Goal: Task Accomplishment & Management: Manage account settings

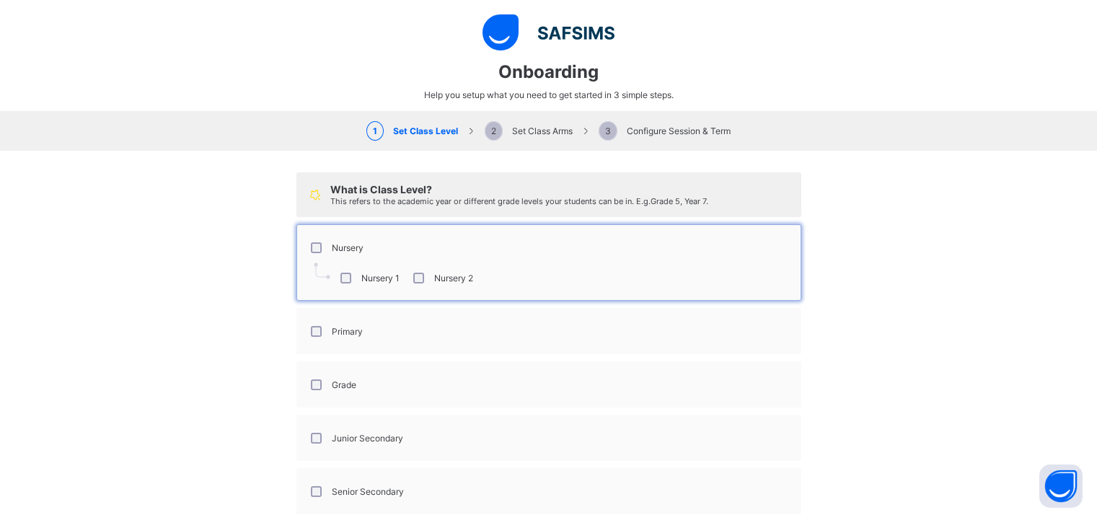
select select "**"
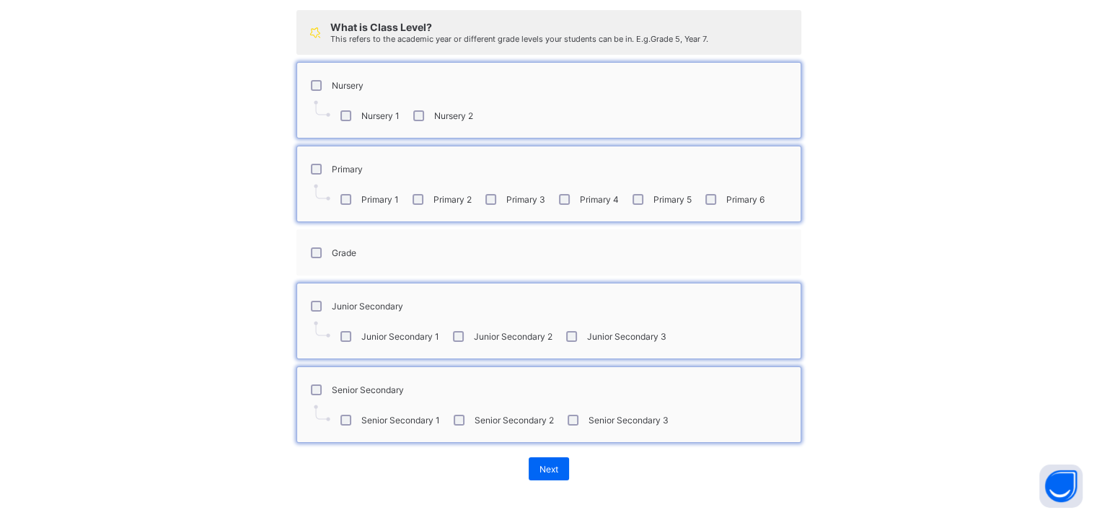
scroll to position [459, 0]
click at [544, 465] on span "Next" at bounding box center [549, 469] width 19 height 11
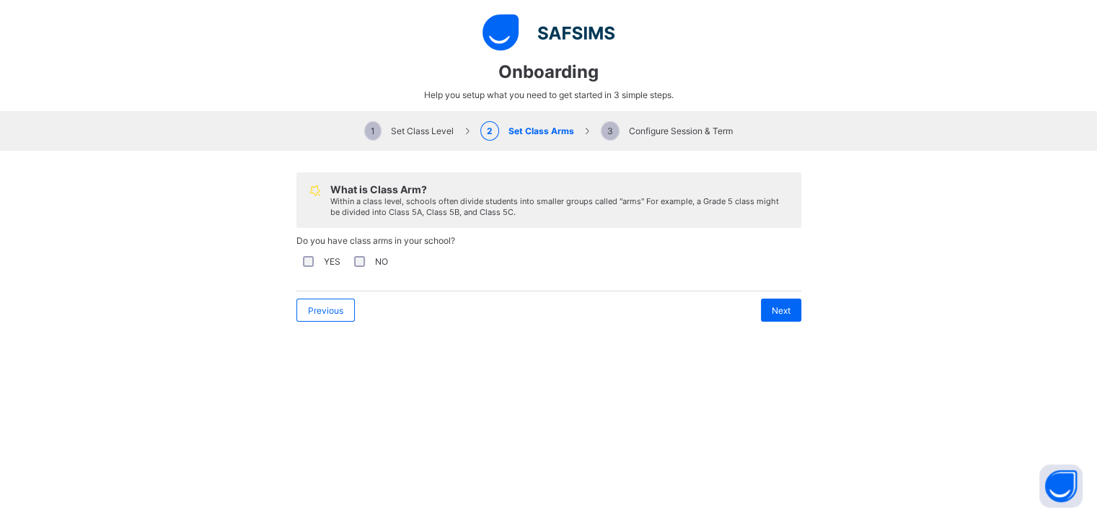
scroll to position [0, 0]
click at [773, 305] on span "Next" at bounding box center [781, 310] width 19 height 11
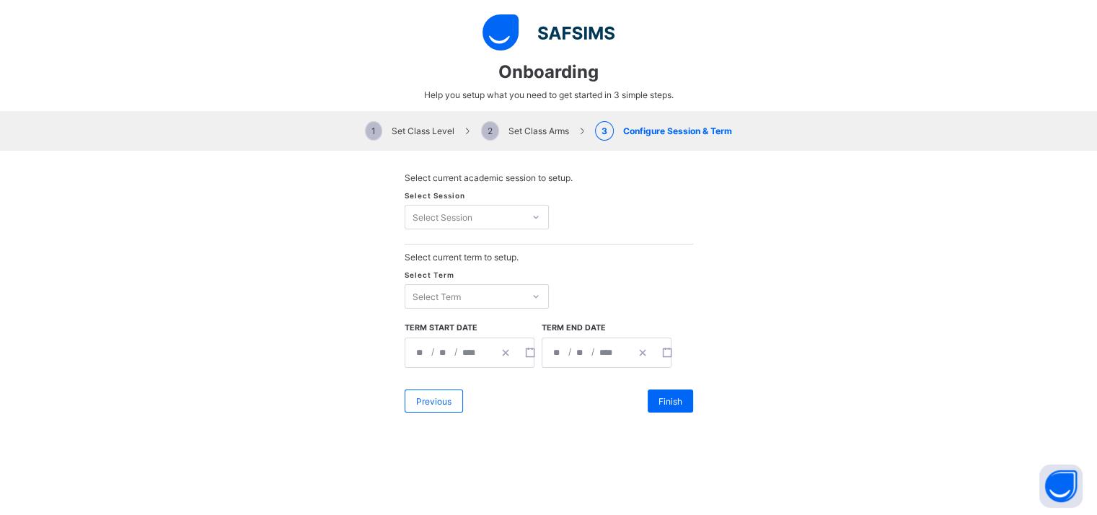
scroll to position [531, 0]
click at [465, 216] on div "Select Session" at bounding box center [443, 217] width 60 height 25
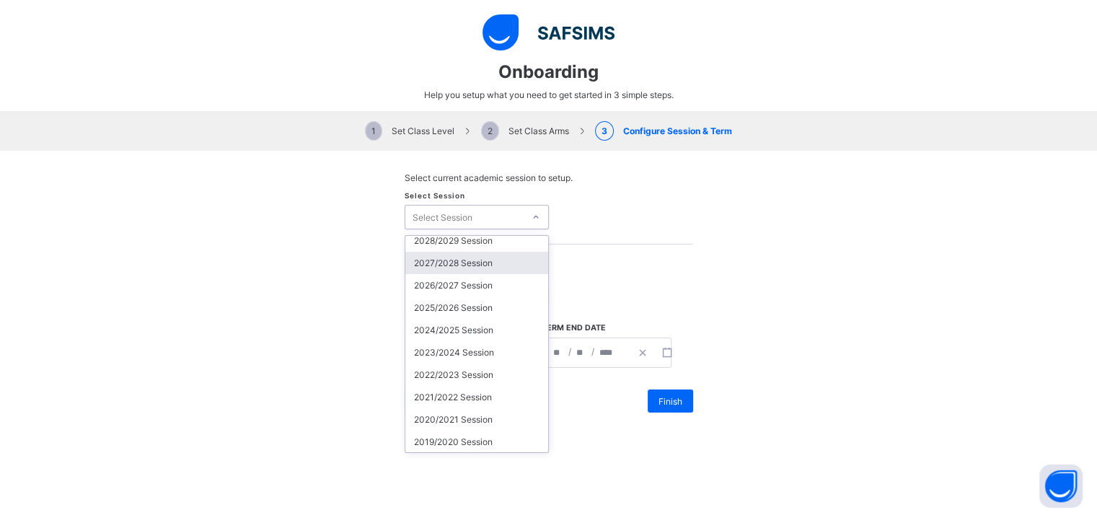
scroll to position [0, 0]
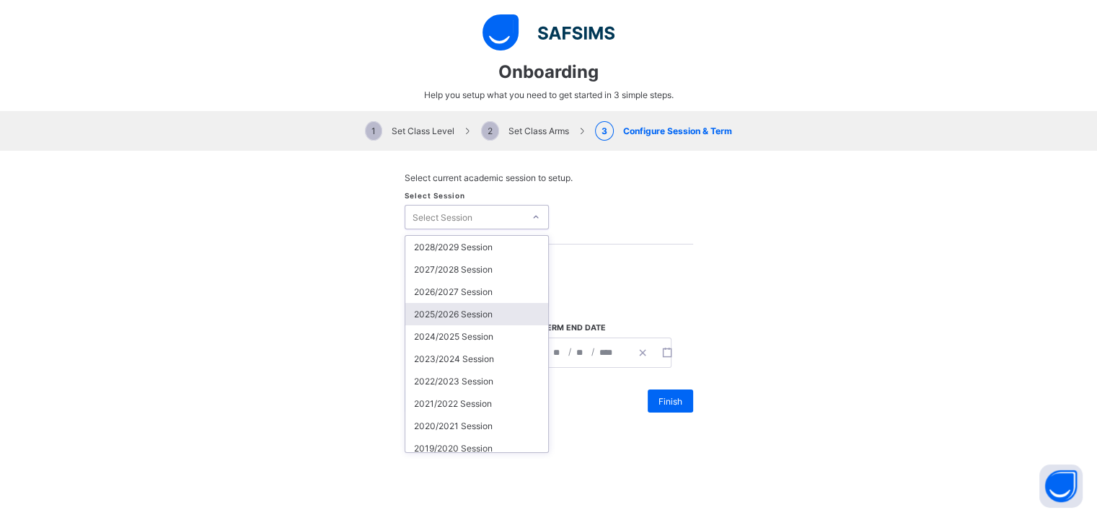
click at [465, 313] on div "2025/2026 Session" at bounding box center [476, 314] width 143 height 22
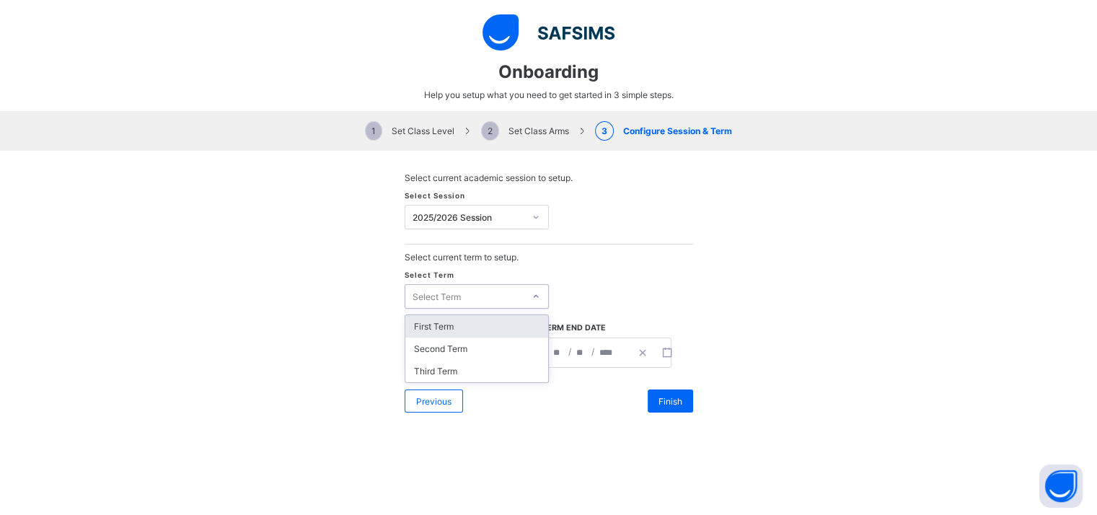
click at [516, 302] on div "Select Term" at bounding box center [464, 296] width 118 height 20
click at [486, 328] on div "First Term" at bounding box center [476, 326] width 143 height 22
click at [525, 354] on icon "button" at bounding box center [530, 353] width 10 height 10
click at [662, 356] on icon "button" at bounding box center [667, 353] width 10 height 10
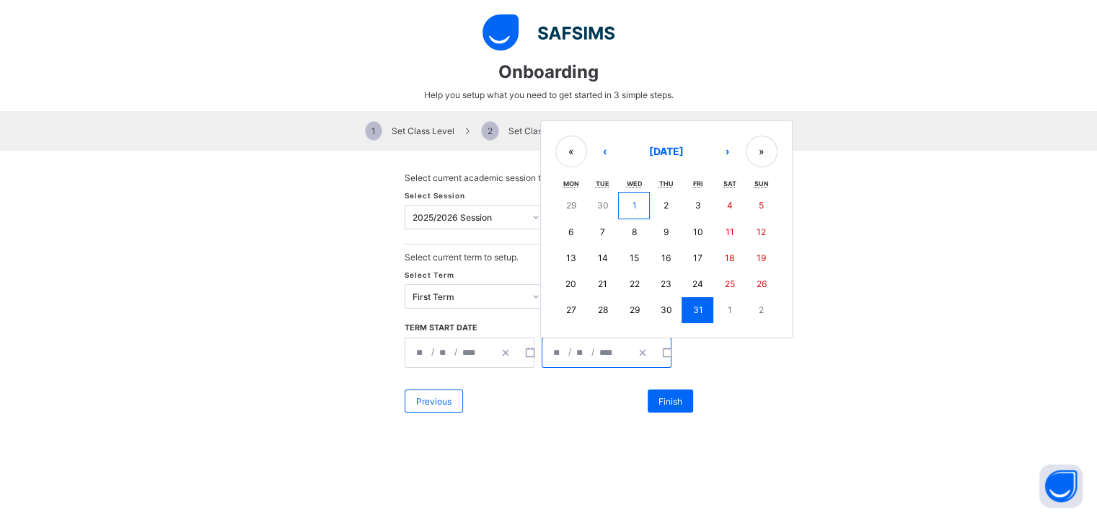
click at [636, 206] on button "1" at bounding box center [634, 205] width 32 height 27
type input "**********"
type input "*"
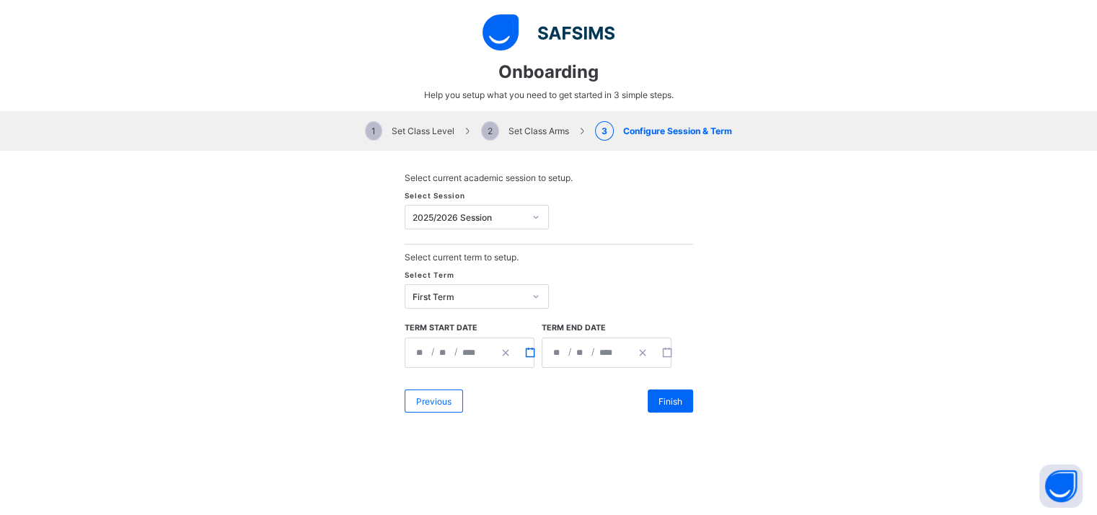
click at [519, 356] on button "button" at bounding box center [530, 352] width 25 height 29
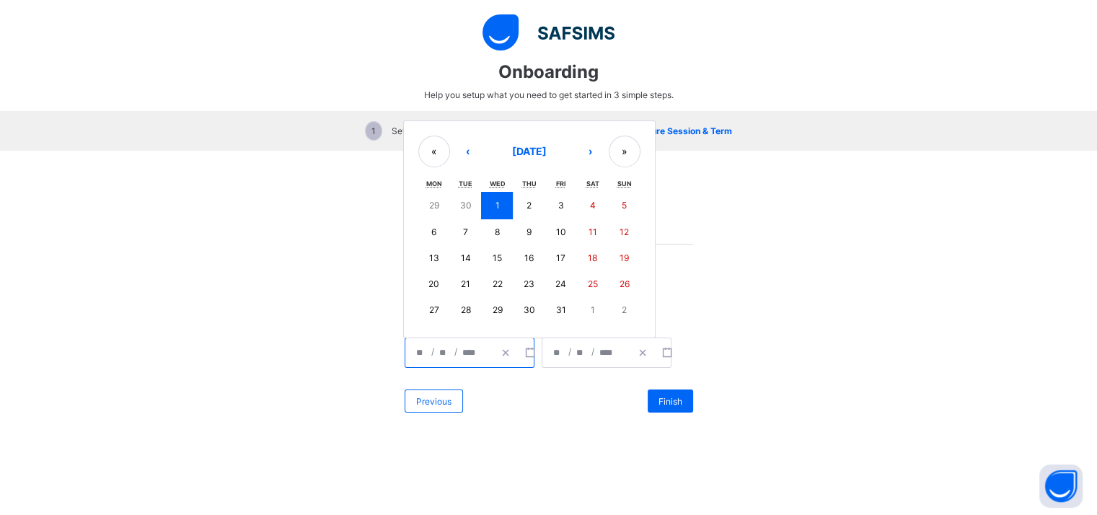
click at [495, 206] on abbr "1" at bounding box center [497, 205] width 4 height 11
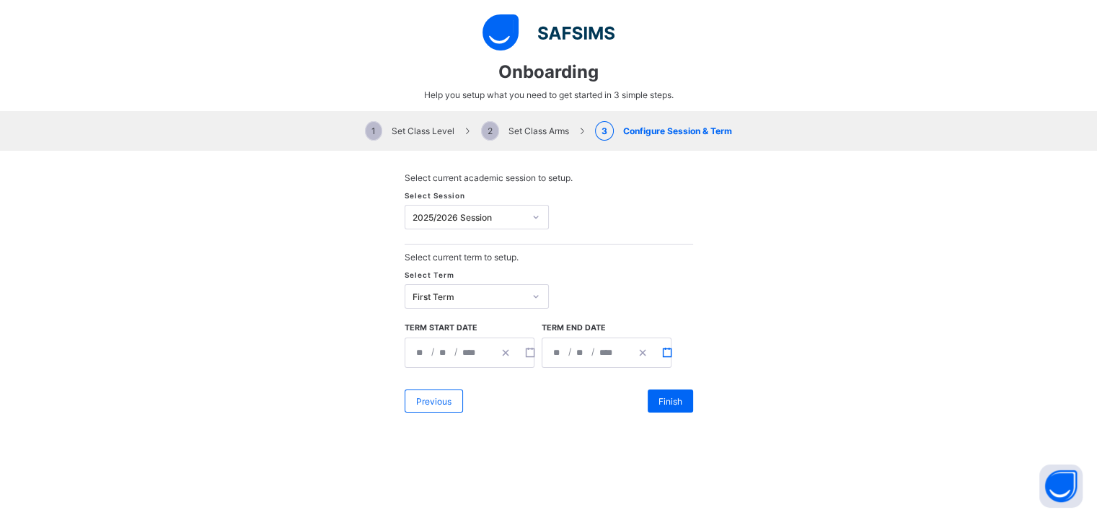
click at [662, 354] on icon "button" at bounding box center [667, 353] width 10 height 10
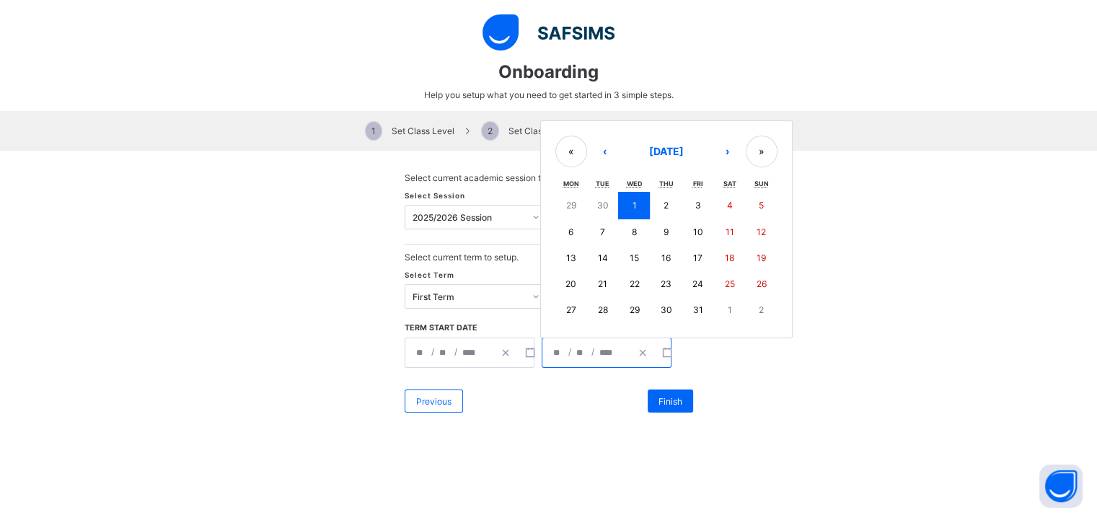
click at [693, 307] on abbr "31" at bounding box center [698, 309] width 10 height 11
type input "**********"
type input "**"
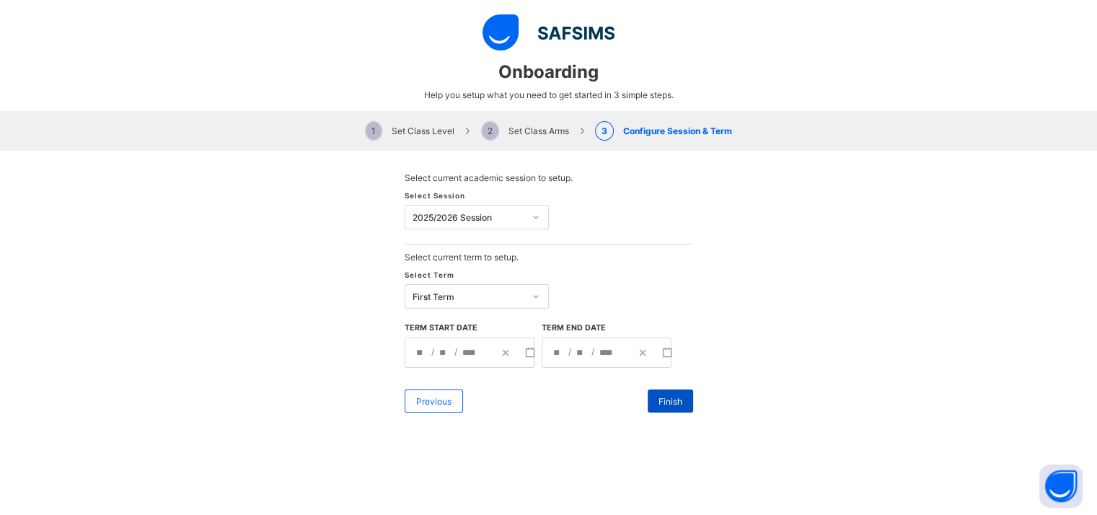
click at [659, 404] on span "Finish" at bounding box center [671, 401] width 24 height 11
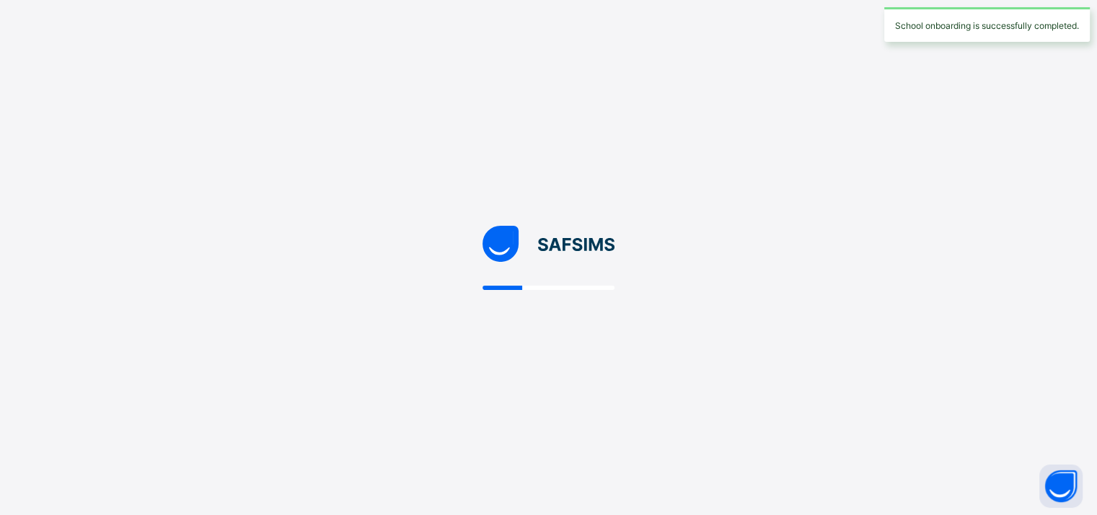
select select "**"
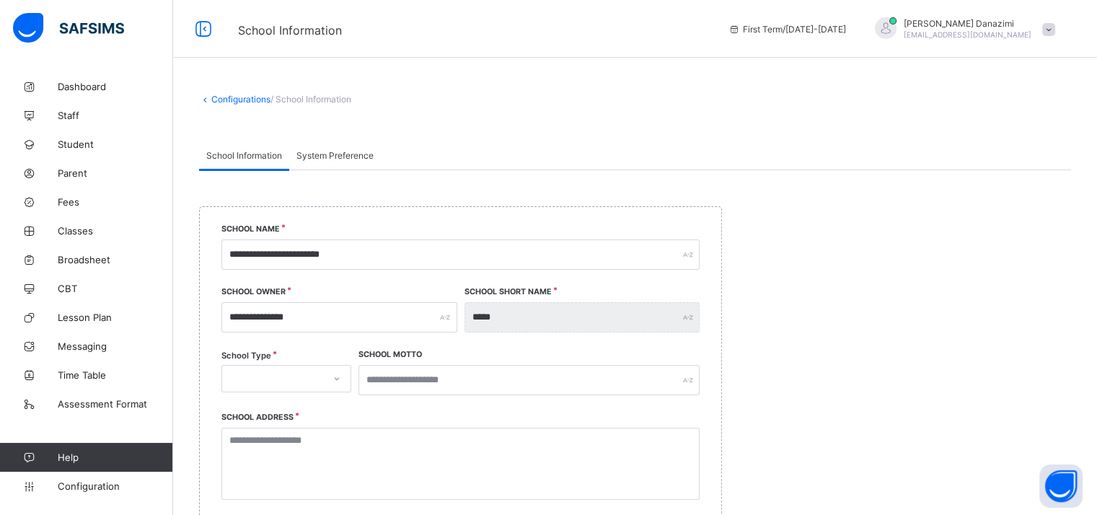
click at [343, 154] on span "System Preference" at bounding box center [334, 155] width 77 height 11
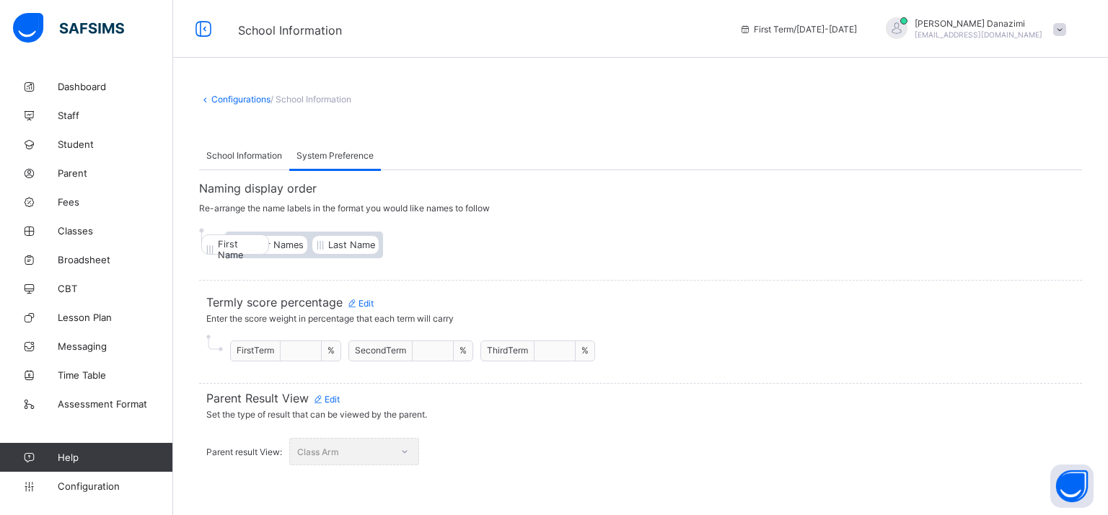
drag, startPoint x: 277, startPoint y: 247, endPoint x: 255, endPoint y: 247, distance: 21.6
click at [255, 247] on div "First Name Other Names Last Name" at bounding box center [304, 245] width 158 height 27
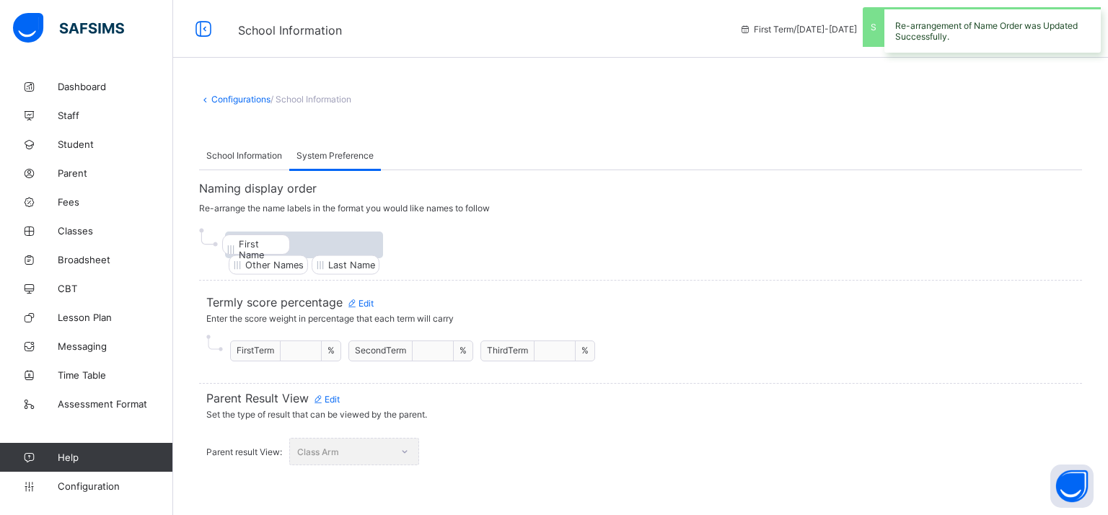
drag, startPoint x: 410, startPoint y: 246, endPoint x: 241, endPoint y: 246, distance: 168.8
click at [241, 246] on div "Other Names Last Name First Name" at bounding box center [304, 245] width 158 height 27
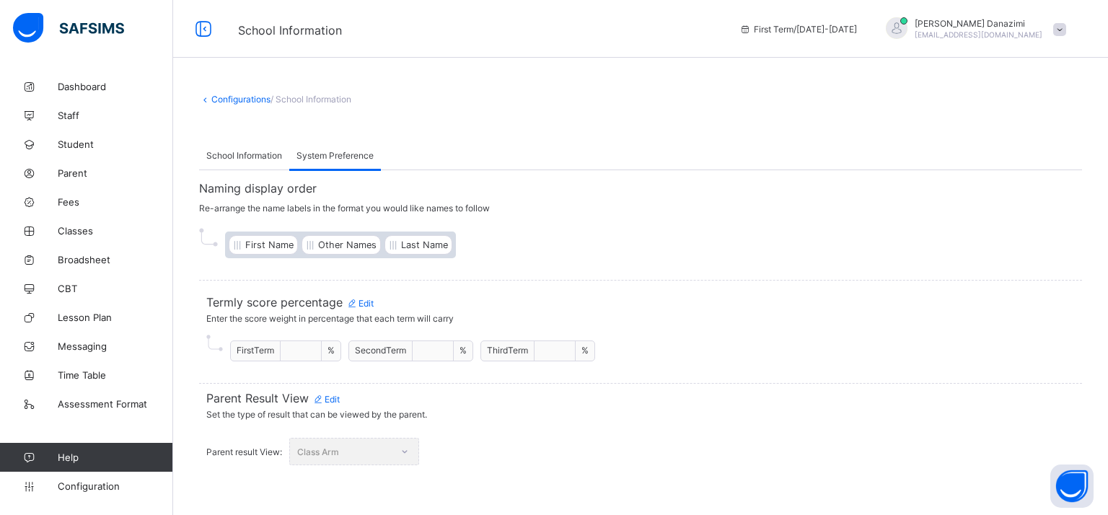
click at [332, 399] on span "Edit" at bounding box center [325, 399] width 27 height 11
click at [686, 460] on div "Cancel" at bounding box center [676, 451] width 50 height 23
click at [82, 482] on span "Configuration" at bounding box center [115, 486] width 115 height 12
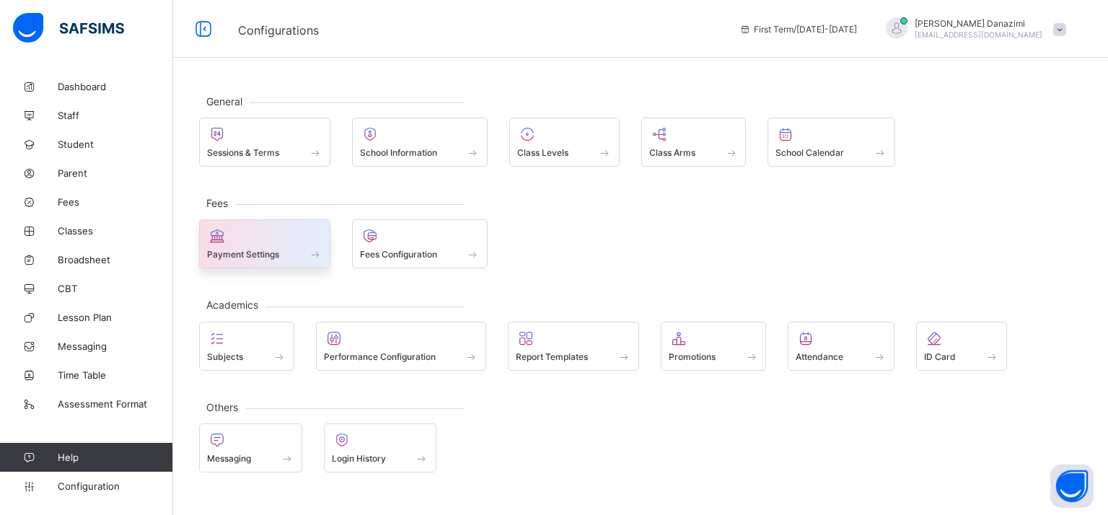
click at [274, 245] on span at bounding box center [264, 247] width 115 height 4
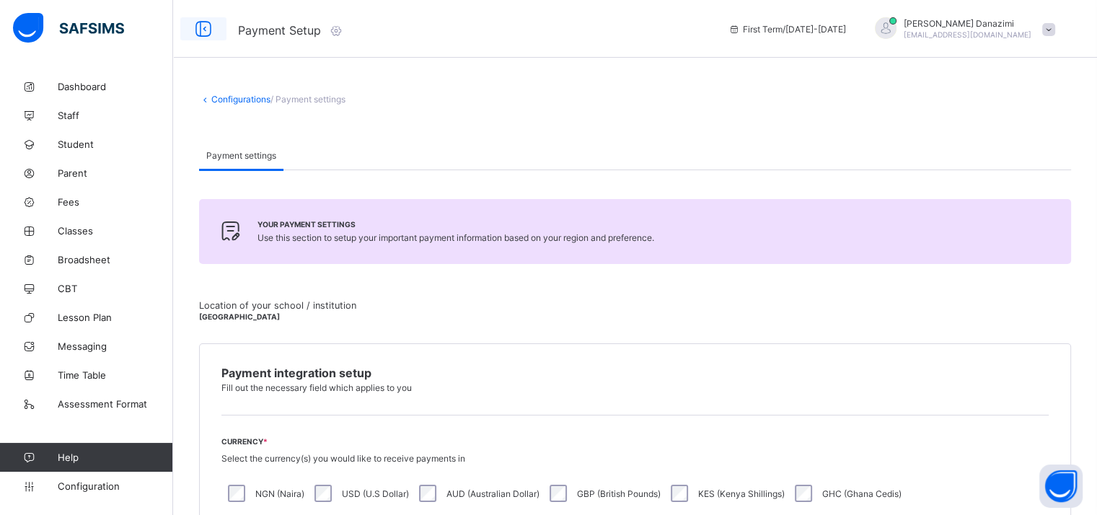
click at [201, 27] on icon at bounding box center [203, 29] width 25 height 21
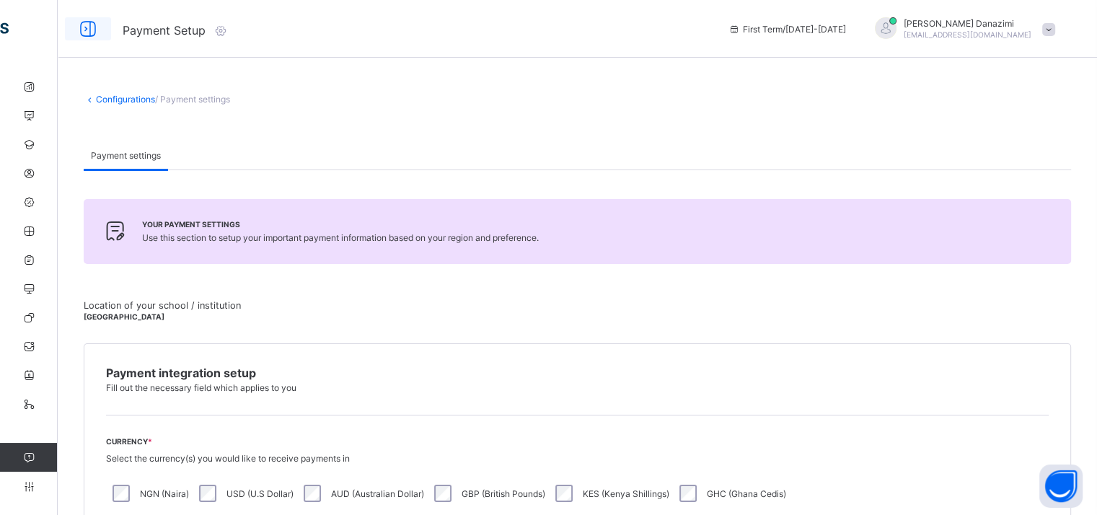
click at [97, 27] on icon at bounding box center [88, 29] width 25 height 21
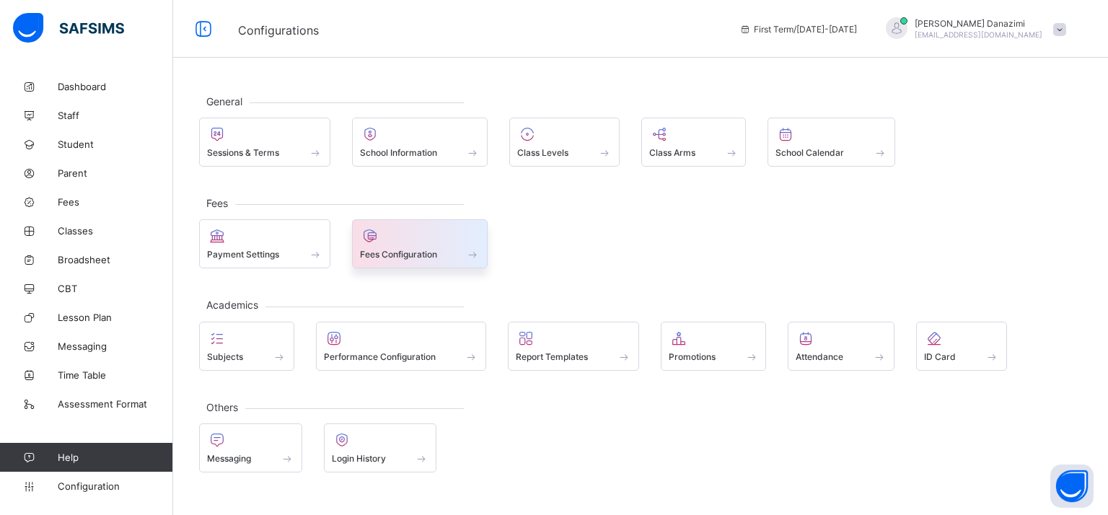
click at [421, 254] on span "Fees Configuration" at bounding box center [398, 254] width 77 height 11
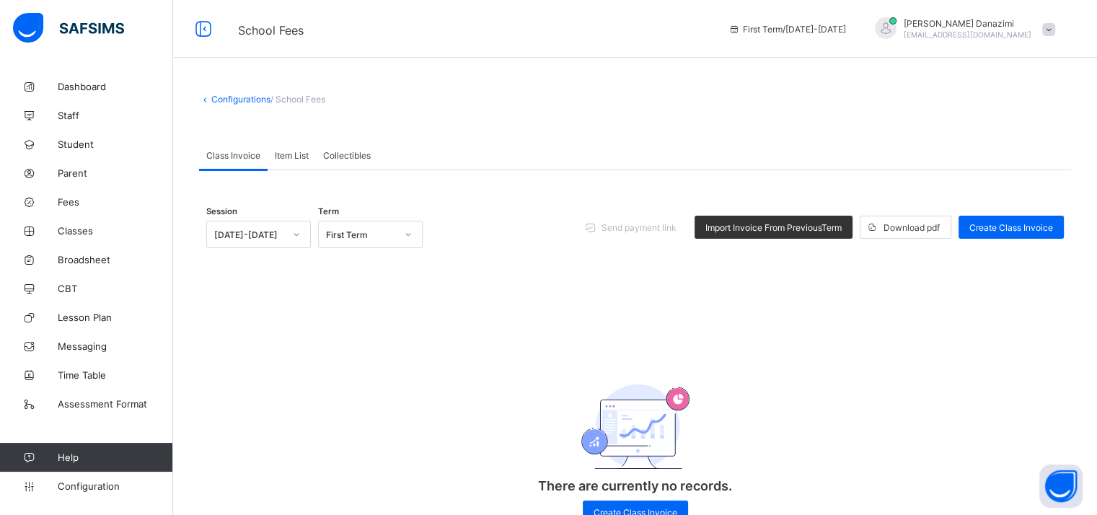
click at [296, 157] on span "Item List" at bounding box center [292, 155] width 34 height 11
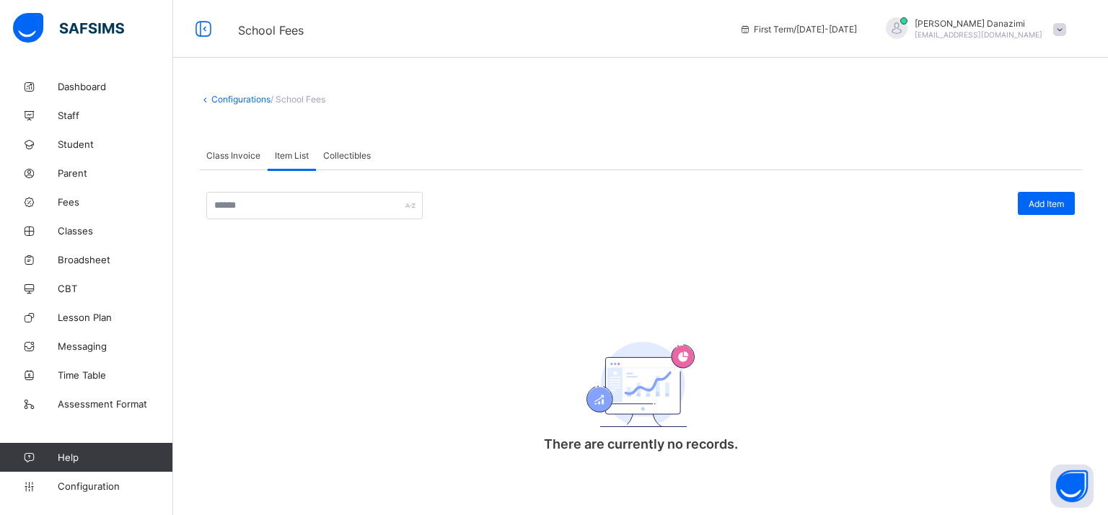
click at [330, 157] on span "Collectibles" at bounding box center [347, 155] width 48 height 11
click at [246, 157] on span "Class Invoice" at bounding box center [233, 155] width 54 height 11
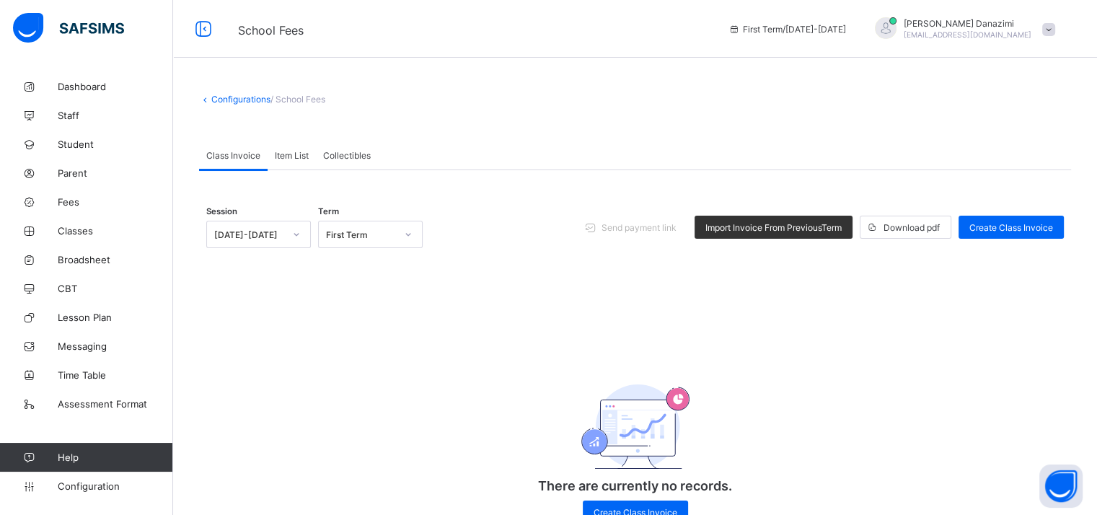
click at [361, 152] on span "Collectibles" at bounding box center [347, 155] width 48 height 11
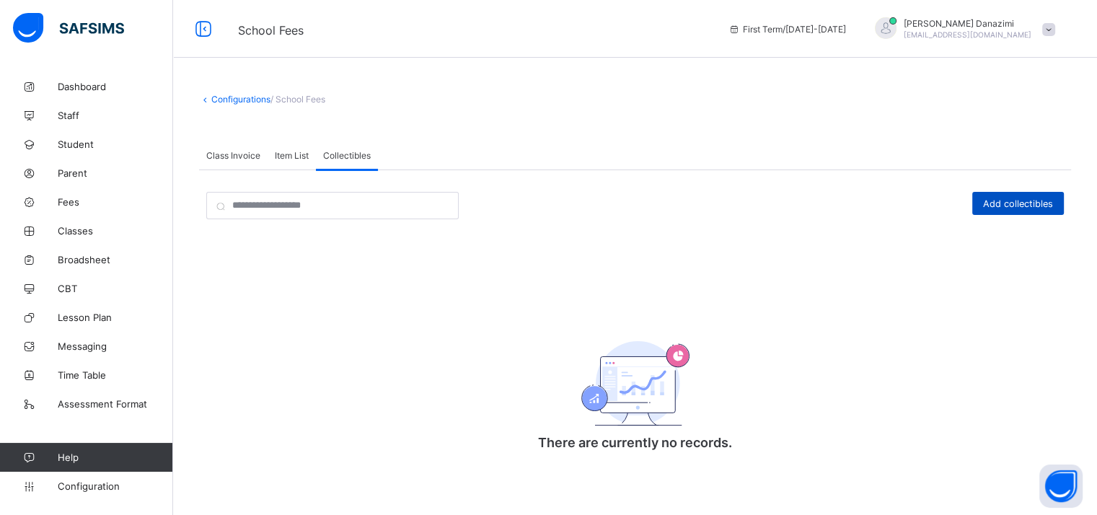
click at [1042, 201] on span "Add collectibles" at bounding box center [1018, 203] width 70 height 11
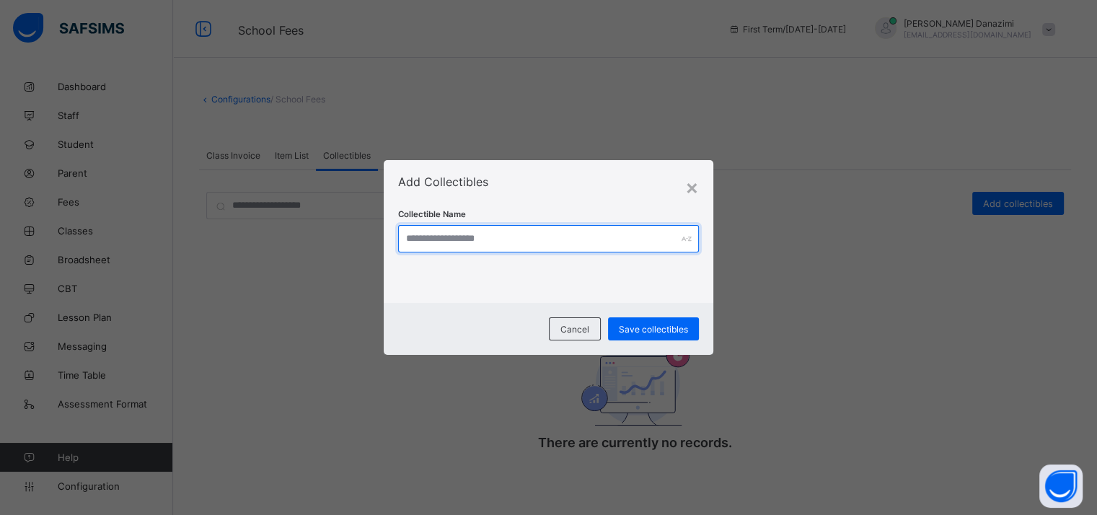
click at [505, 228] on input "text" at bounding box center [548, 238] width 300 height 27
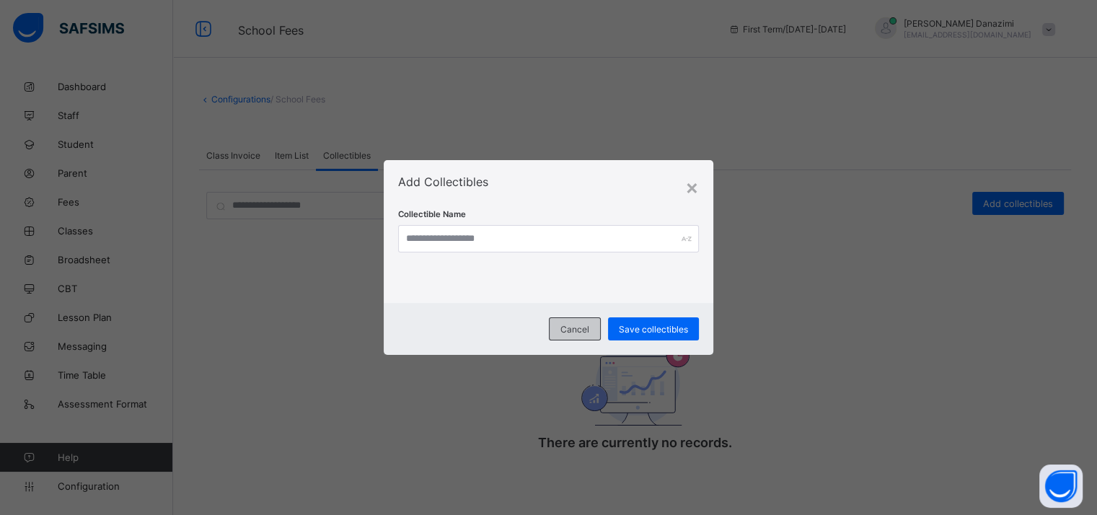
click at [574, 328] on span "Cancel" at bounding box center [575, 329] width 29 height 11
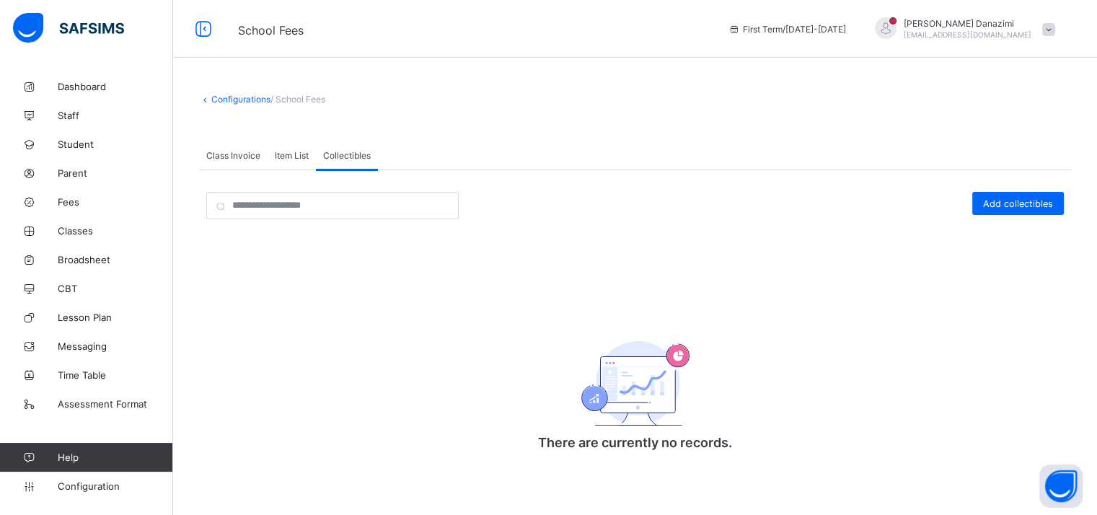
click at [264, 149] on div "Class Invoice" at bounding box center [233, 155] width 69 height 29
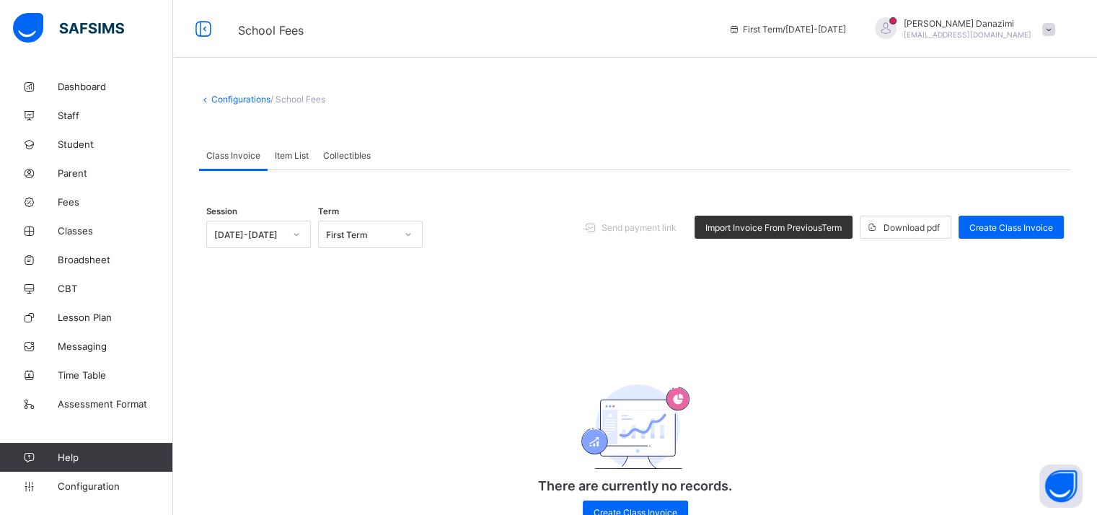
click at [242, 157] on span "Class Invoice" at bounding box center [233, 155] width 54 height 11
click at [214, 104] on link "Configurations" at bounding box center [240, 99] width 59 height 11
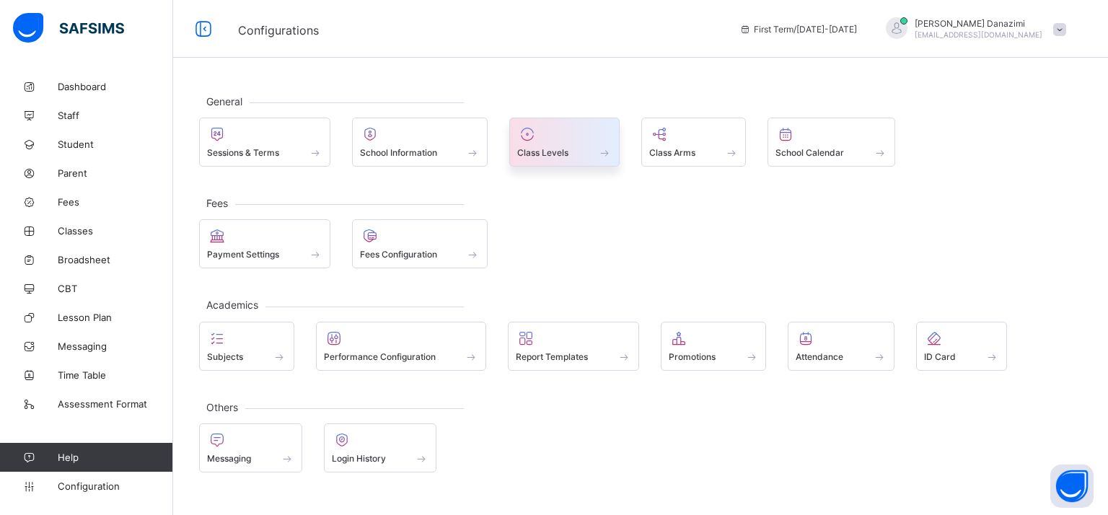
click at [554, 155] on span "Class Levels" at bounding box center [542, 152] width 51 height 11
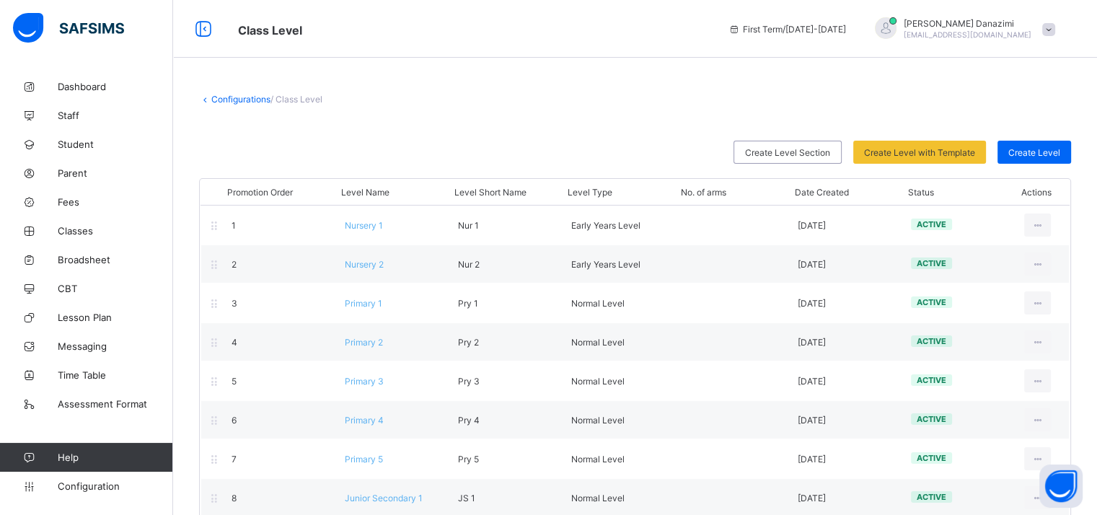
click at [237, 99] on link "Configurations" at bounding box center [240, 99] width 59 height 11
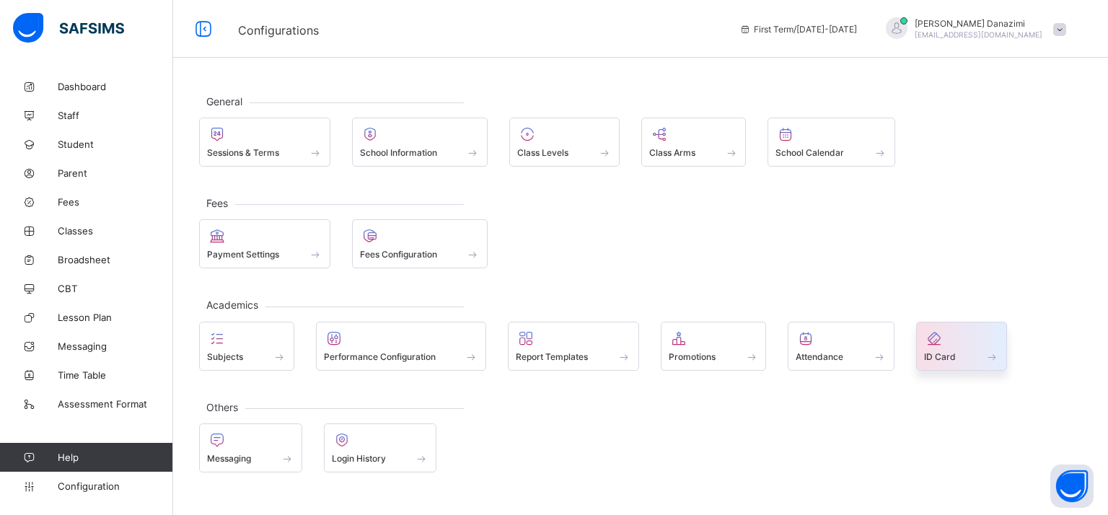
click at [946, 338] on div at bounding box center [961, 338] width 75 height 17
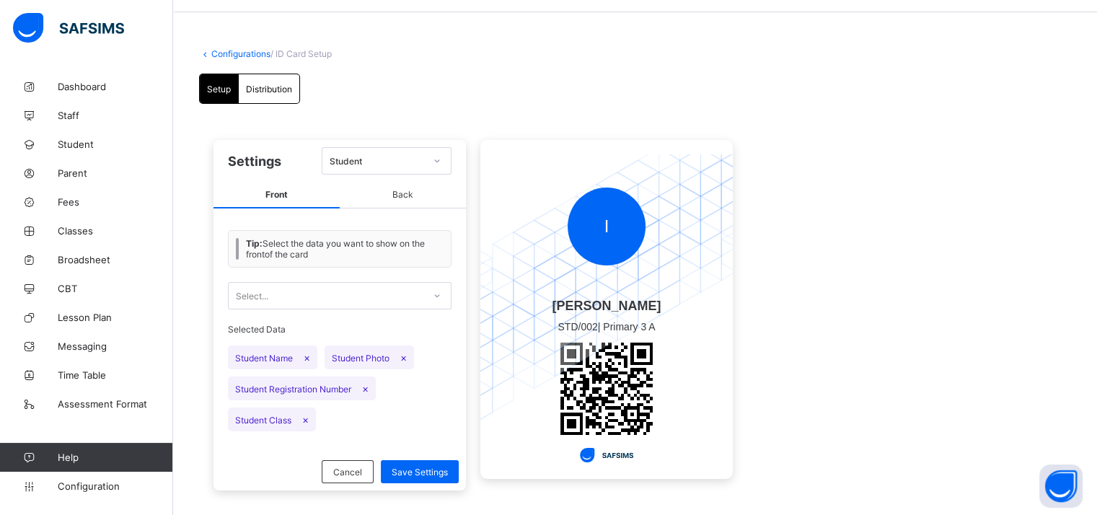
scroll to position [63, 0]
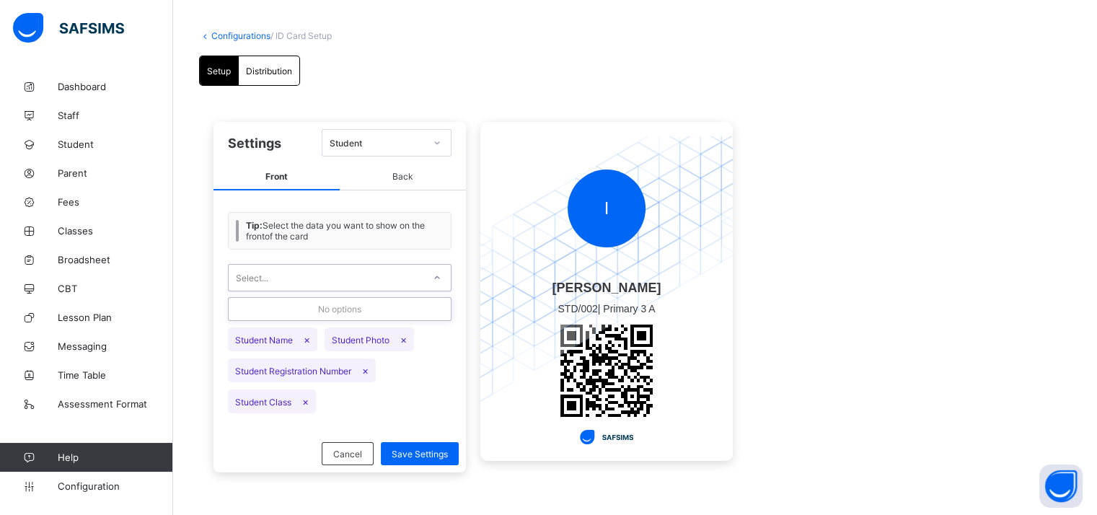
click at [378, 273] on div "Select..." at bounding box center [326, 278] width 195 height 20
click at [378, 276] on div "Select..." at bounding box center [326, 278] width 195 height 20
click at [281, 76] on div "Distribution" at bounding box center [269, 70] width 61 height 29
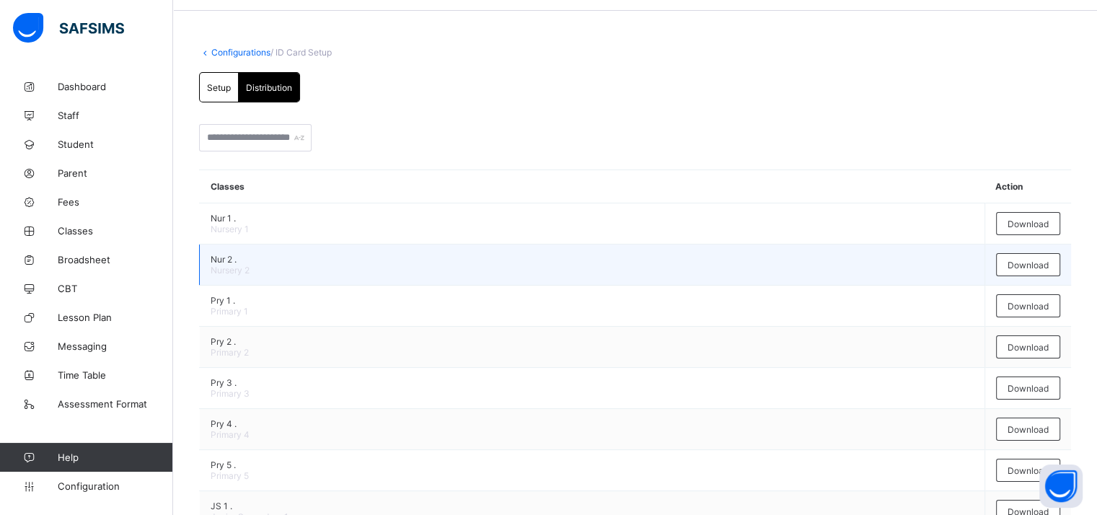
scroll to position [0, 0]
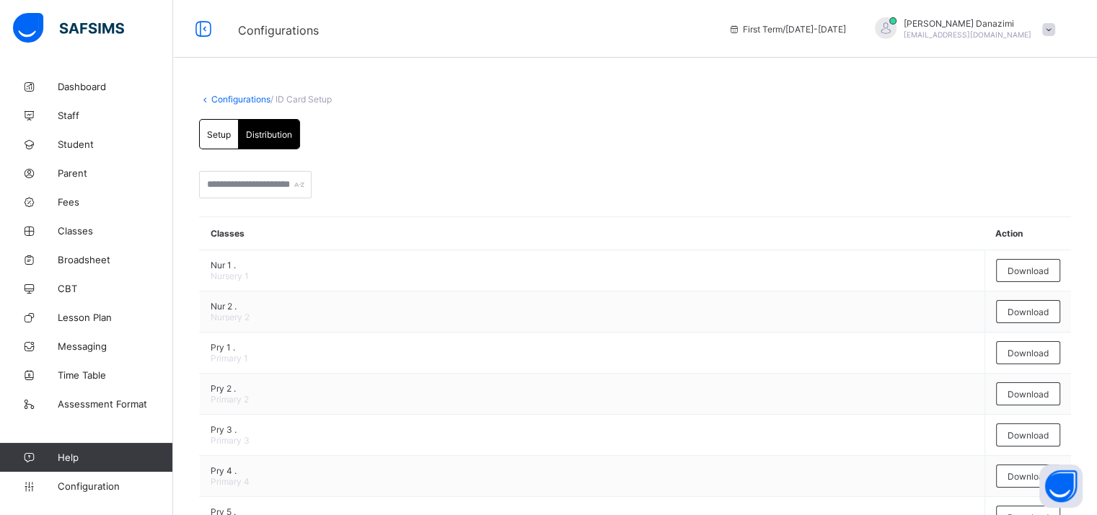
click at [242, 100] on link "Configurations" at bounding box center [240, 99] width 59 height 11
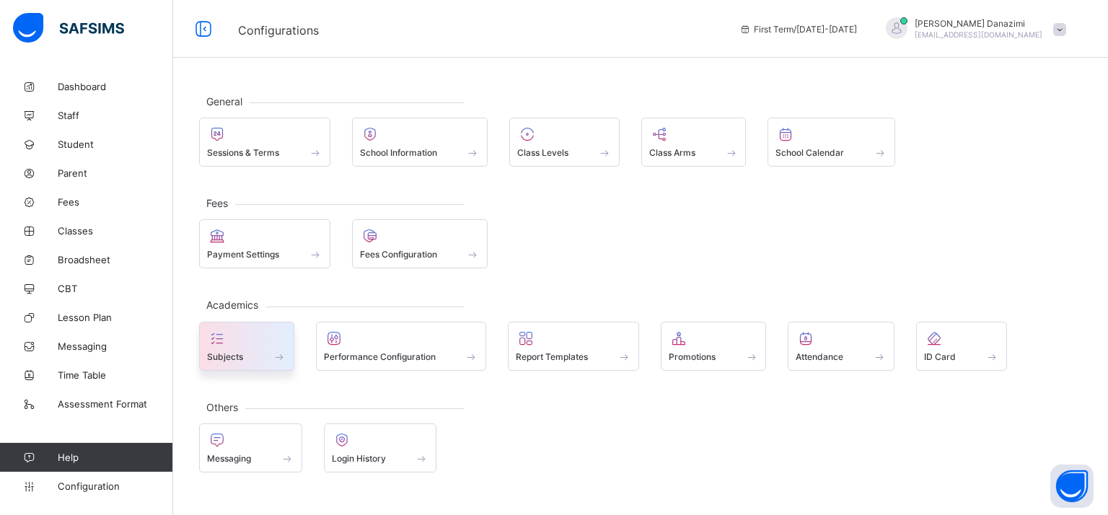
click at [280, 351] on span at bounding box center [279, 357] width 14 height 12
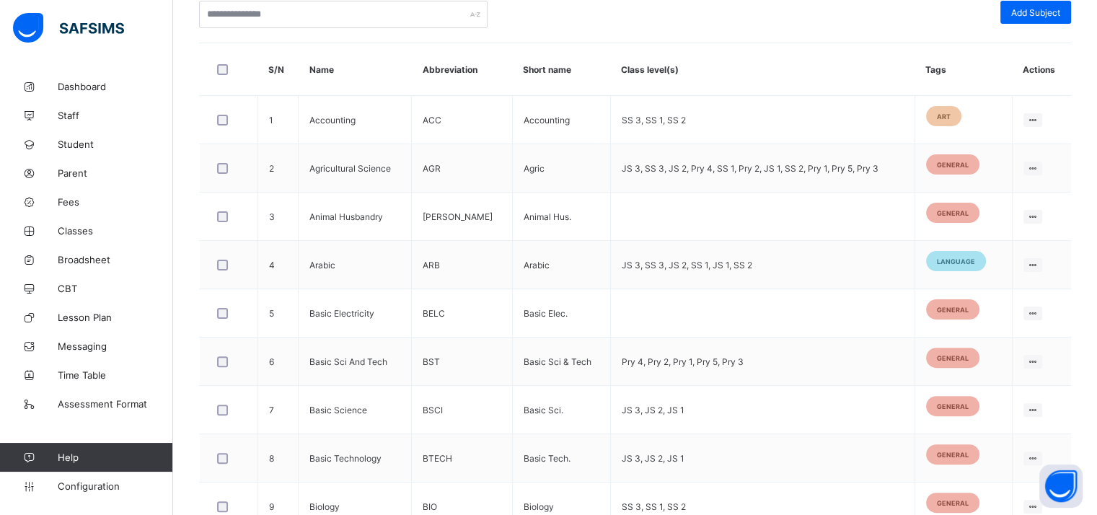
scroll to position [289, 0]
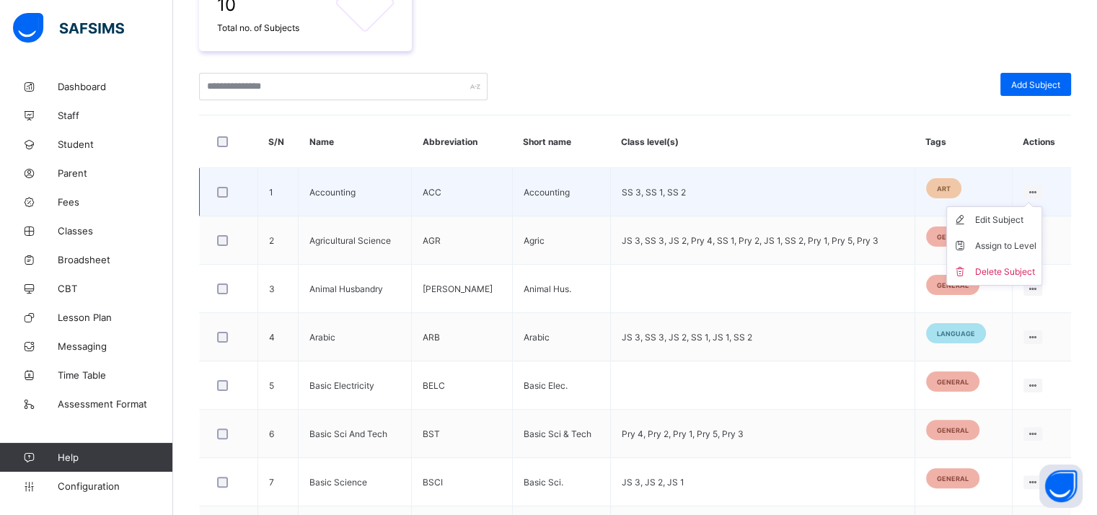
click at [1040, 190] on icon at bounding box center [1033, 192] width 12 height 11
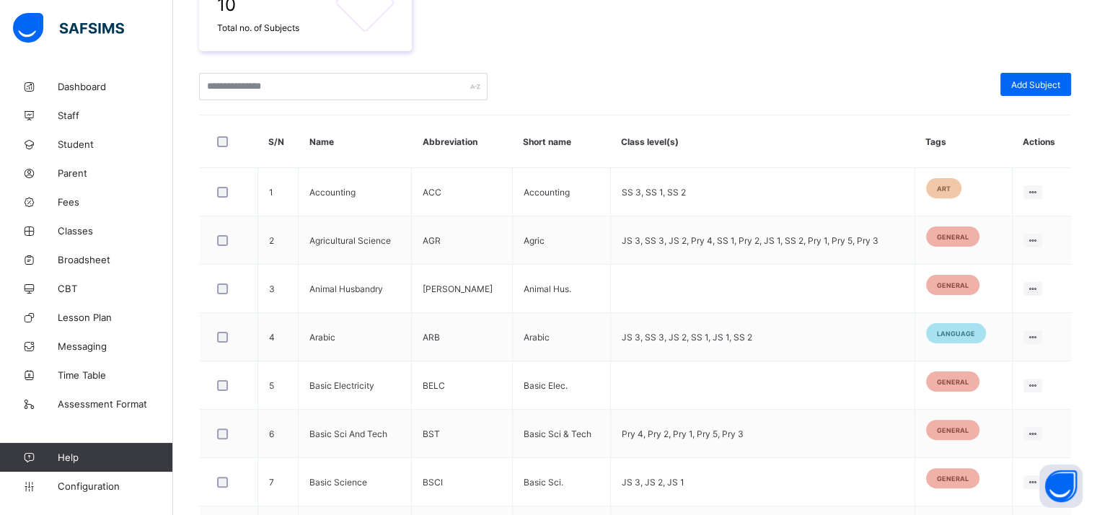
click at [746, 126] on th "Class level(s)" at bounding box center [762, 141] width 304 height 53
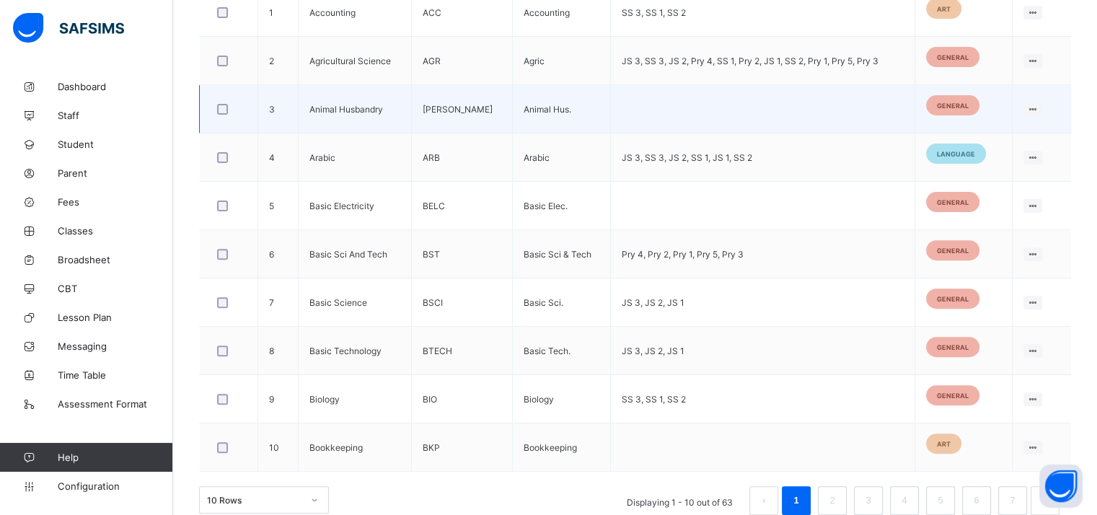
scroll to position [488, 0]
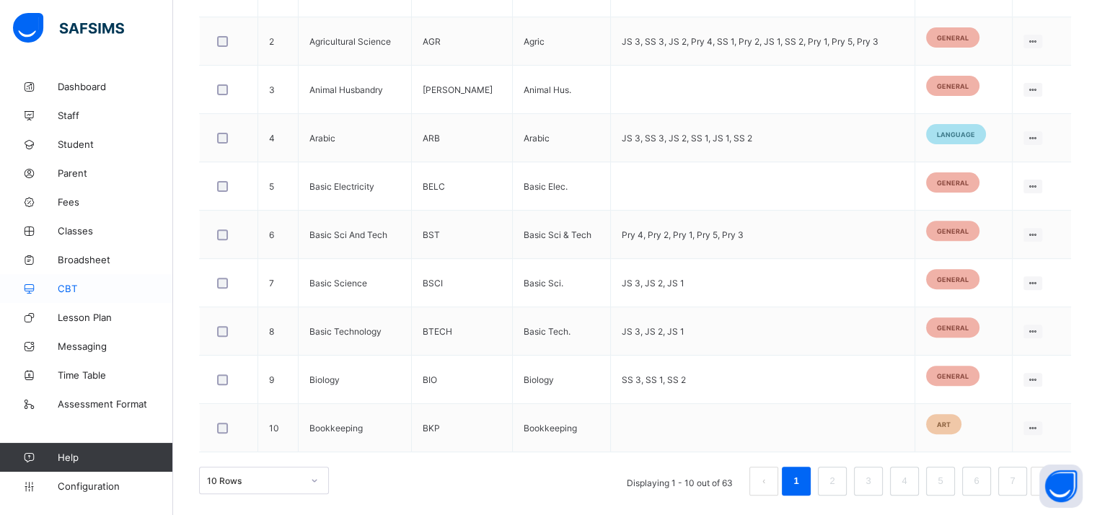
click at [72, 286] on span "CBT" at bounding box center [115, 289] width 115 height 12
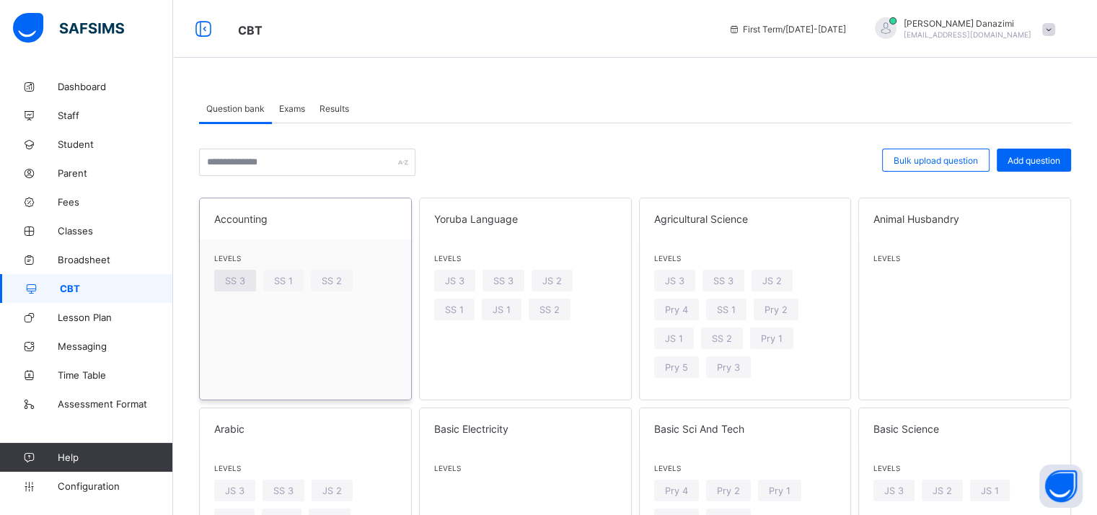
click at [240, 278] on span "SS 3" at bounding box center [235, 281] width 20 height 11
click at [302, 105] on span "Exams" at bounding box center [292, 108] width 26 height 11
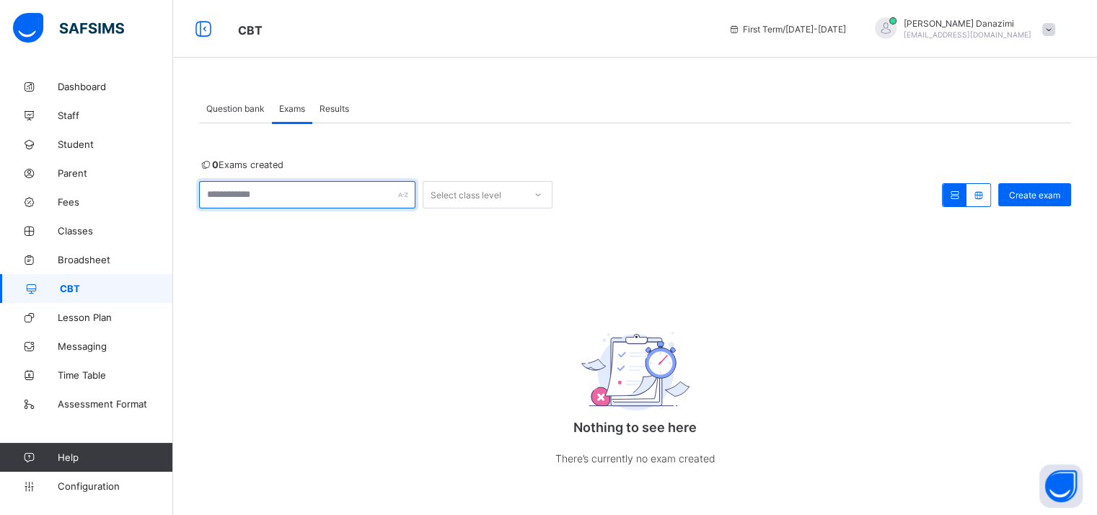
click at [301, 201] on input "text" at bounding box center [307, 194] width 216 height 27
click at [320, 105] on div "Results" at bounding box center [334, 108] width 44 height 29
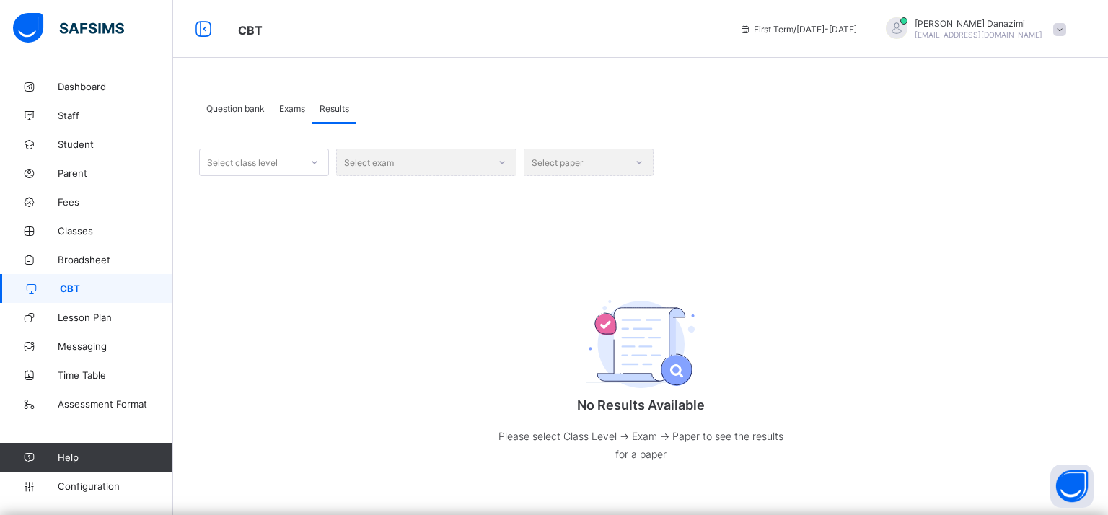
click at [231, 105] on span "Question bank" at bounding box center [235, 108] width 58 height 11
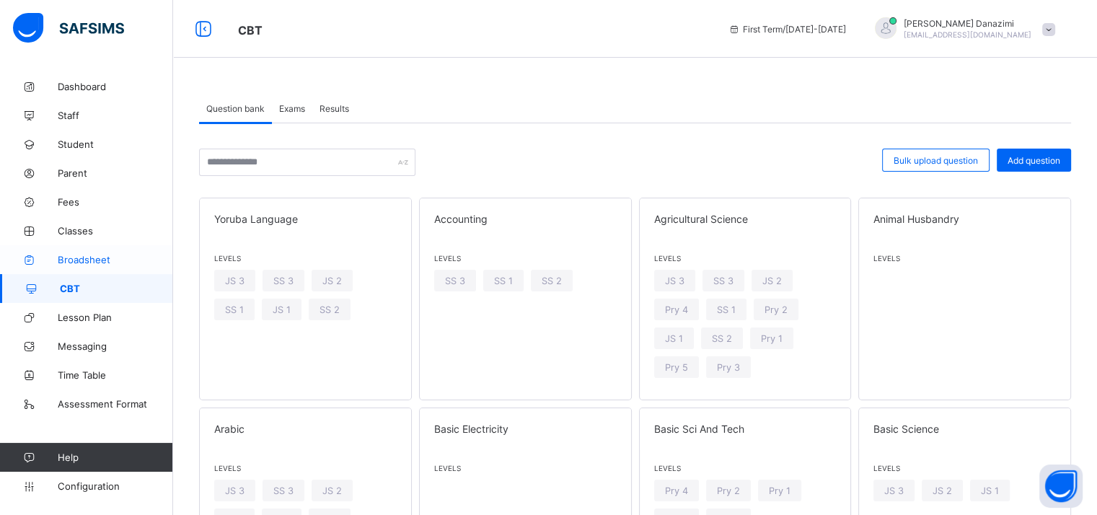
click at [80, 263] on span "Broadsheet" at bounding box center [115, 260] width 115 height 12
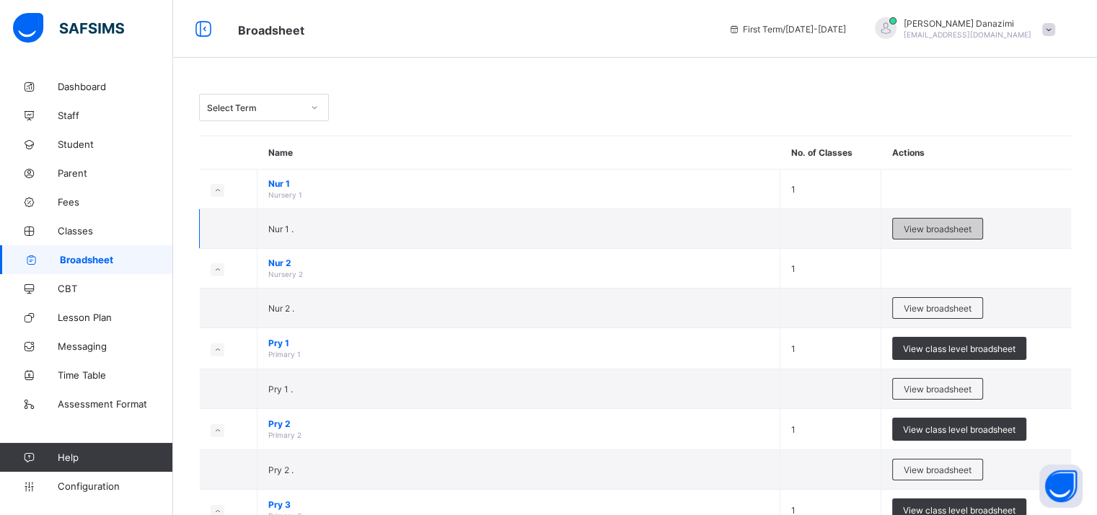
click at [935, 229] on span "View broadsheet" at bounding box center [938, 229] width 68 height 11
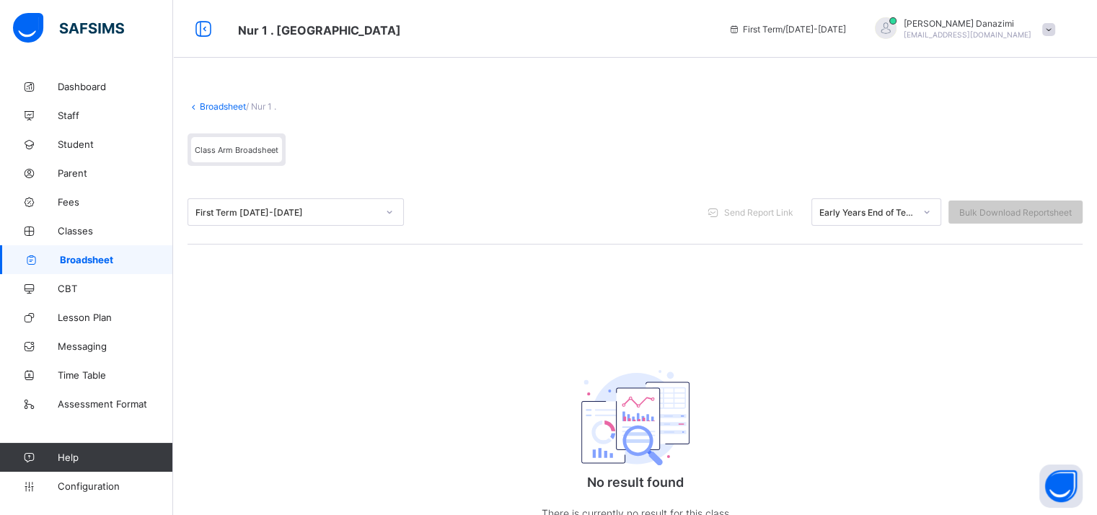
click at [250, 211] on div "First Term 2025-2026" at bounding box center [287, 212] width 182 height 11
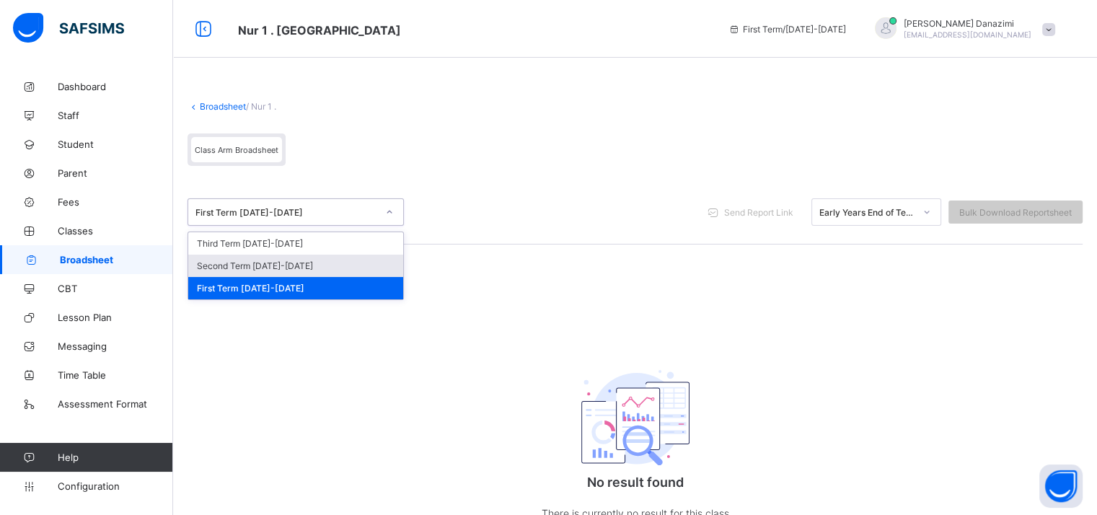
click at [251, 263] on div "Second Term 2025-2026" at bounding box center [295, 266] width 215 height 22
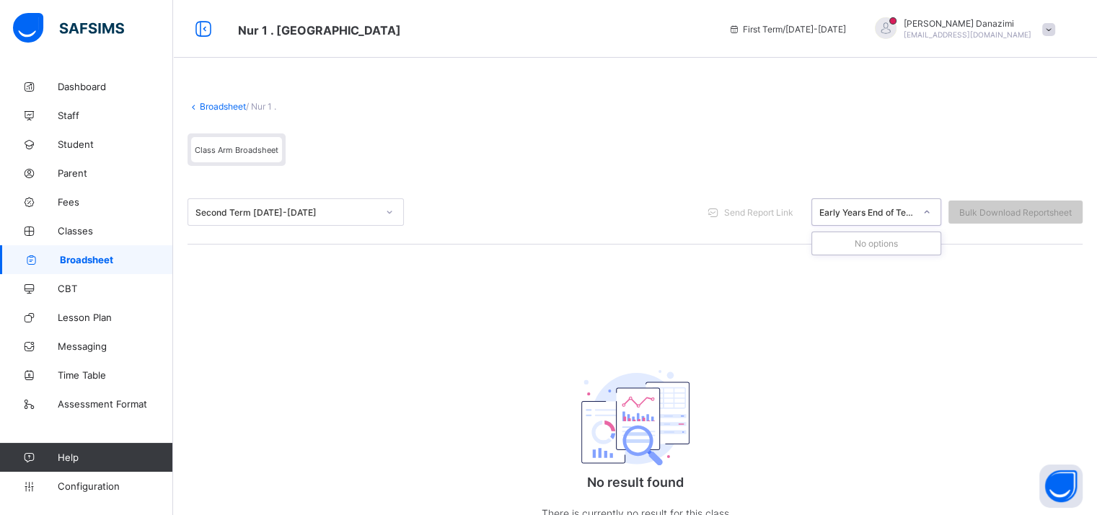
click at [865, 220] on div "Early Years End of Term Report" at bounding box center [862, 212] width 101 height 20
click at [239, 148] on span "Class Arm Broadsheet" at bounding box center [237, 150] width 84 height 10
click at [224, 107] on link "Broadsheet" at bounding box center [223, 106] width 46 height 11
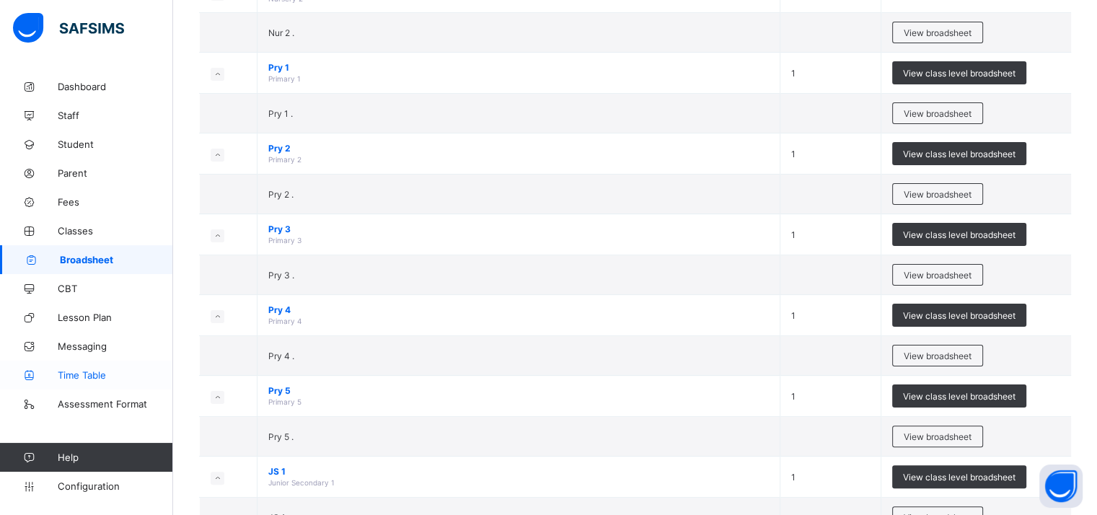
scroll to position [289, 0]
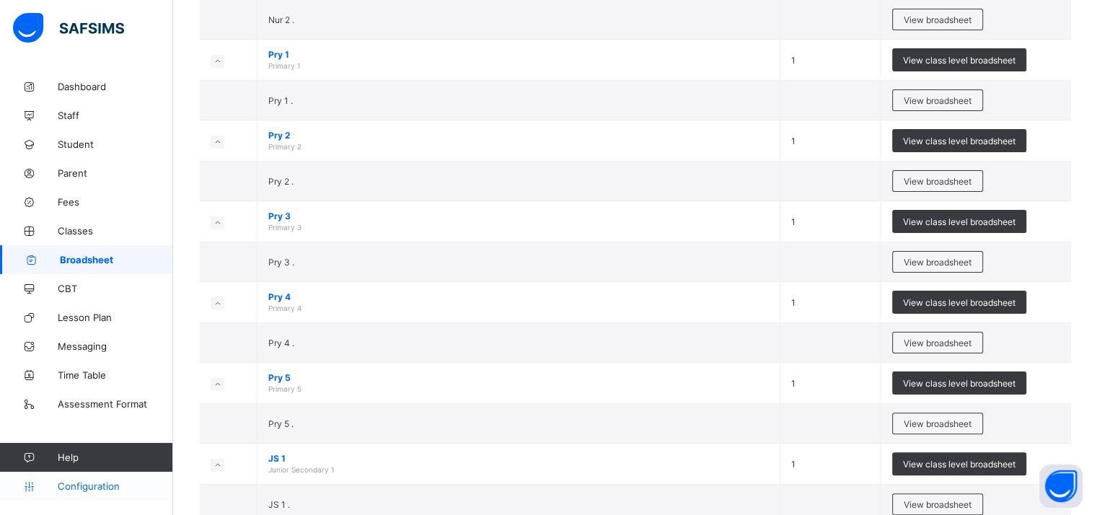
click at [82, 487] on span "Configuration" at bounding box center [115, 486] width 115 height 12
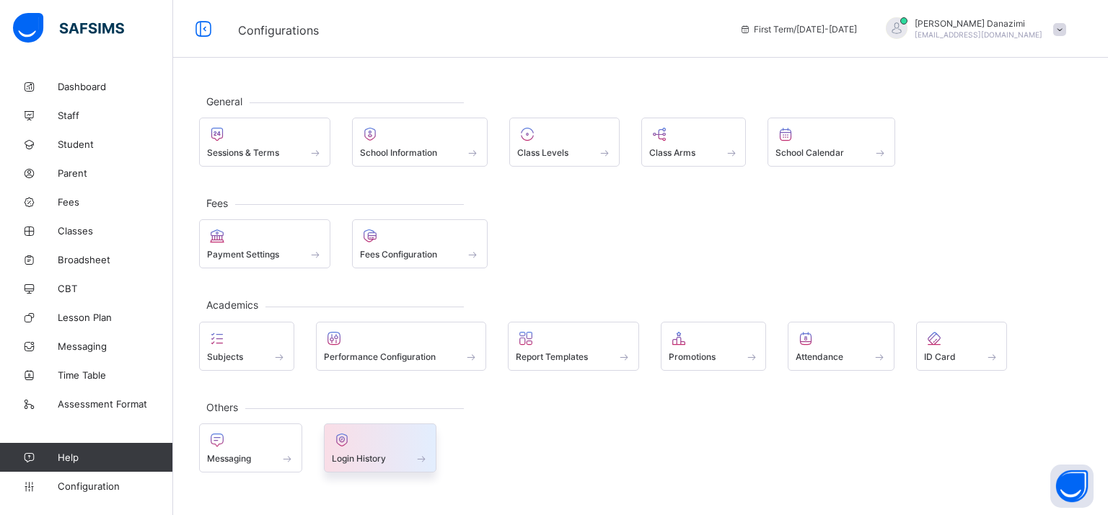
click at [371, 459] on span "Login History" at bounding box center [359, 458] width 54 height 11
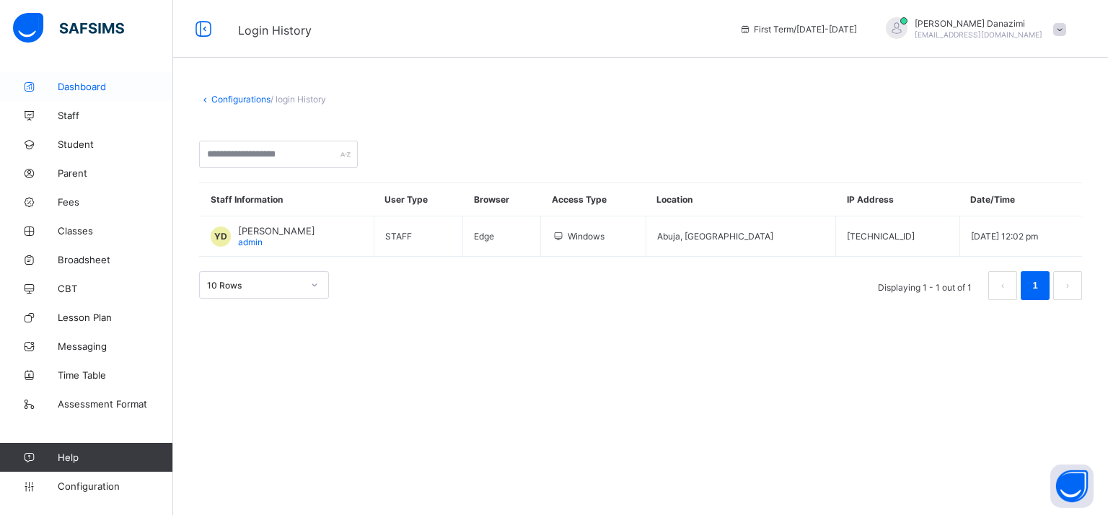
click at [81, 91] on span "Dashboard" at bounding box center [115, 87] width 115 height 12
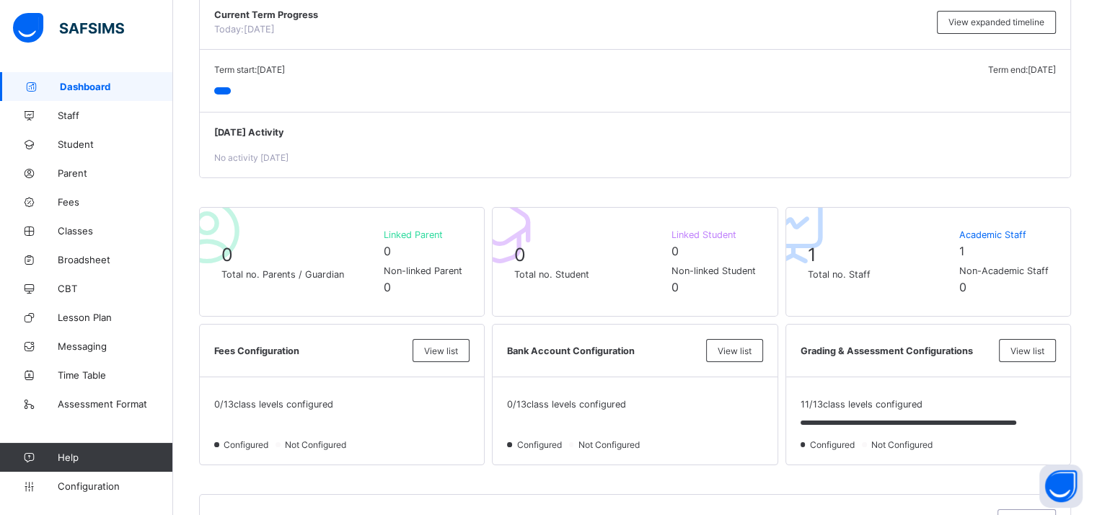
scroll to position [216, 0]
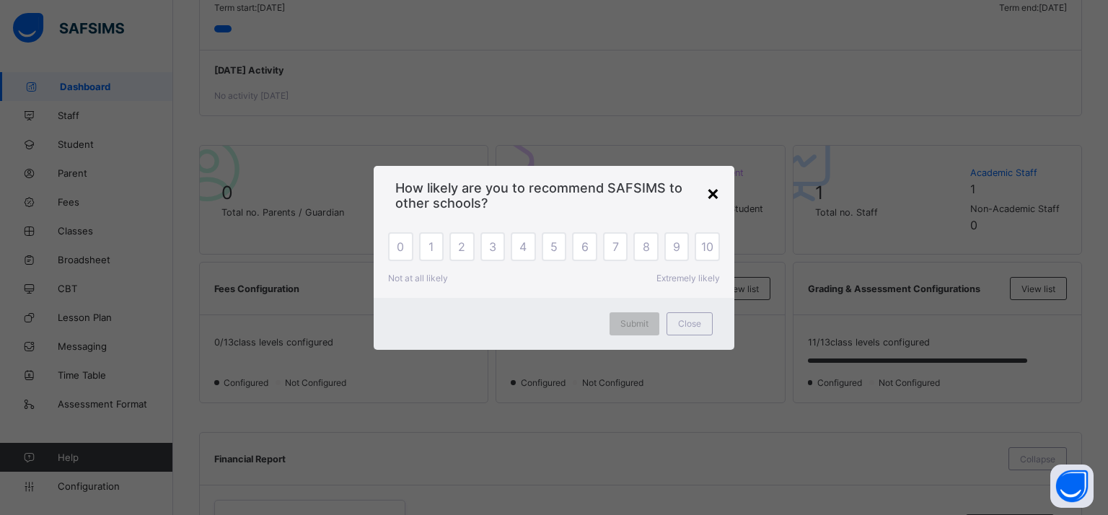
click at [716, 194] on div "×" at bounding box center [713, 192] width 14 height 25
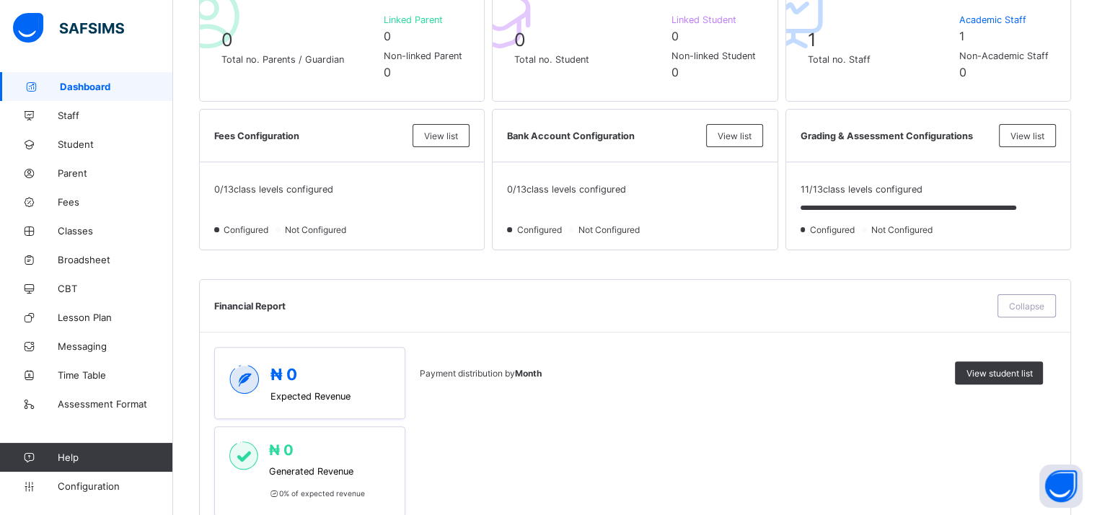
scroll to position [0, 0]
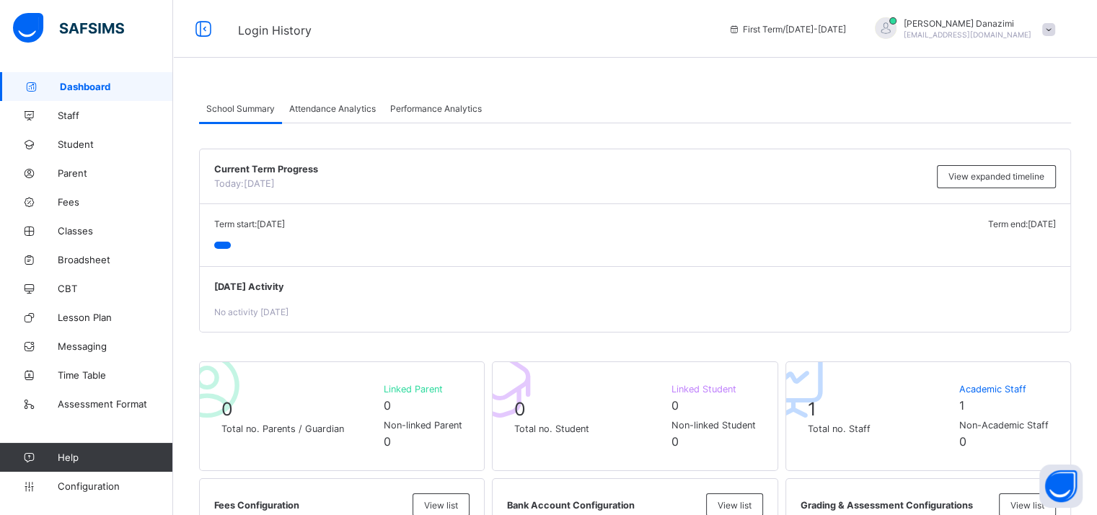
click at [69, 82] on span "Dashboard" at bounding box center [116, 87] width 113 height 12
click at [71, 123] on link "Staff" at bounding box center [86, 115] width 173 height 29
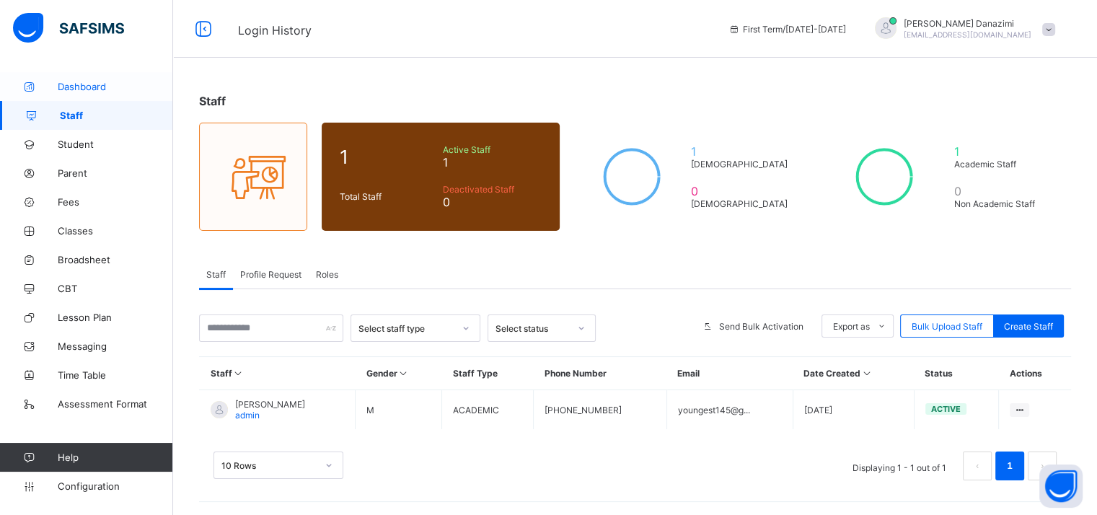
click at [75, 84] on span "Dashboard" at bounding box center [115, 87] width 115 height 12
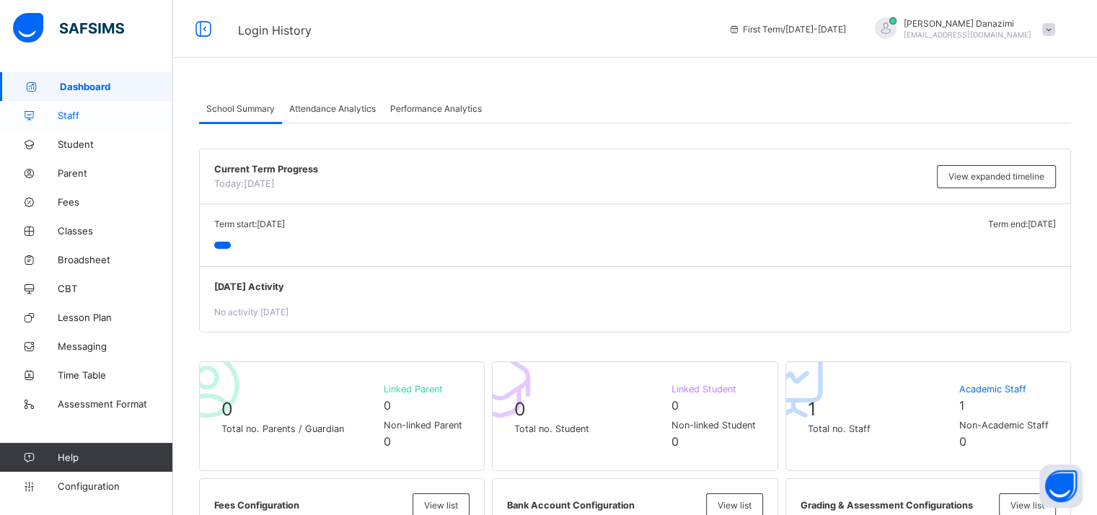
click at [63, 107] on link "Staff" at bounding box center [86, 115] width 173 height 29
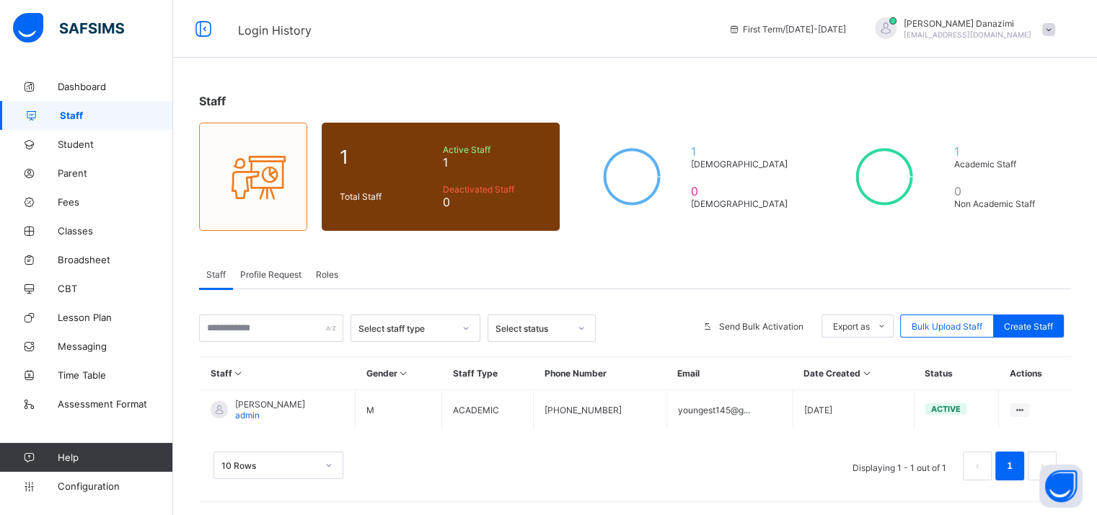
scroll to position [1, 0]
click at [84, 135] on link "Student" at bounding box center [86, 144] width 173 height 29
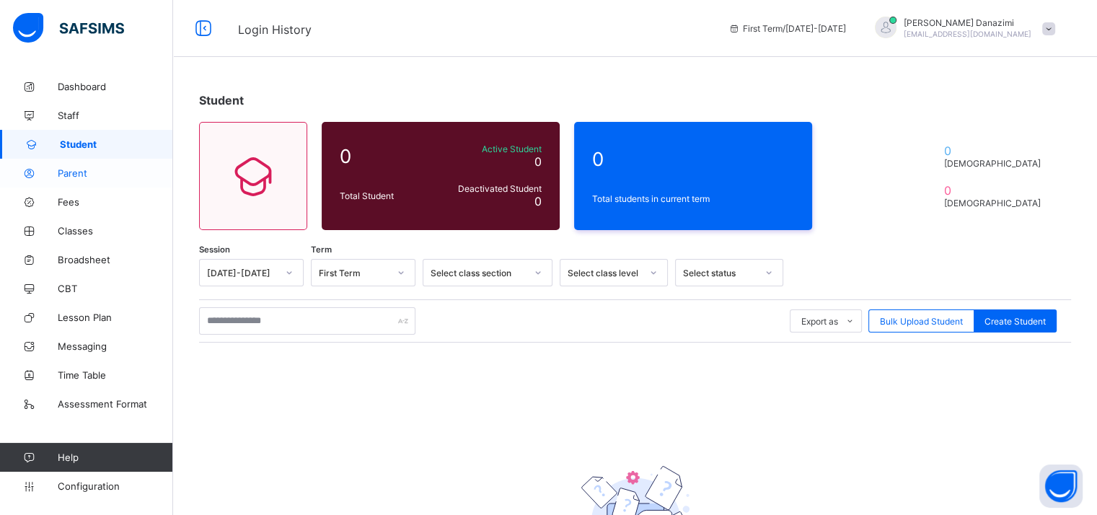
click at [74, 183] on link "Parent" at bounding box center [86, 173] width 173 height 29
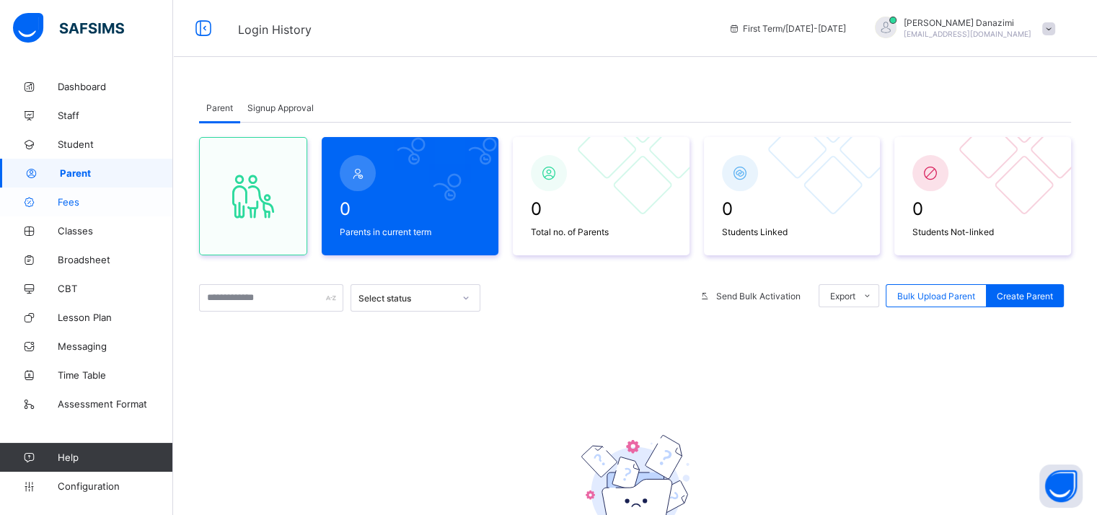
click at [66, 206] on span "Fees" at bounding box center [115, 202] width 115 height 12
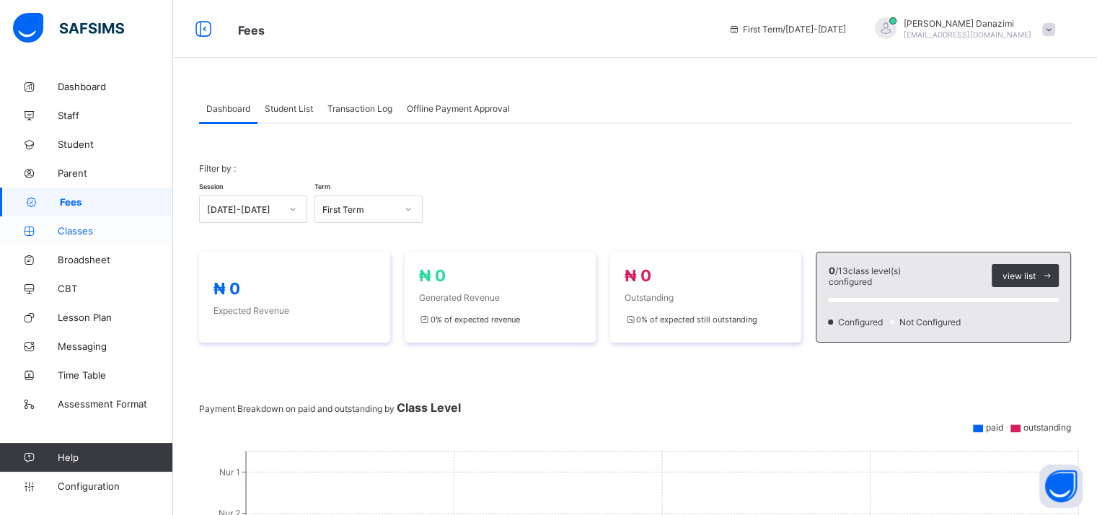
click at [66, 231] on span "Classes" at bounding box center [115, 231] width 115 height 12
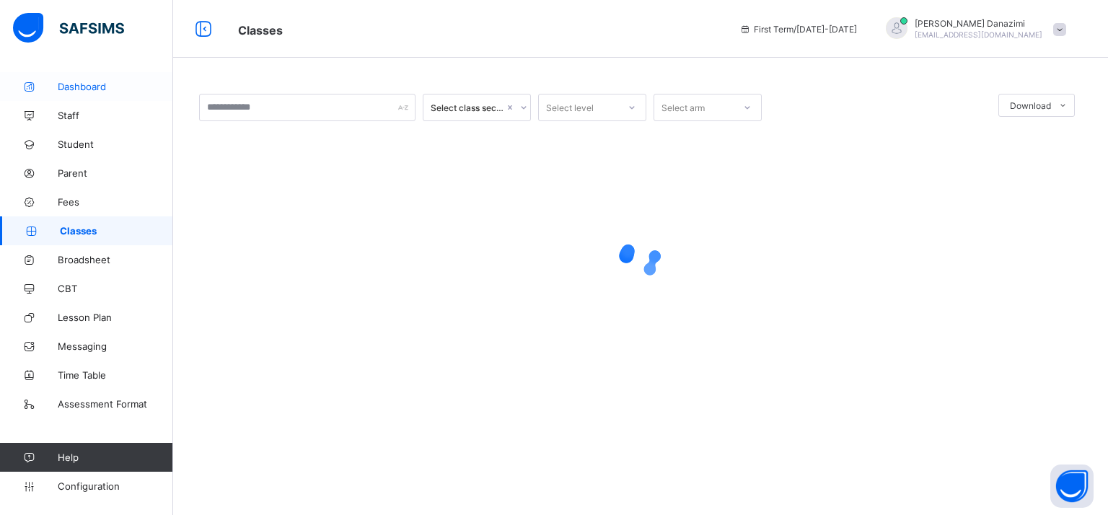
click at [72, 96] on link "Dashboard" at bounding box center [86, 86] width 173 height 29
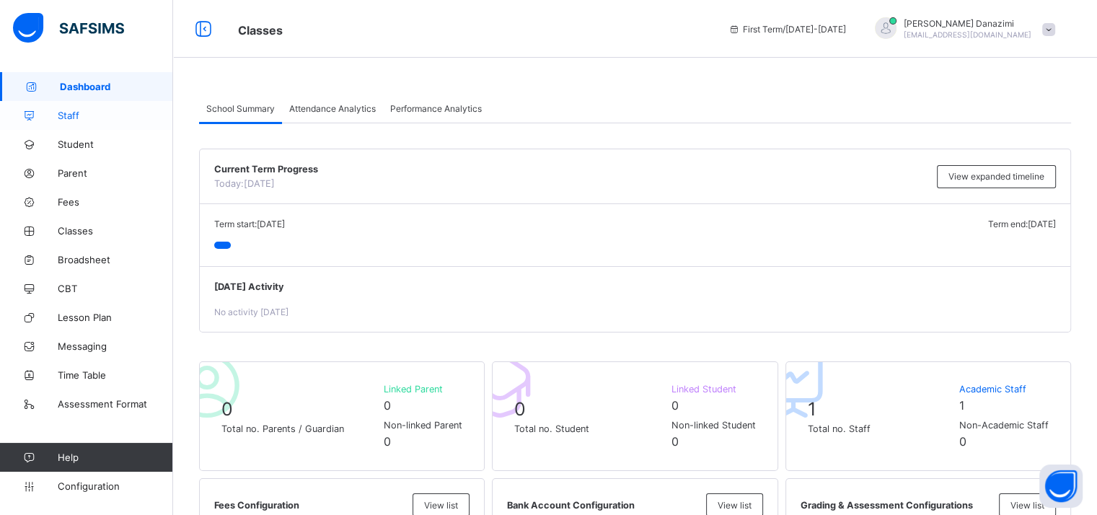
click at [66, 115] on span "Staff" at bounding box center [115, 116] width 115 height 12
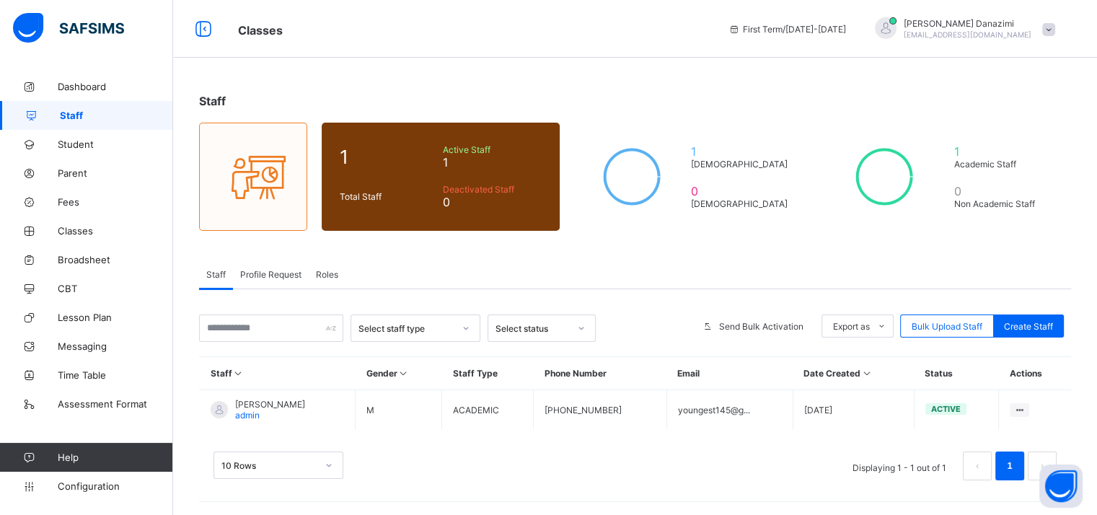
click at [436, 330] on div "Select staff type" at bounding box center [406, 328] width 95 height 11
click at [317, 324] on input "text" at bounding box center [271, 328] width 144 height 27
click at [560, 277] on div "Staff Profile Request Roles" at bounding box center [635, 275] width 872 height 30
click at [69, 82] on span "Dashboard" at bounding box center [115, 87] width 115 height 12
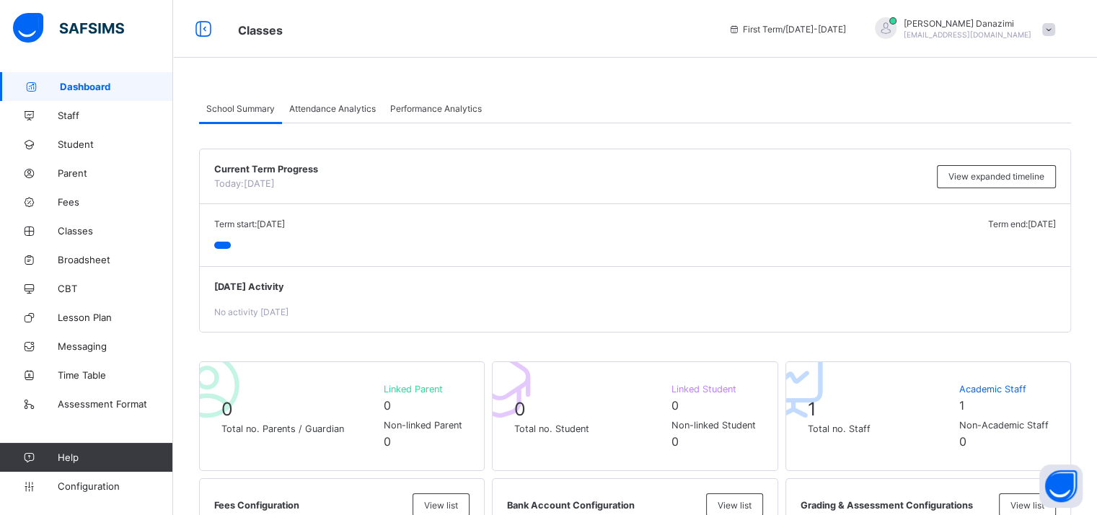
click at [620, 54] on div "Classes First Term / 2025-2026 Yusuf Danazimi youngest145@gmail.com" at bounding box center [548, 29] width 1097 height 58
click at [66, 86] on span "Dashboard" at bounding box center [116, 87] width 113 height 12
click at [63, 136] on link "Student" at bounding box center [86, 144] width 173 height 29
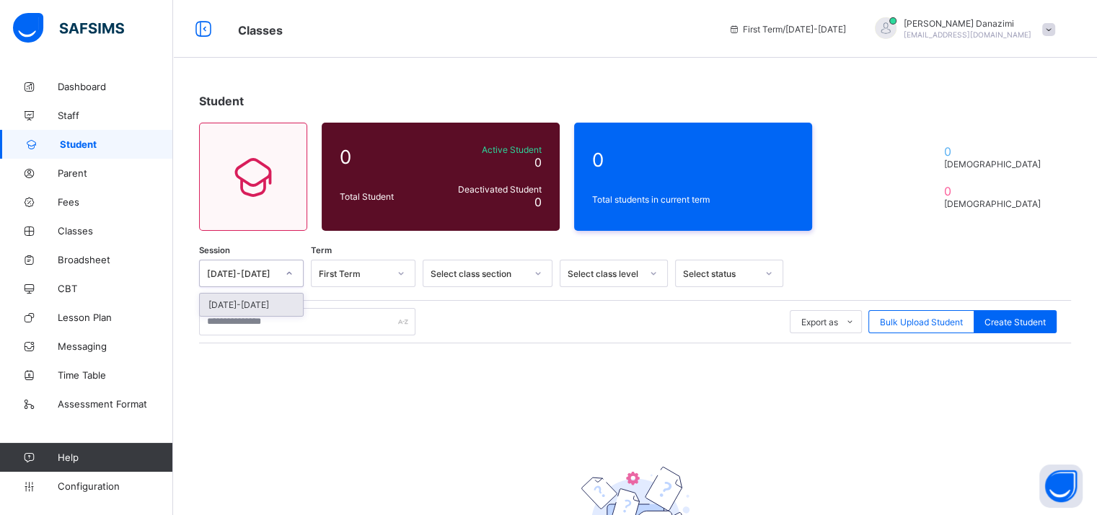
click at [262, 270] on div "2025-2026" at bounding box center [242, 273] width 70 height 11
click at [265, 308] on div "2025-2026" at bounding box center [251, 305] width 103 height 22
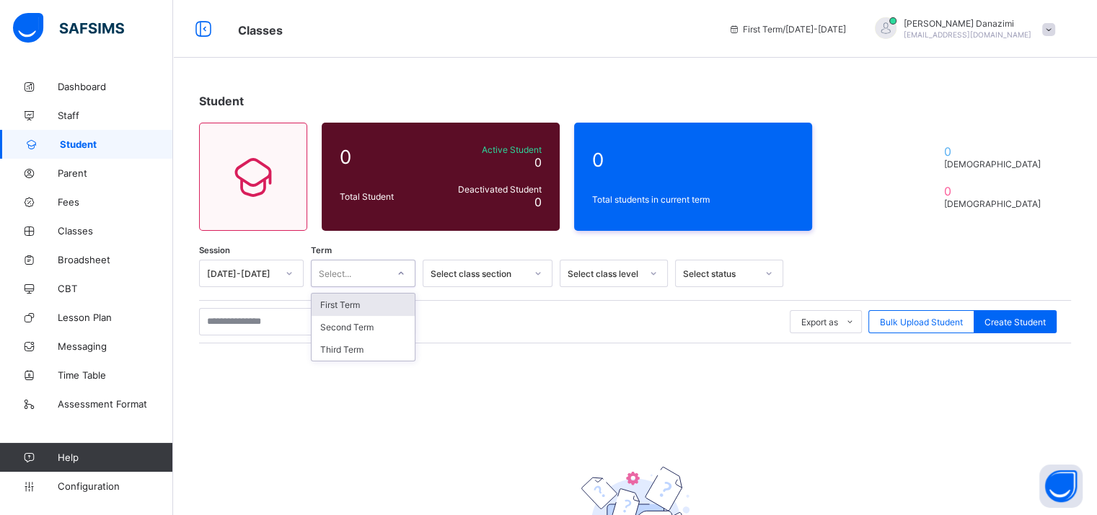
click at [335, 272] on div "Select..." at bounding box center [335, 273] width 32 height 27
click at [366, 333] on div "Second Term" at bounding box center [363, 327] width 103 height 22
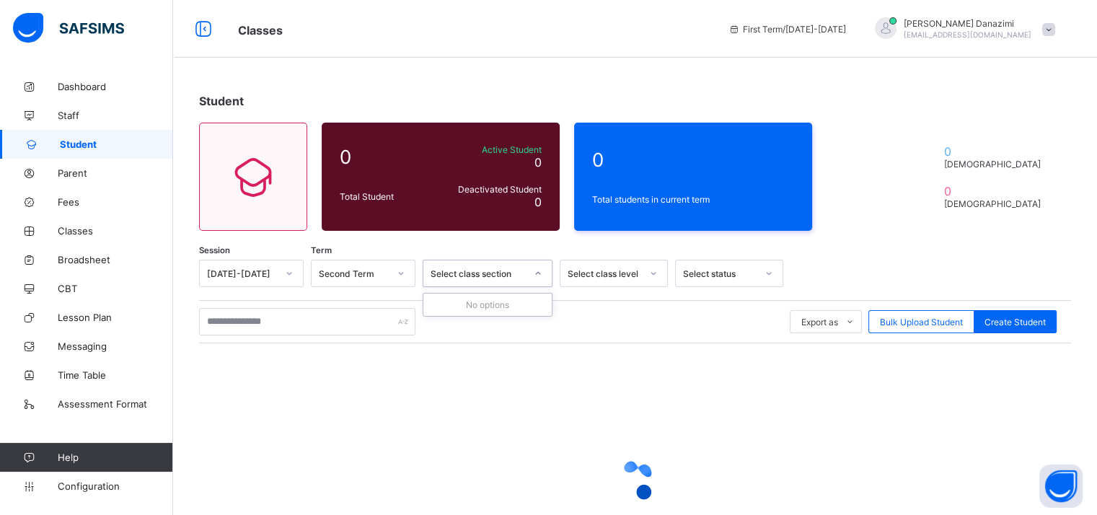
click at [496, 281] on div "Select class section" at bounding box center [473, 273] width 101 height 20
click at [582, 278] on div "Select class level" at bounding box center [605, 273] width 74 height 11
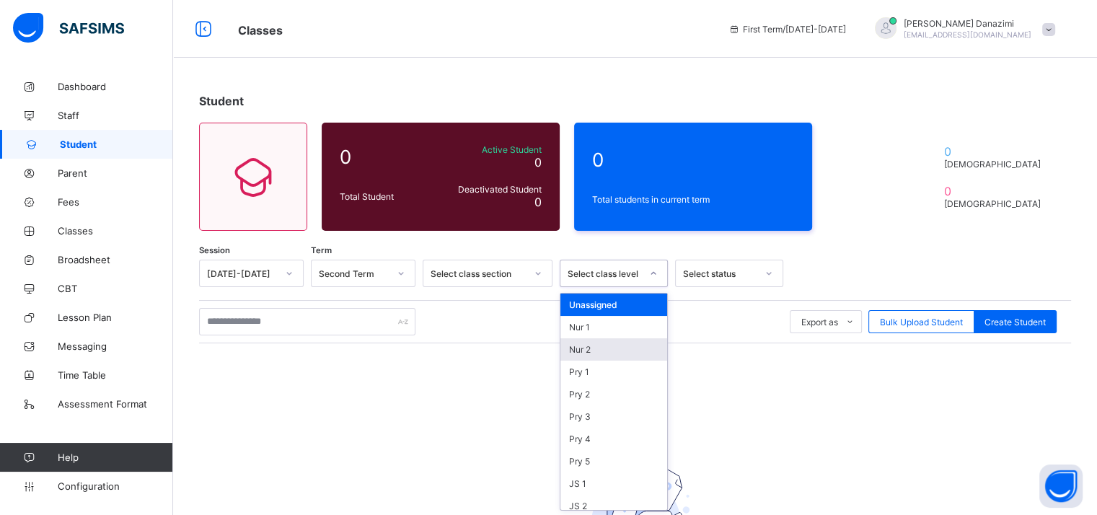
click at [596, 338] on div "Nur 2" at bounding box center [614, 349] width 107 height 22
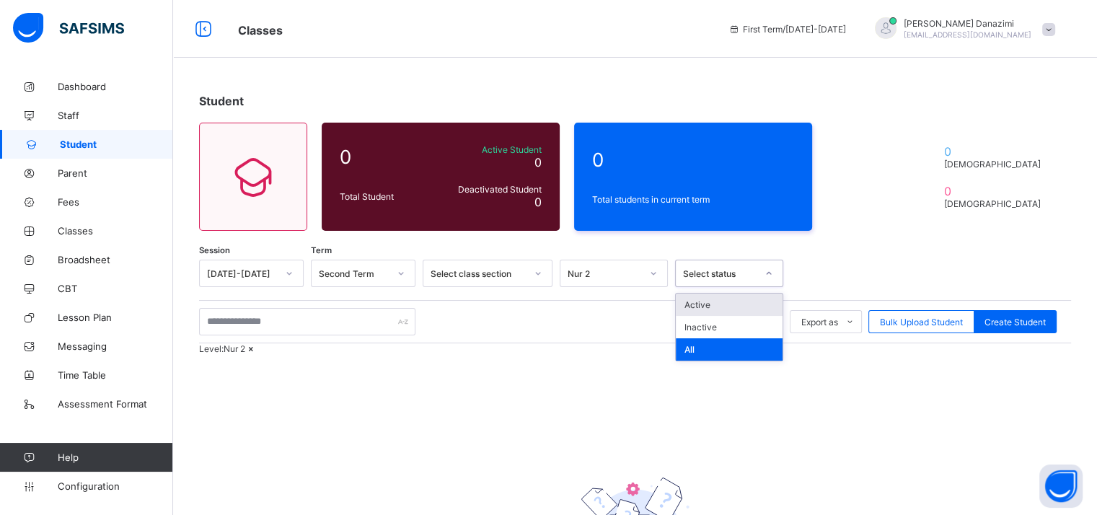
click at [703, 277] on div "Select status" at bounding box center [720, 273] width 74 height 11
click at [711, 327] on div "Inactive" at bounding box center [729, 327] width 107 height 22
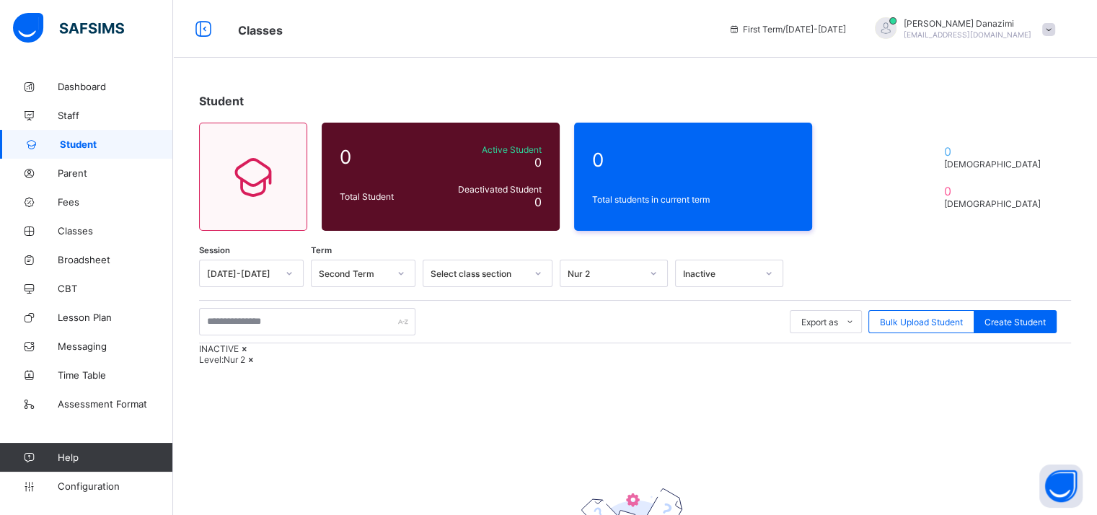
click at [251, 354] on icon at bounding box center [245, 348] width 12 height 11
click at [258, 354] on icon at bounding box center [251, 348] width 12 height 11
click at [77, 379] on span "Time Table" at bounding box center [115, 375] width 115 height 12
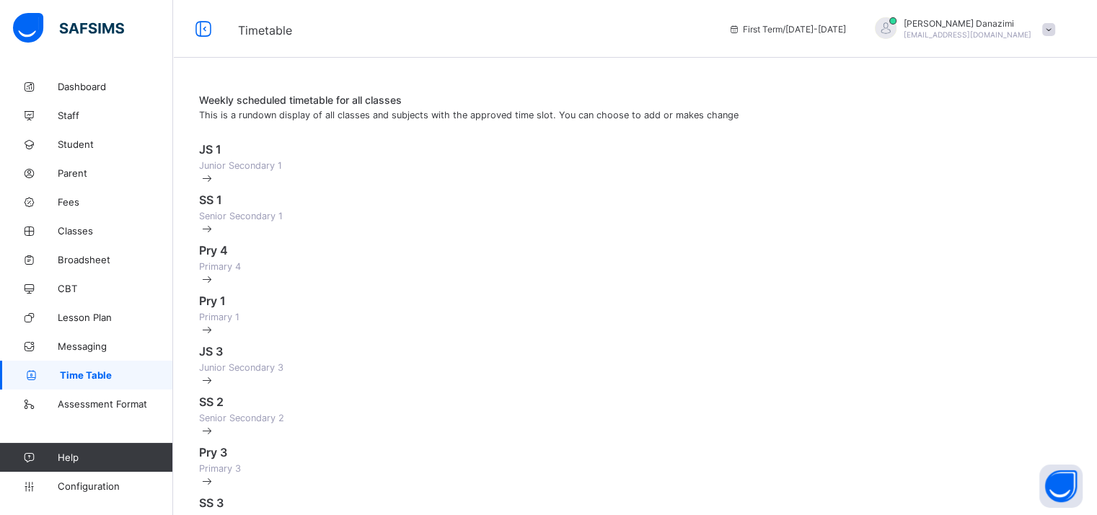
click at [315, 185] on div "JS 1 Junior Secondary 1" at bounding box center [635, 163] width 872 height 43
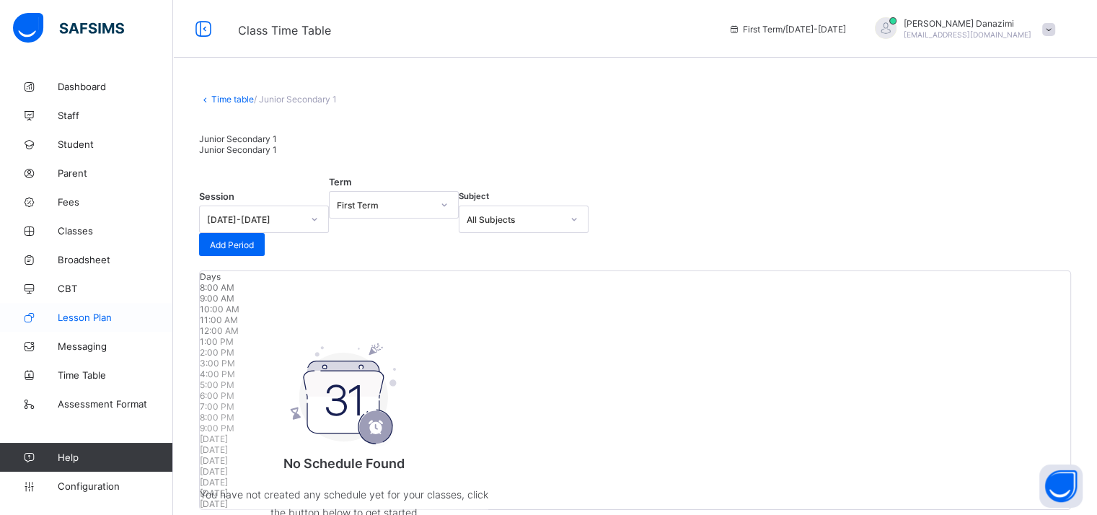
click at [66, 323] on link "Lesson Plan" at bounding box center [86, 317] width 173 height 29
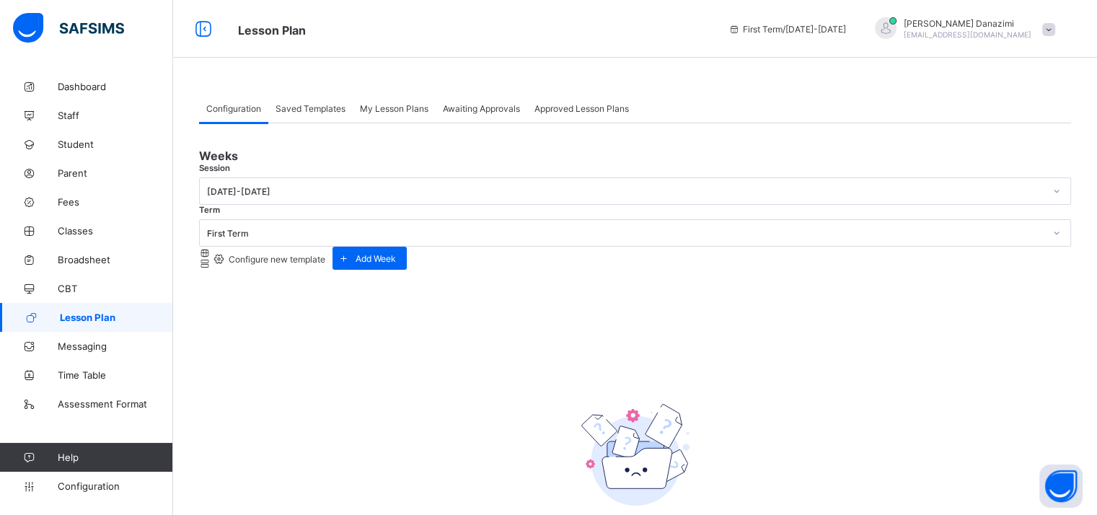
click at [325, 252] on div "Configure new template" at bounding box center [268, 259] width 114 height 14
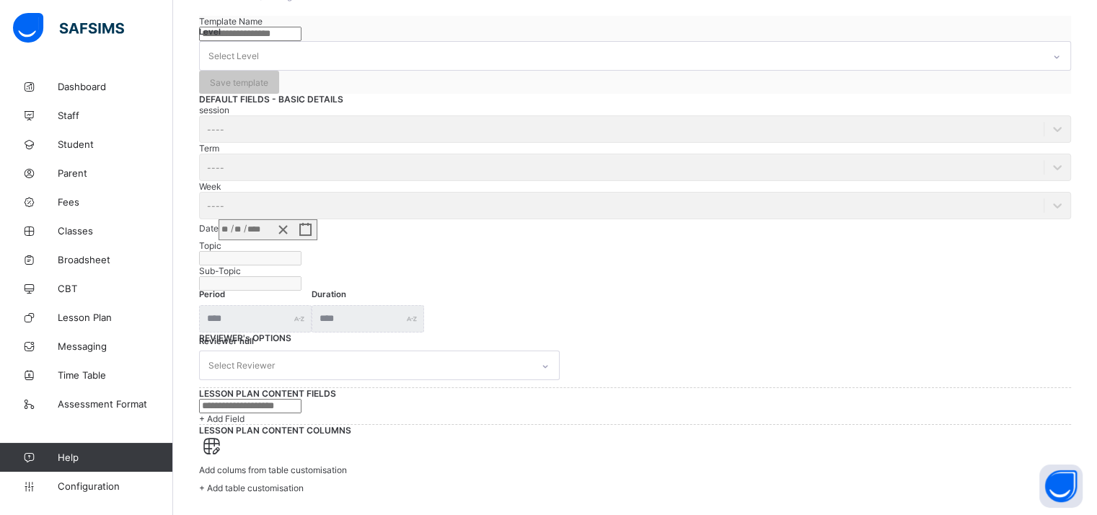
scroll to position [505, 0]
click at [76, 321] on span "Lesson Plan" at bounding box center [115, 318] width 115 height 12
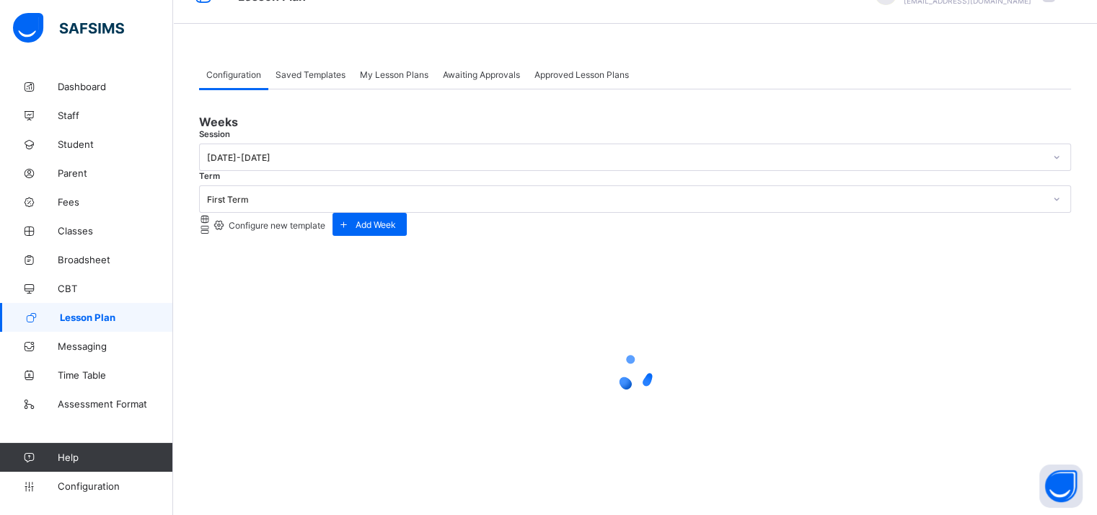
scroll to position [117, 0]
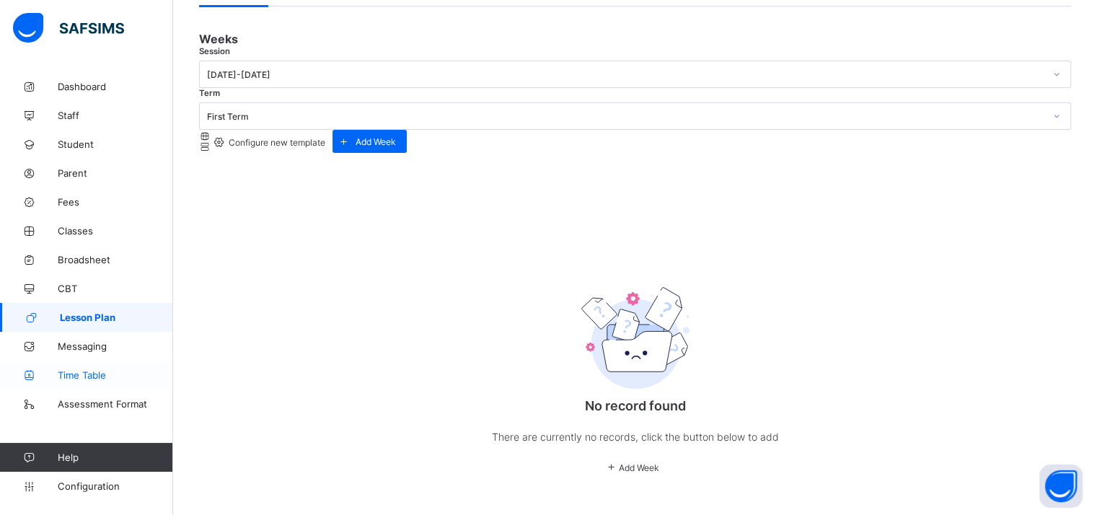
click at [90, 372] on span "Time Table" at bounding box center [115, 375] width 115 height 12
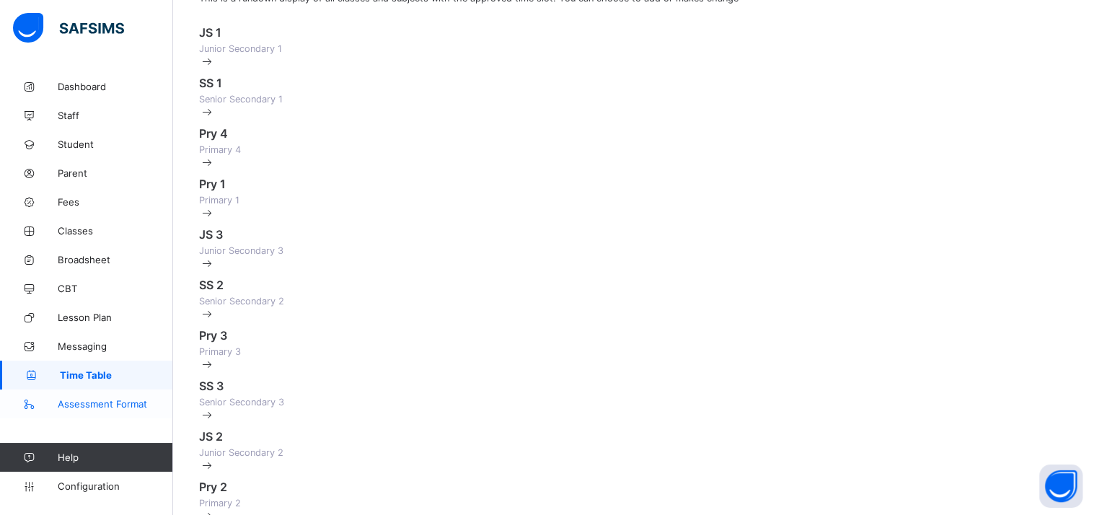
click at [101, 408] on span "Assessment Format" at bounding box center [115, 404] width 115 height 12
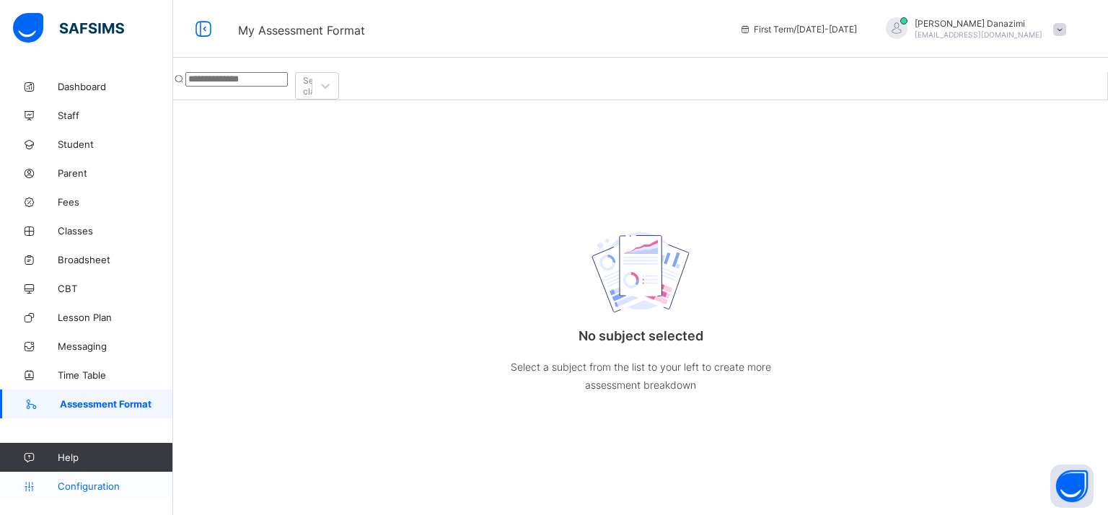
click at [58, 497] on link "Configuration" at bounding box center [86, 486] width 172 height 29
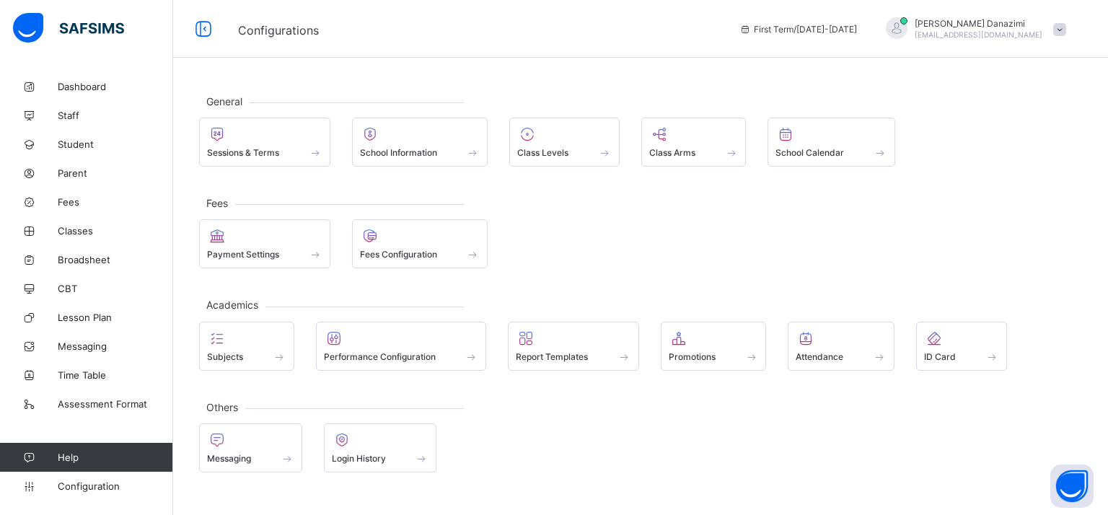
click at [687, 214] on div "Fees Payment Settings Fees Configuration" at bounding box center [640, 236] width 883 height 66
click at [436, 143] on span at bounding box center [420, 145] width 120 height 4
select select "**"
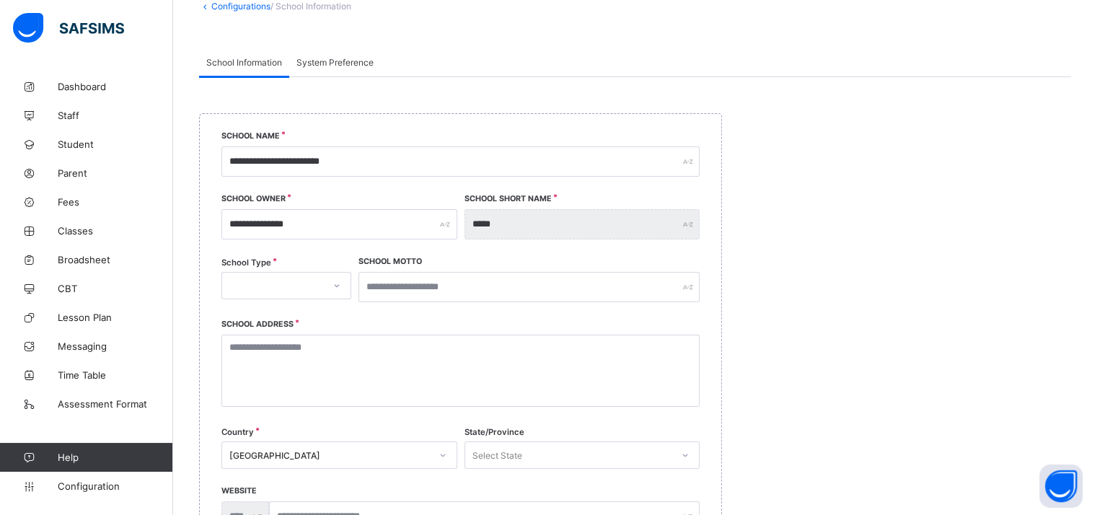
scroll to position [144, 0]
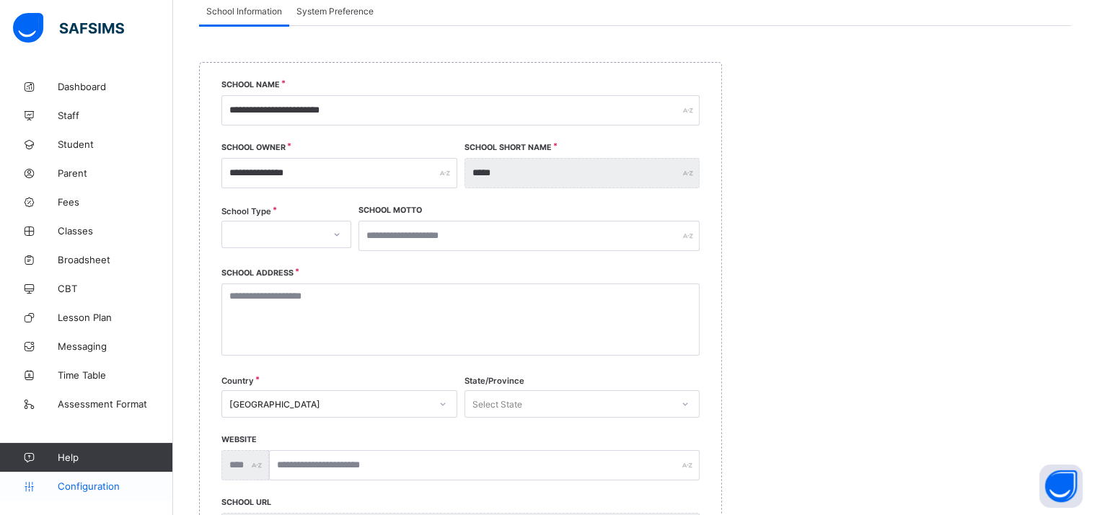
click at [111, 484] on span "Configuration" at bounding box center [115, 486] width 115 height 12
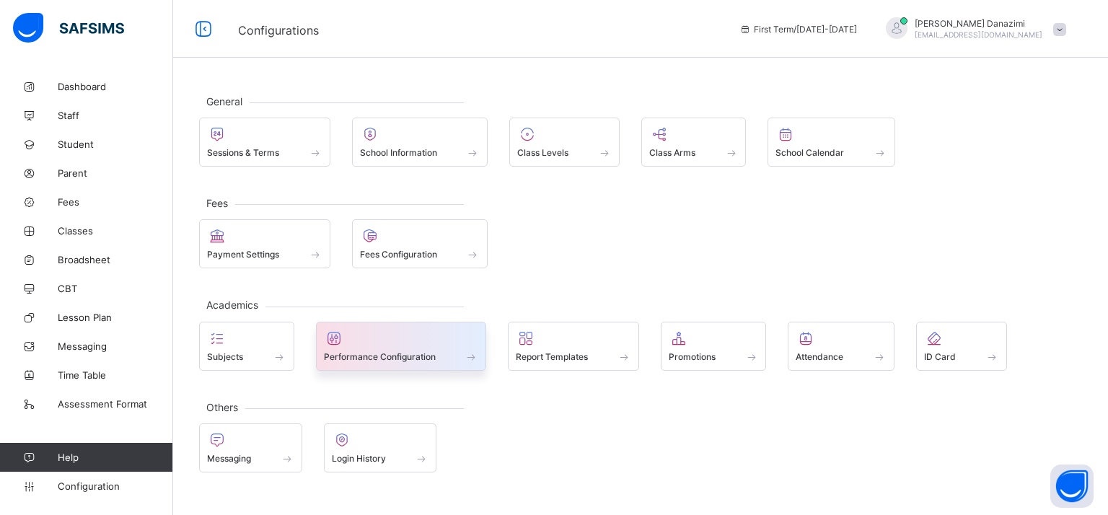
click at [442, 343] on div at bounding box center [401, 338] width 155 height 17
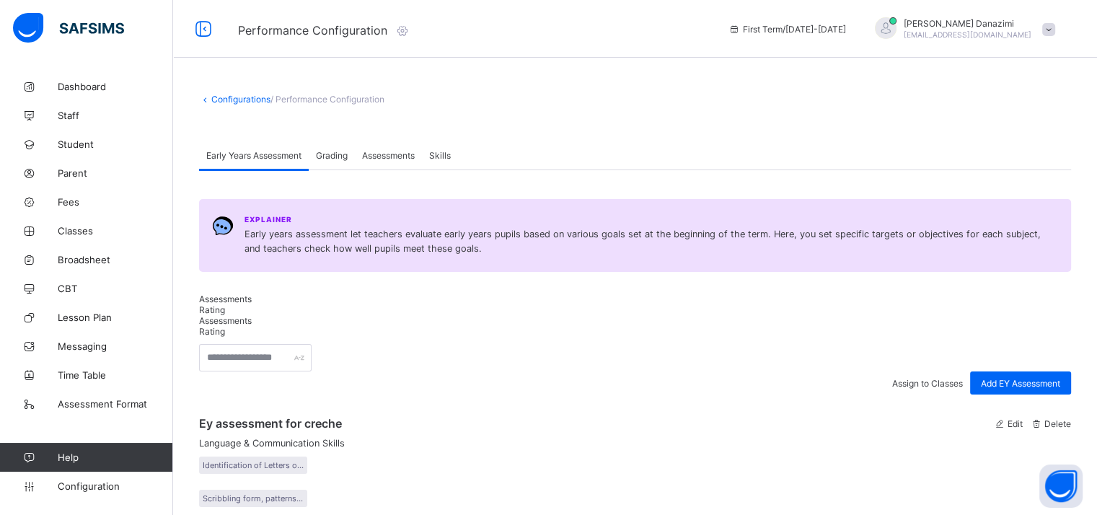
click at [343, 162] on div "Grading" at bounding box center [332, 155] width 46 height 29
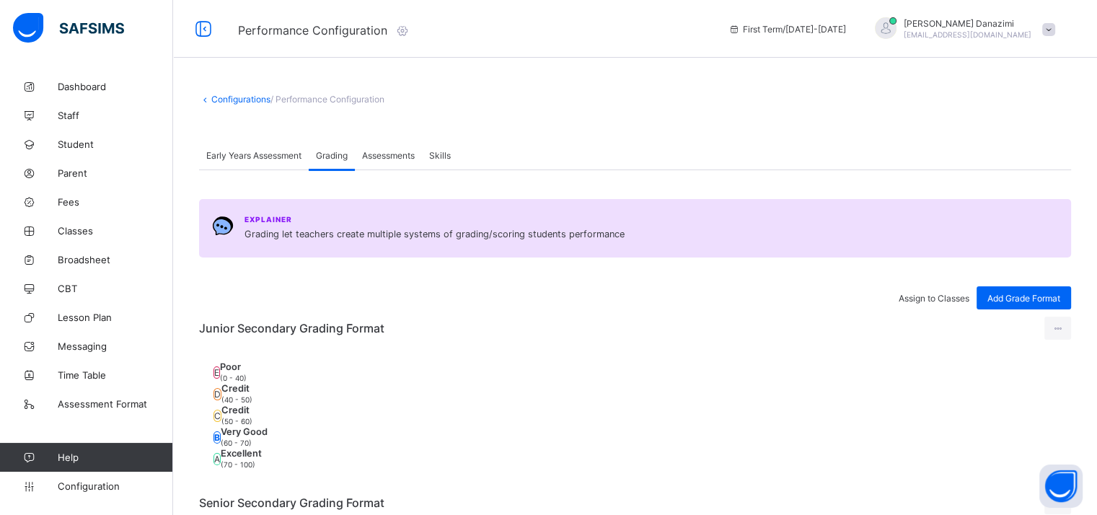
click at [392, 141] on div "Assessments" at bounding box center [388, 155] width 67 height 29
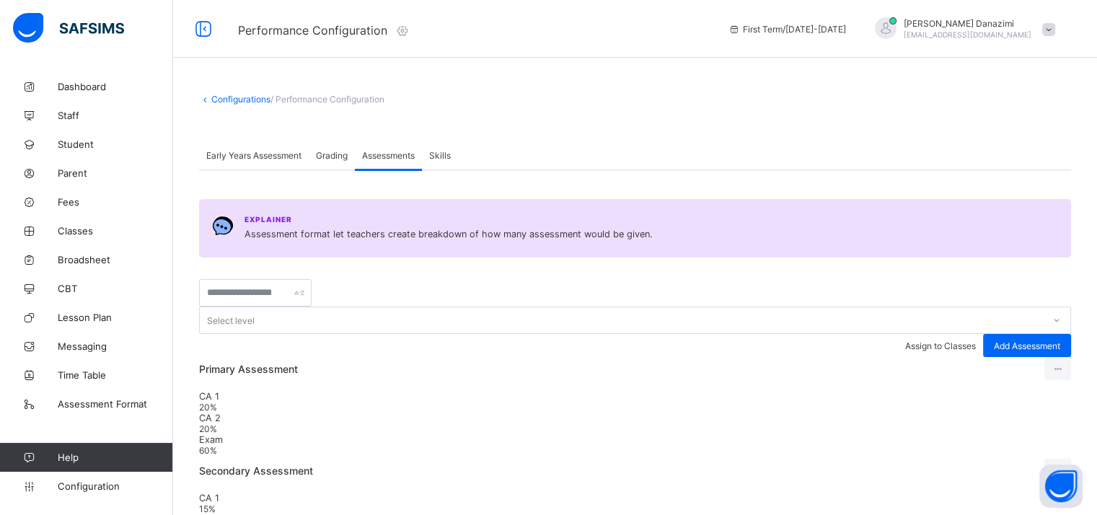
scroll to position [130, 0]
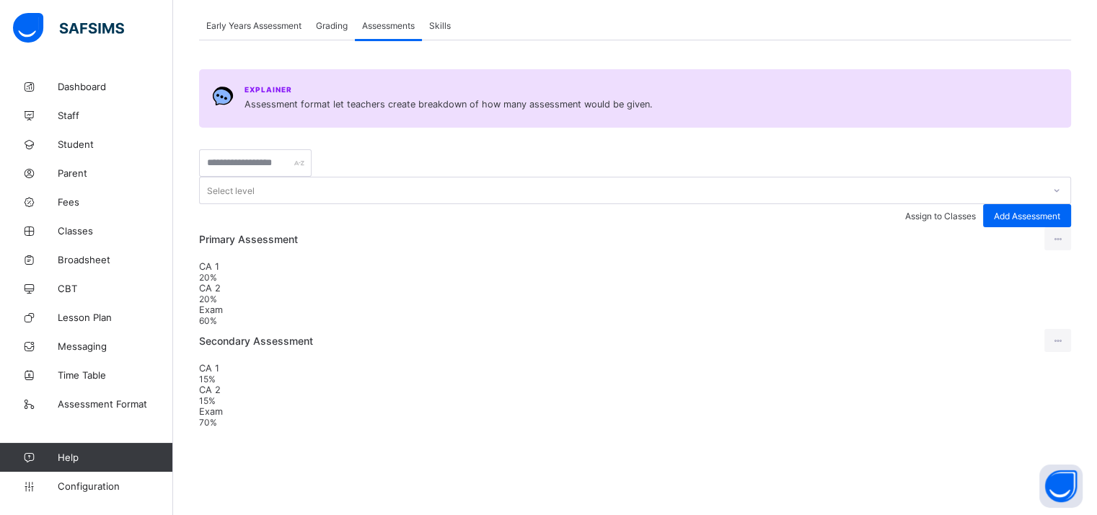
click at [447, 21] on span "Skills" at bounding box center [440, 25] width 22 height 11
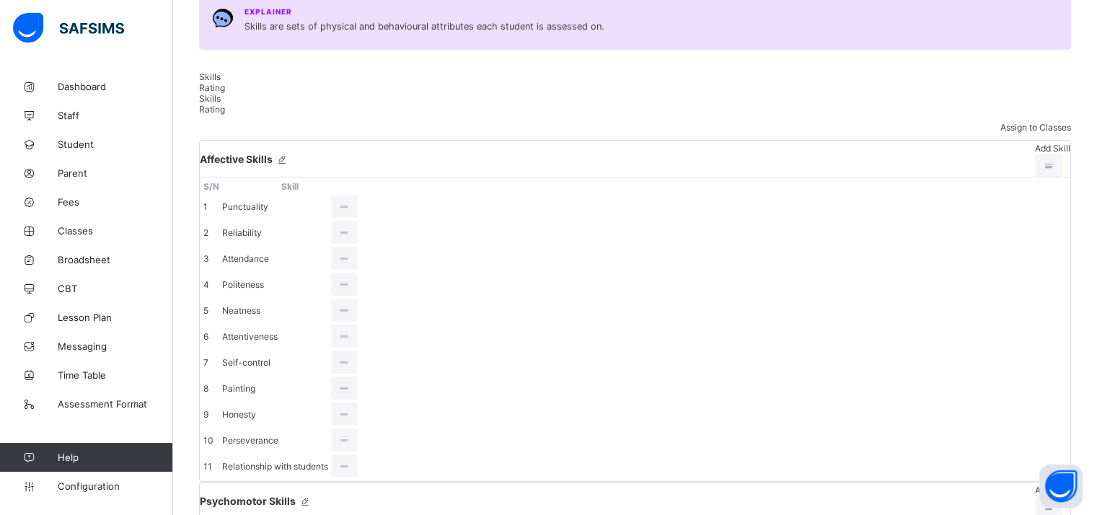
scroll to position [0, 0]
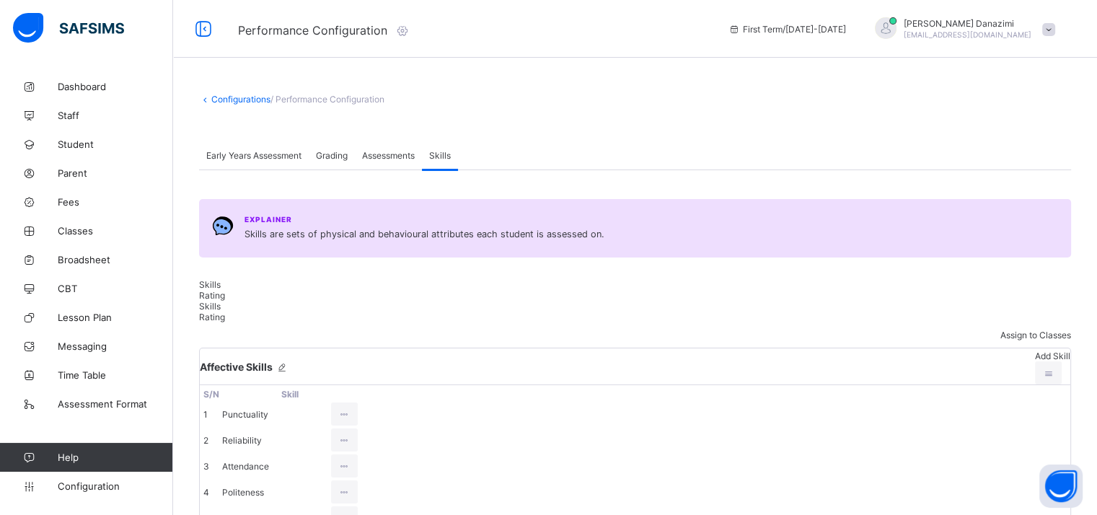
click at [65, 458] on span "Help" at bounding box center [115, 458] width 115 height 12
click at [76, 483] on span "Configuration" at bounding box center [115, 486] width 115 height 12
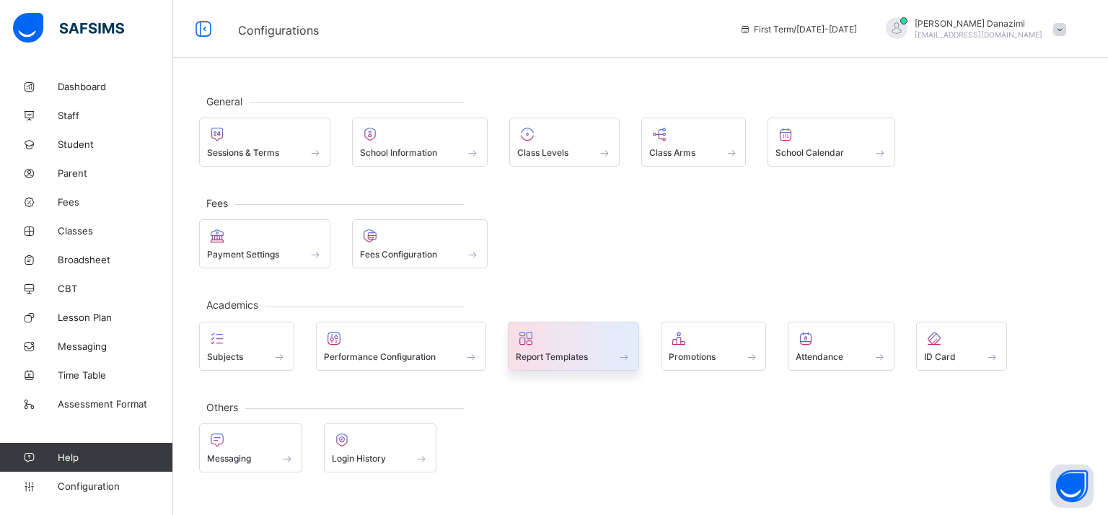
click at [580, 353] on span "Report Templates" at bounding box center [552, 356] width 72 height 11
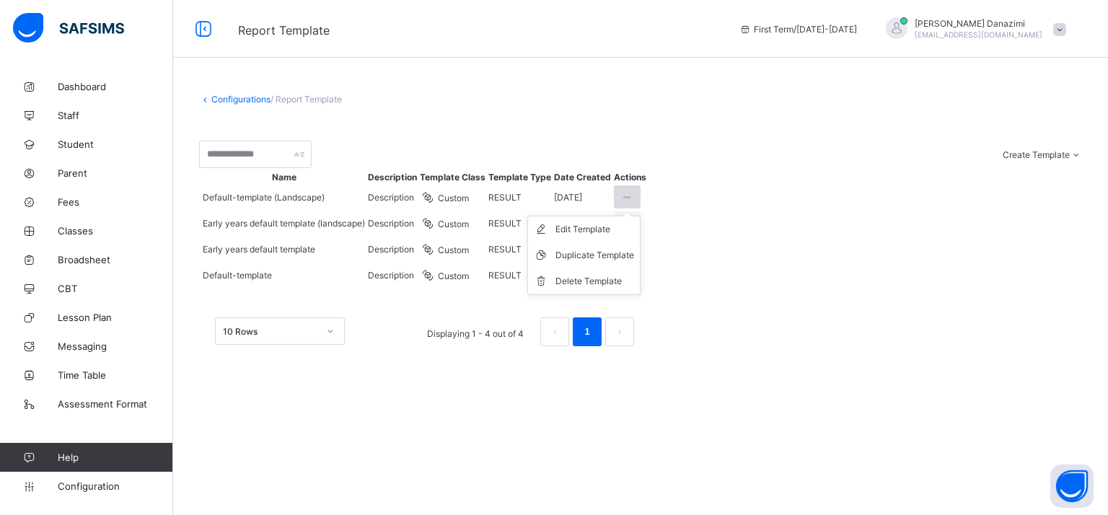
click at [633, 203] on icon at bounding box center [627, 197] width 12 height 11
click at [634, 237] on div "Edit Template" at bounding box center [594, 229] width 79 height 14
click at [78, 92] on span "Dashboard" at bounding box center [115, 87] width 115 height 12
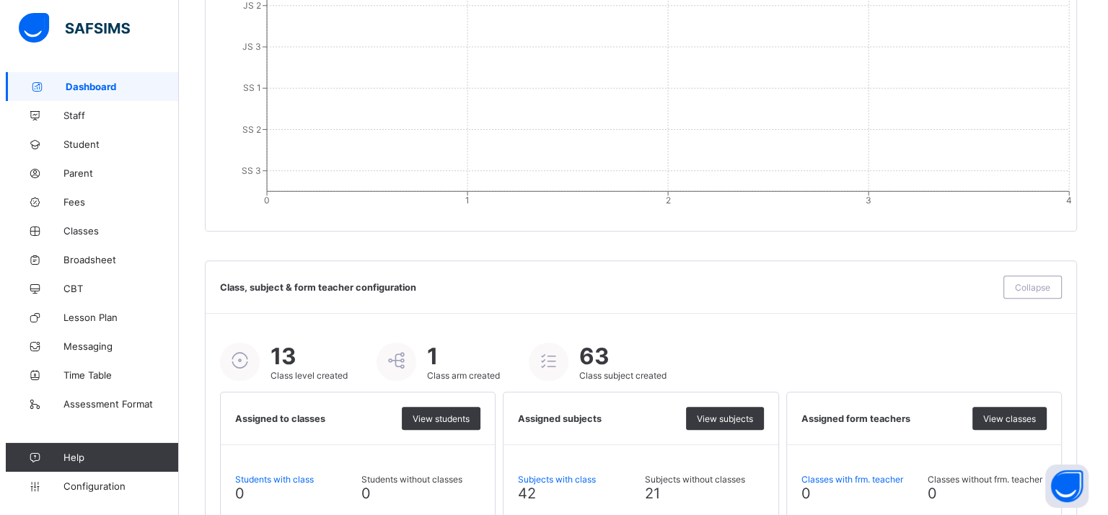
scroll to position [1524, 0]
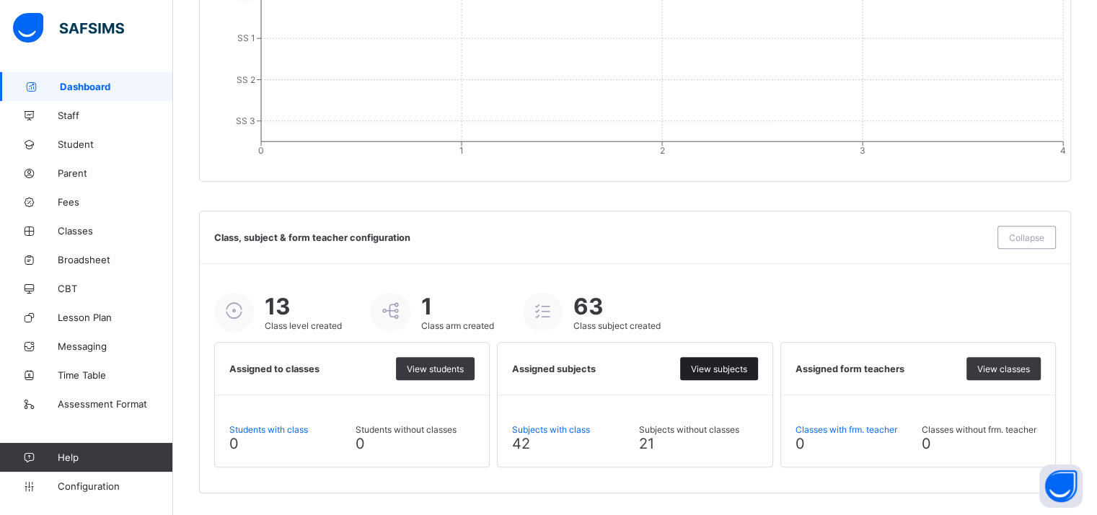
click at [704, 367] on span "View subjects" at bounding box center [719, 369] width 56 height 11
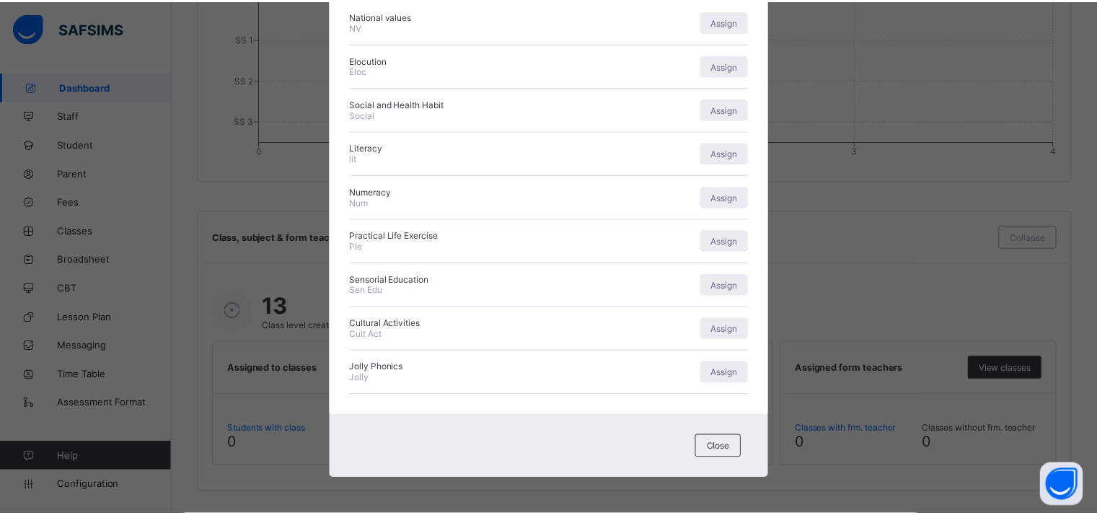
scroll to position [635, 0]
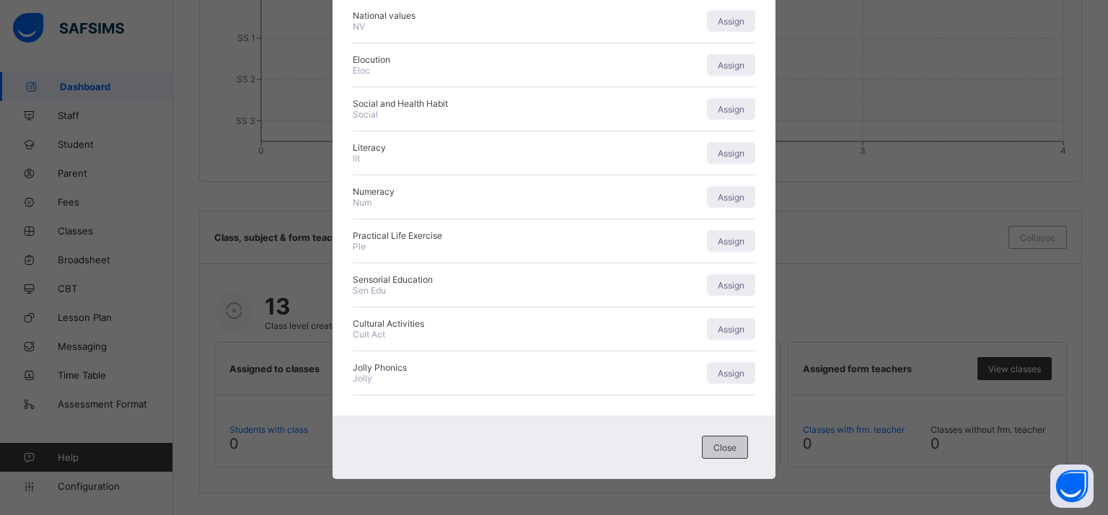
click at [708, 451] on div "Close" at bounding box center [725, 447] width 46 height 23
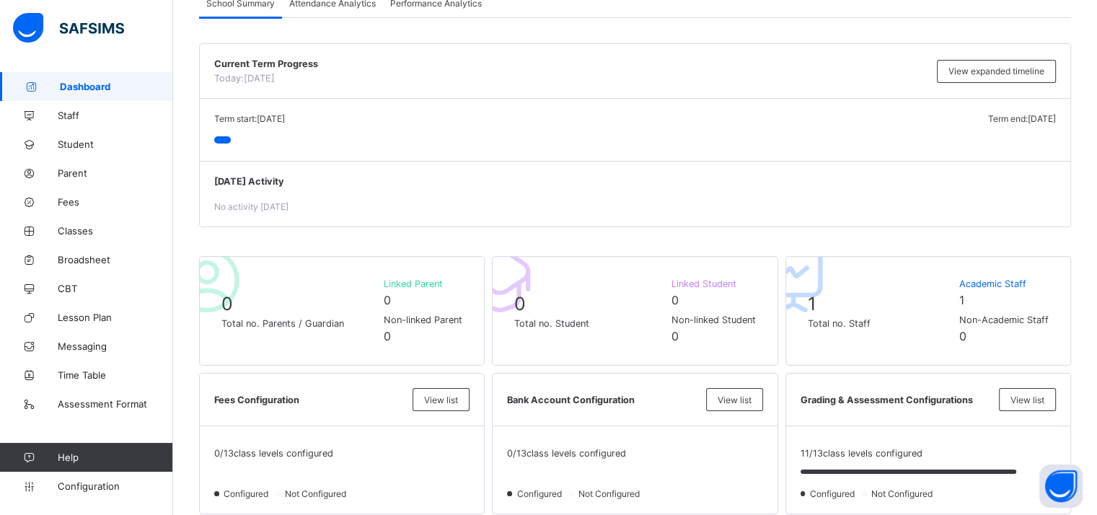
scroll to position [0, 0]
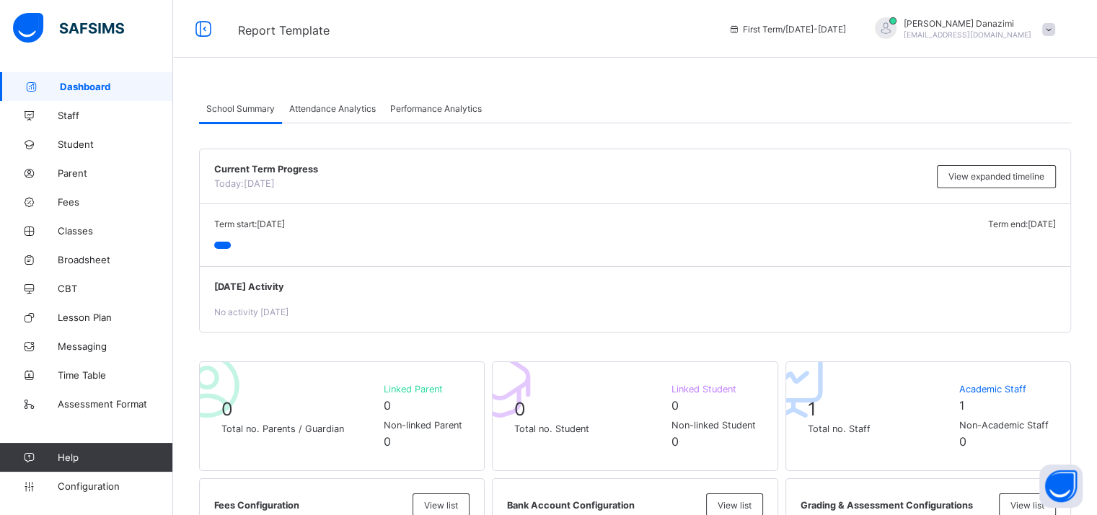
click at [330, 117] on div "Attendance Analytics" at bounding box center [332, 108] width 101 height 29
click at [330, 115] on div "Attendance Analytics" at bounding box center [332, 108] width 101 height 29
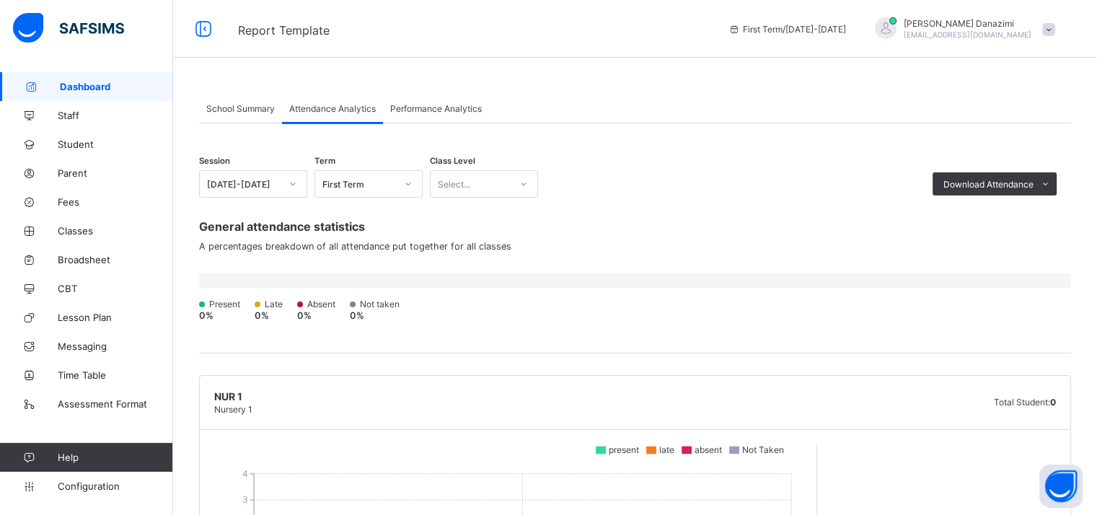
click at [462, 111] on span "Performance Analytics" at bounding box center [436, 108] width 92 height 11
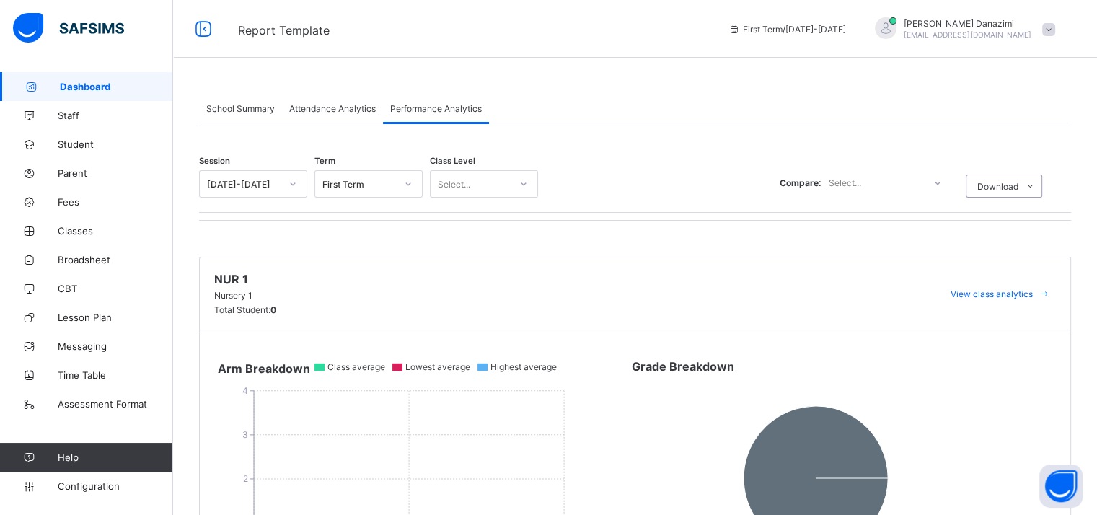
click at [92, 28] on img at bounding box center [68, 28] width 111 height 30
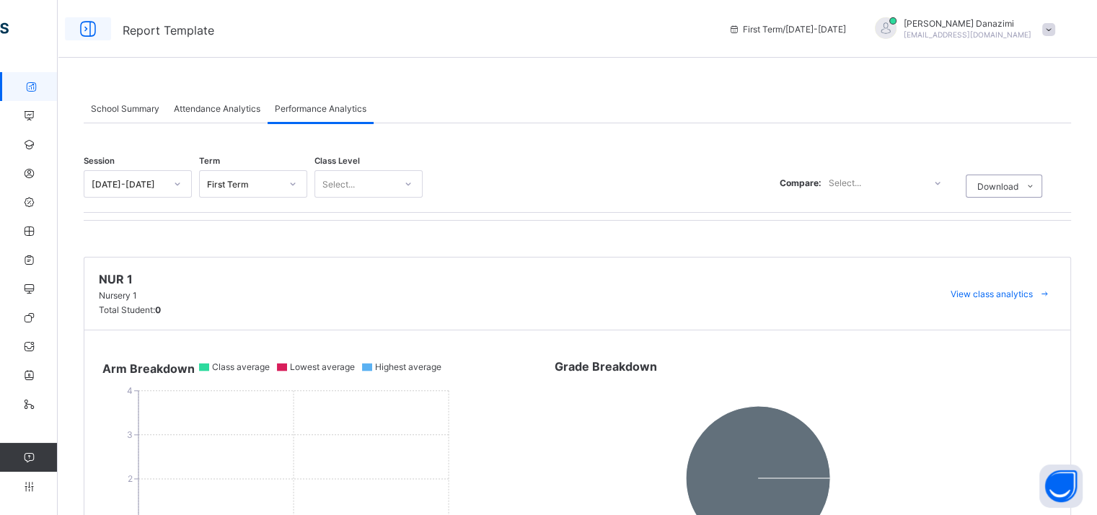
click at [79, 25] on icon at bounding box center [88, 29] width 25 height 21
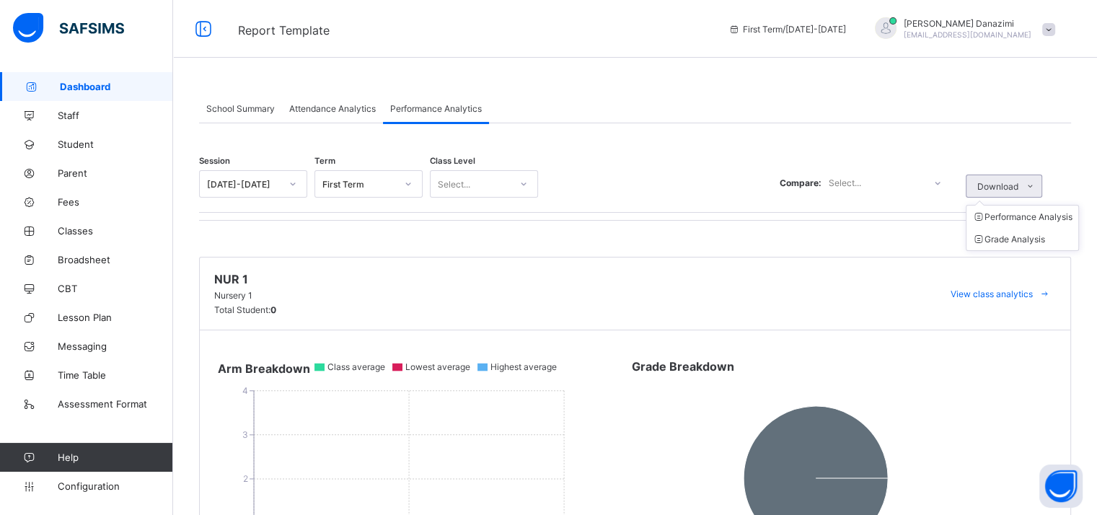
click at [1001, 188] on span "Download" at bounding box center [998, 186] width 41 height 11
click at [224, 103] on span "School Summary" at bounding box center [240, 108] width 69 height 11
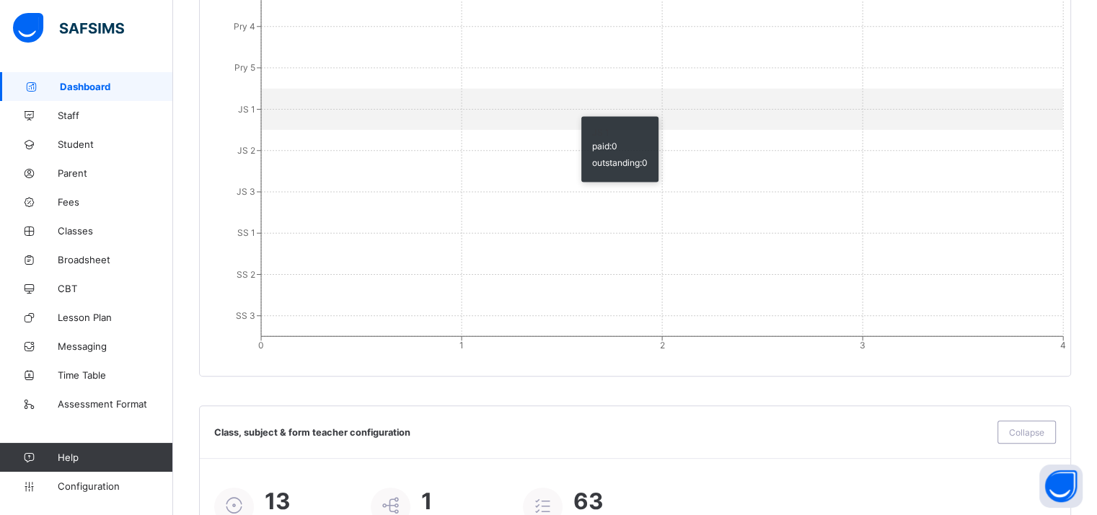
scroll to position [1524, 0]
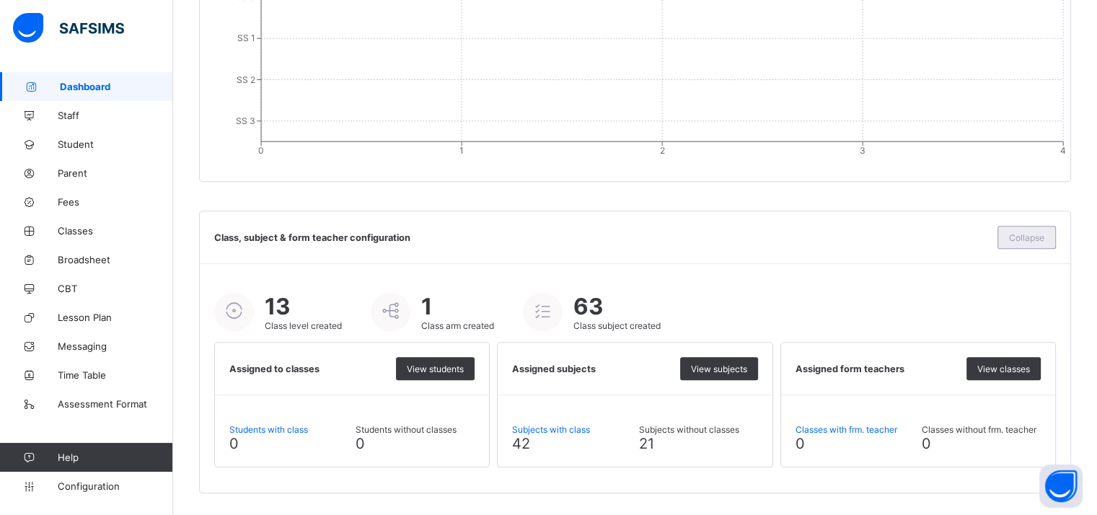
click at [1039, 237] on span "Collapse" at bounding box center [1026, 237] width 35 height 11
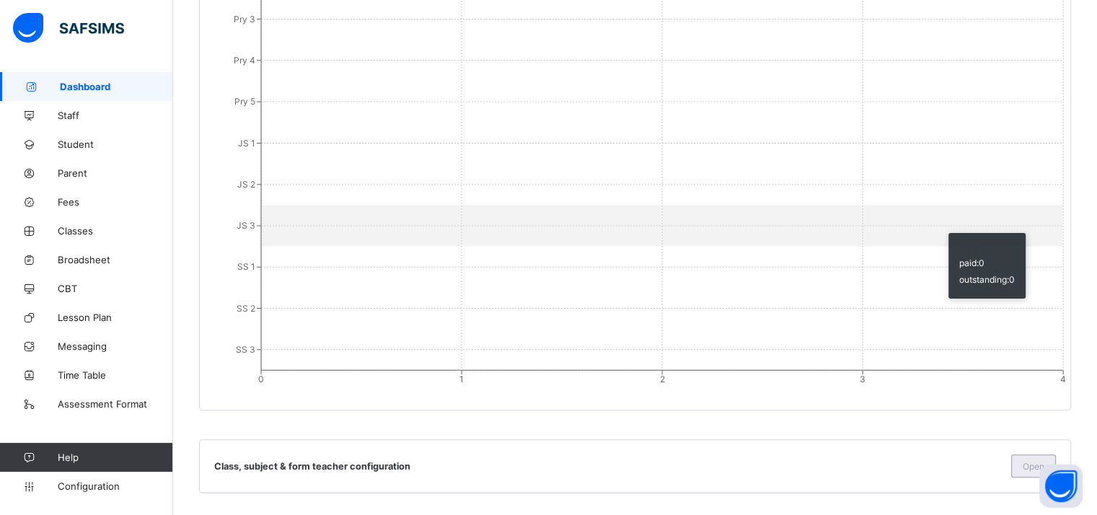
scroll to position [1295, 0]
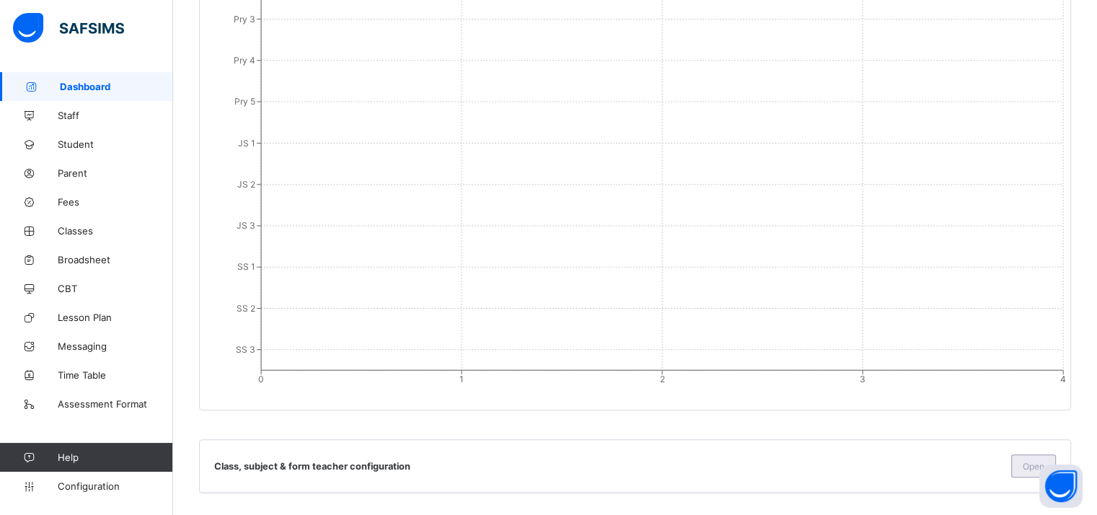
click at [1036, 465] on span "Open" at bounding box center [1034, 466] width 22 height 11
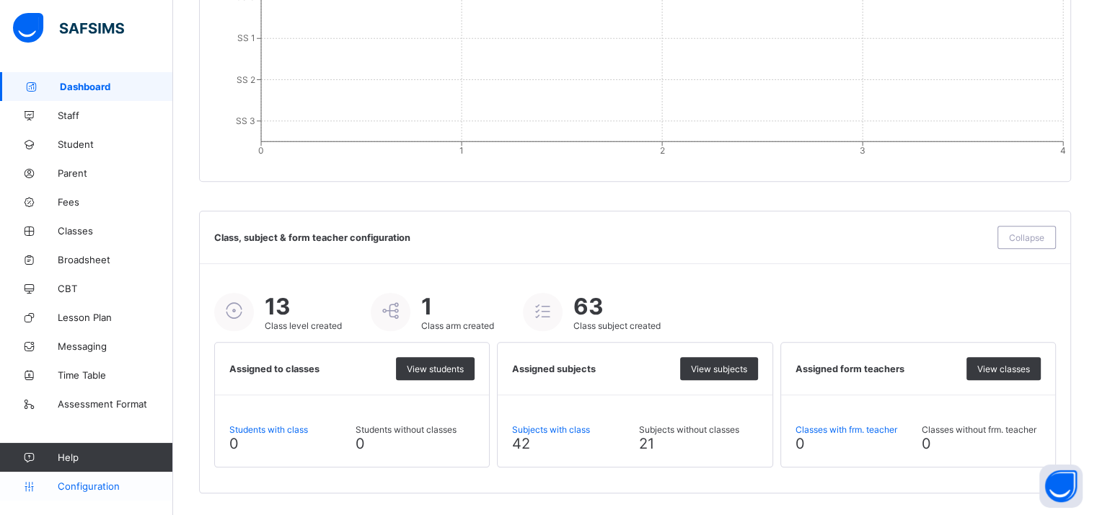
click at [105, 484] on span "Configuration" at bounding box center [115, 486] width 115 height 12
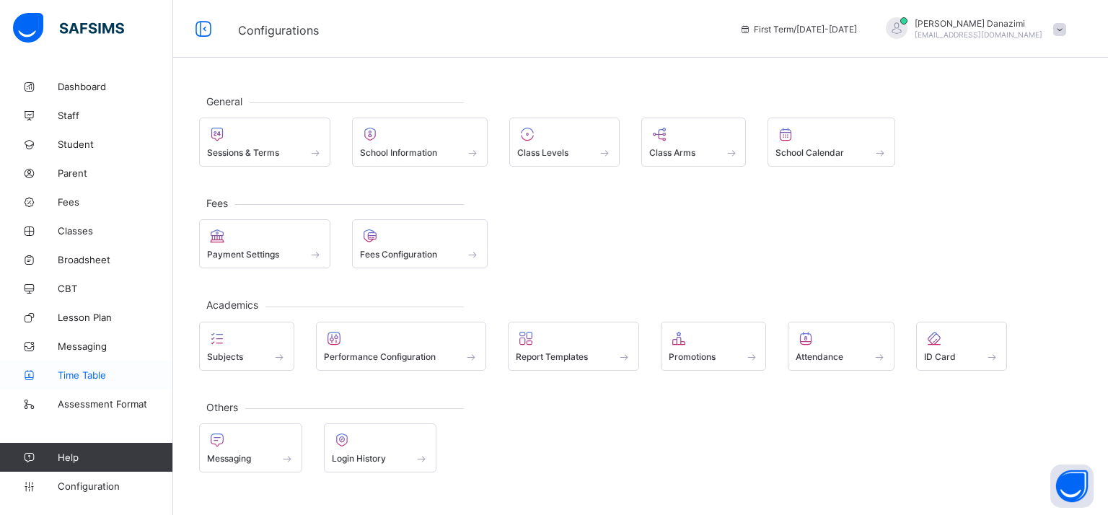
click at [84, 381] on link "Time Table" at bounding box center [86, 375] width 173 height 29
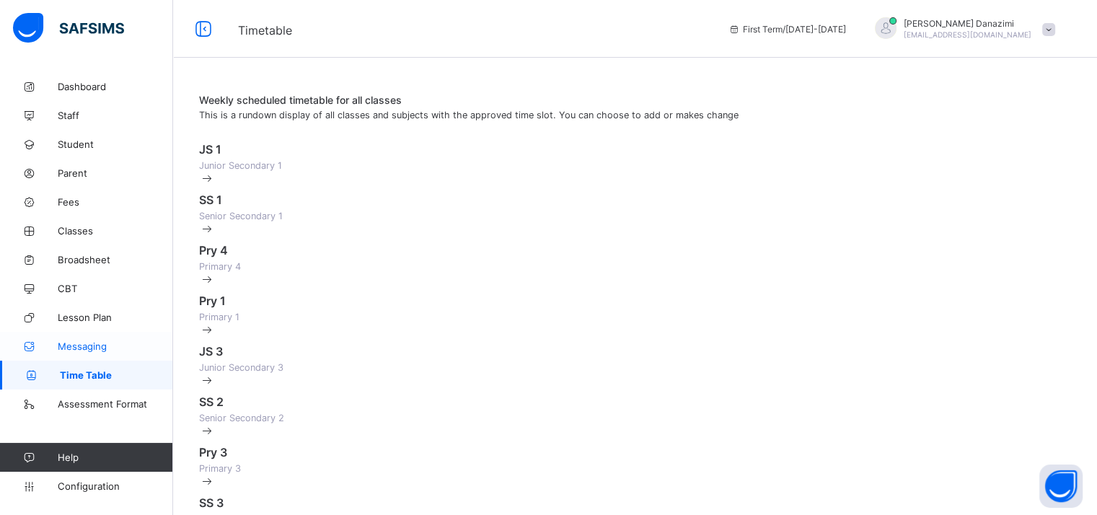
click at [84, 347] on span "Messaging" at bounding box center [115, 347] width 115 height 12
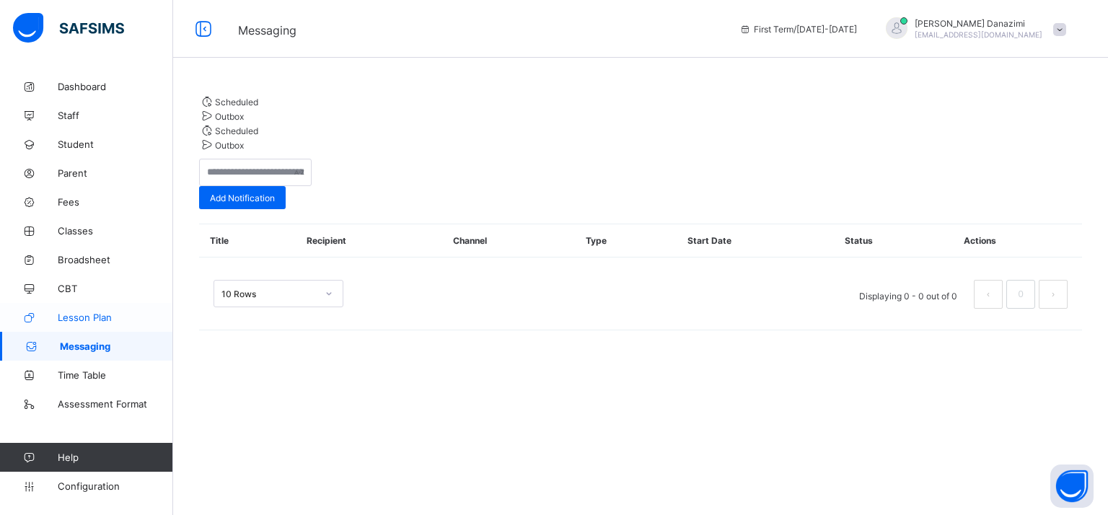
click at [89, 322] on span "Lesson Plan" at bounding box center [115, 318] width 115 height 12
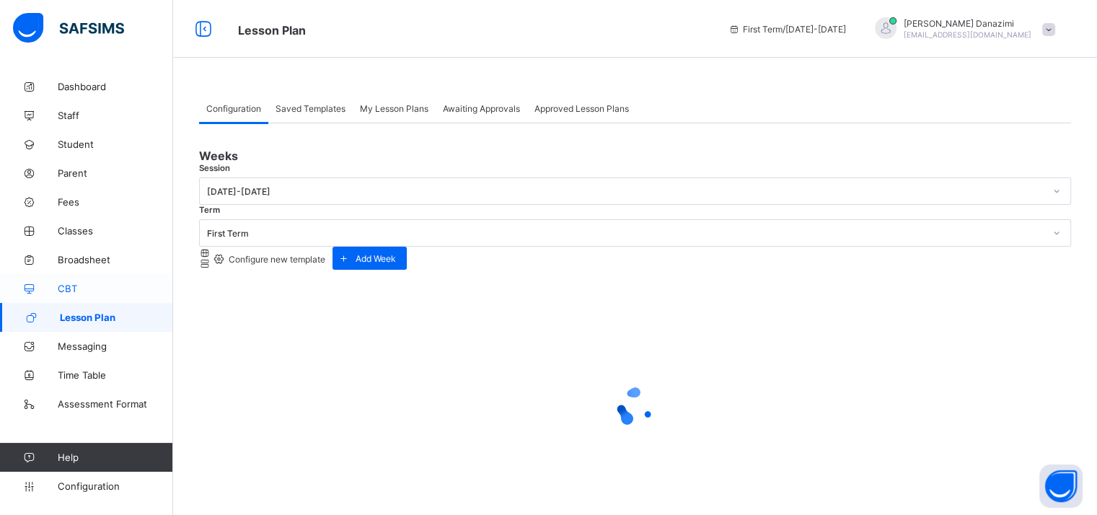
click at [69, 296] on link "CBT" at bounding box center [86, 288] width 173 height 29
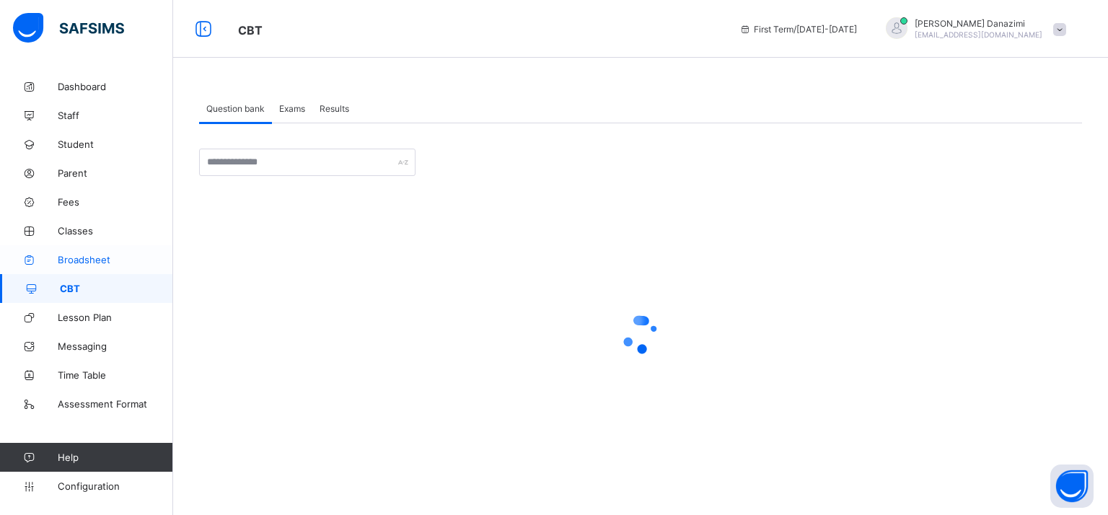
click at [87, 252] on link "Broadsheet" at bounding box center [86, 259] width 173 height 29
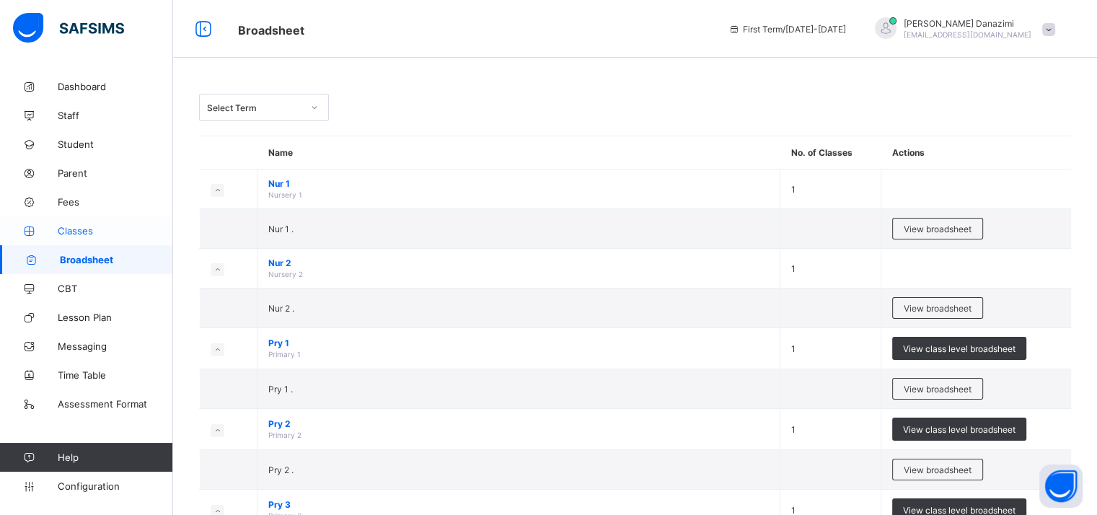
click at [69, 228] on span "Classes" at bounding box center [115, 231] width 115 height 12
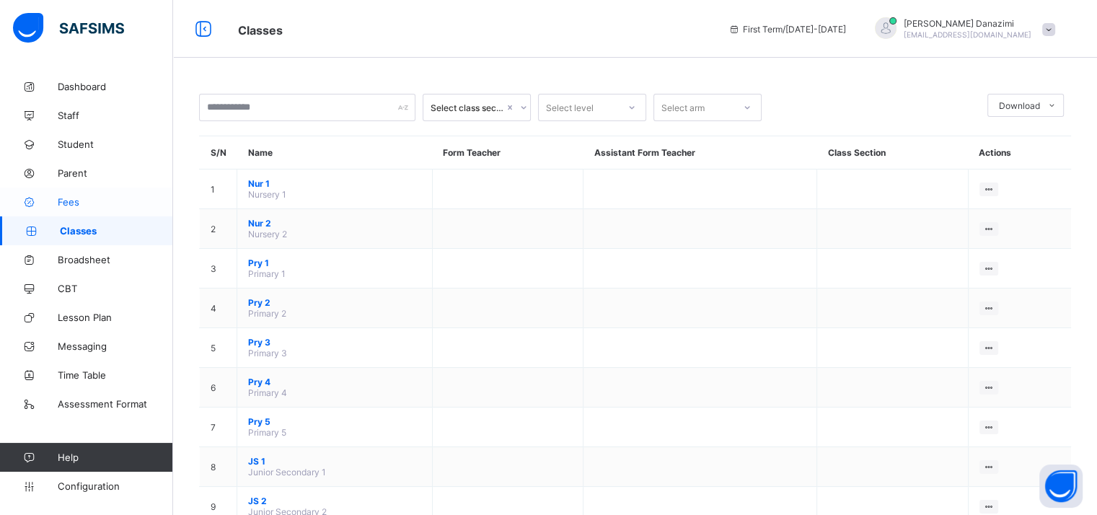
click at [67, 203] on span "Fees" at bounding box center [115, 202] width 115 height 12
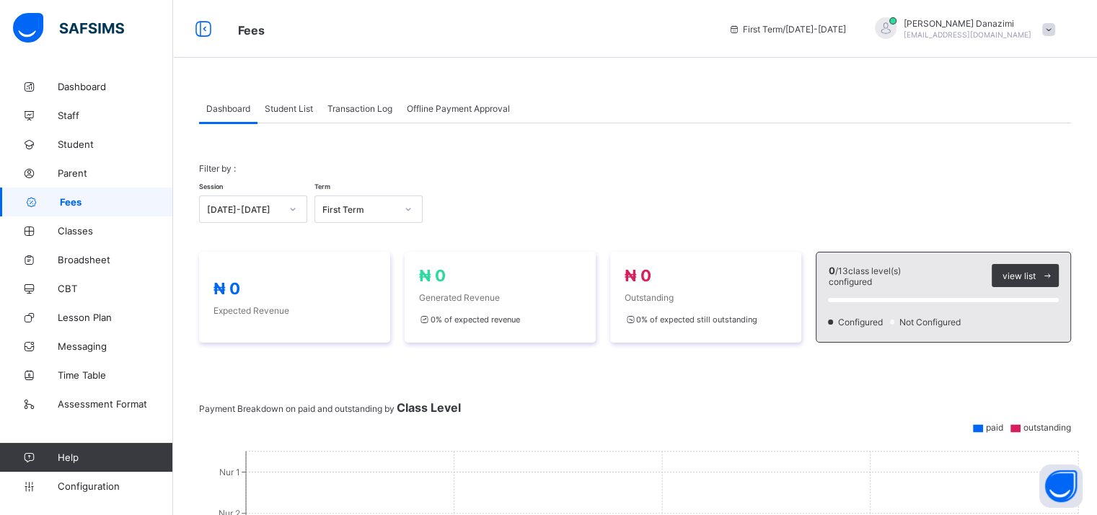
click at [294, 107] on span "Student List" at bounding box center [289, 108] width 48 height 11
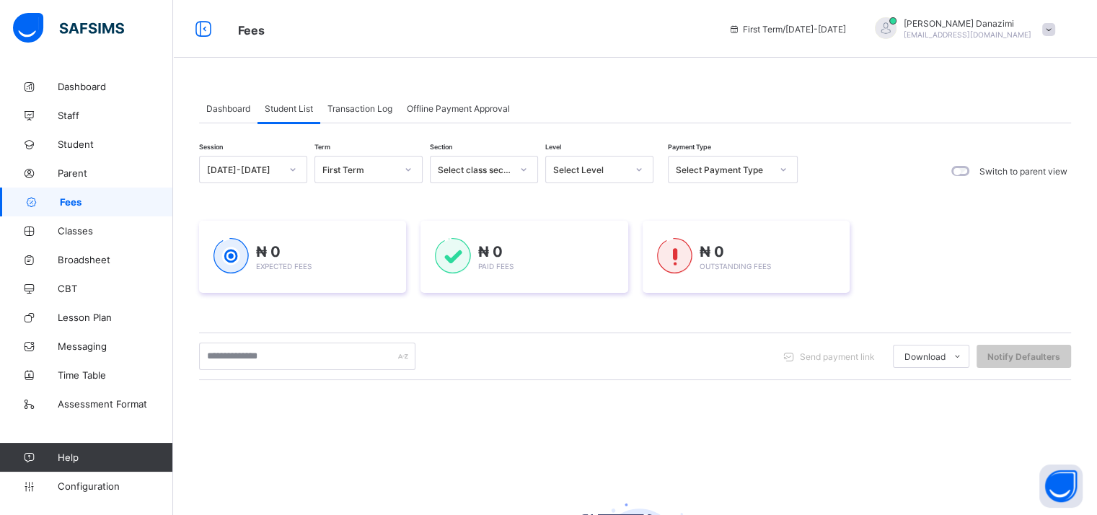
click at [361, 107] on span "Transaction Log" at bounding box center [360, 108] width 65 height 11
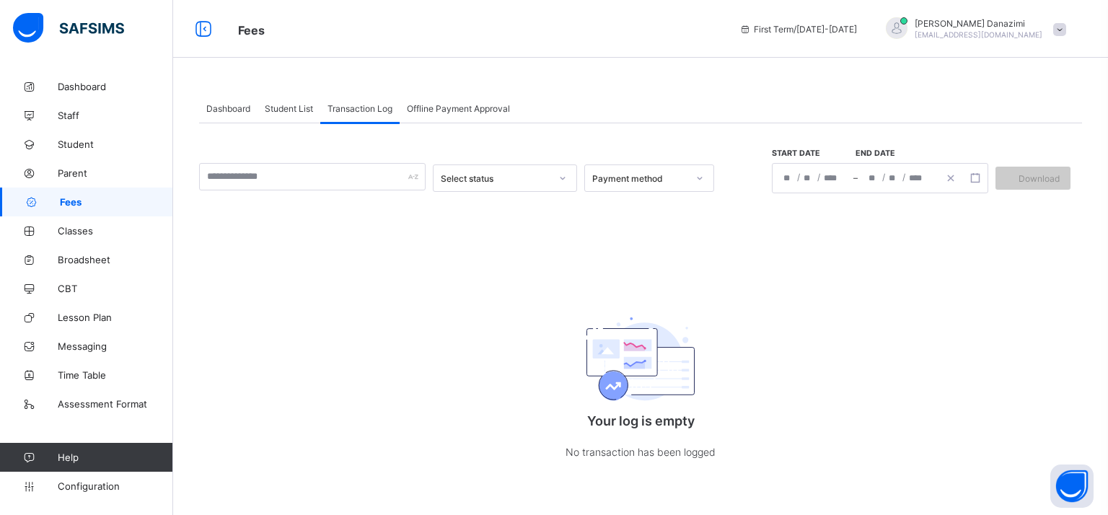
click at [436, 109] on span "Offline Payment Approval" at bounding box center [458, 108] width 103 height 11
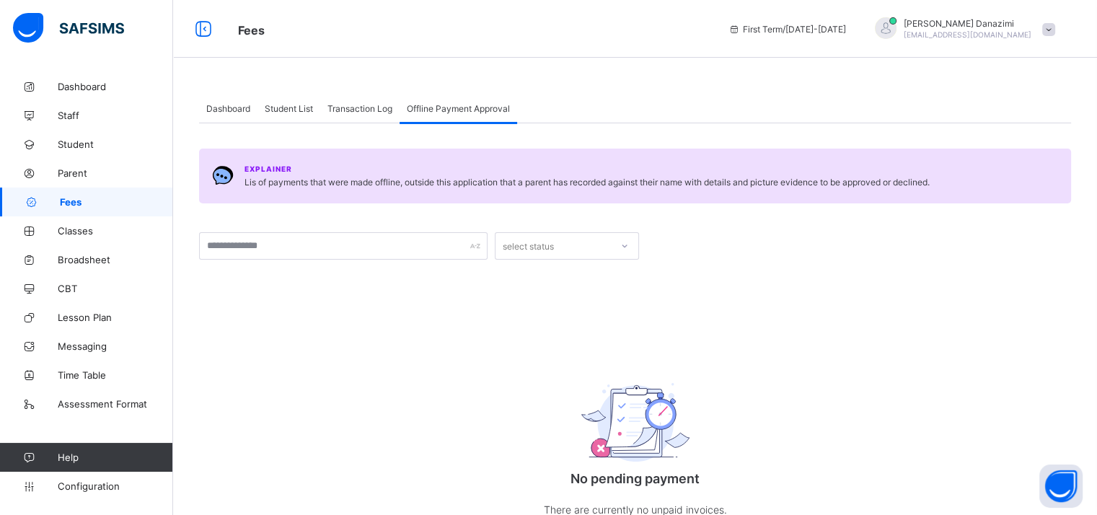
click at [362, 115] on div "Transaction Log" at bounding box center [359, 108] width 79 height 29
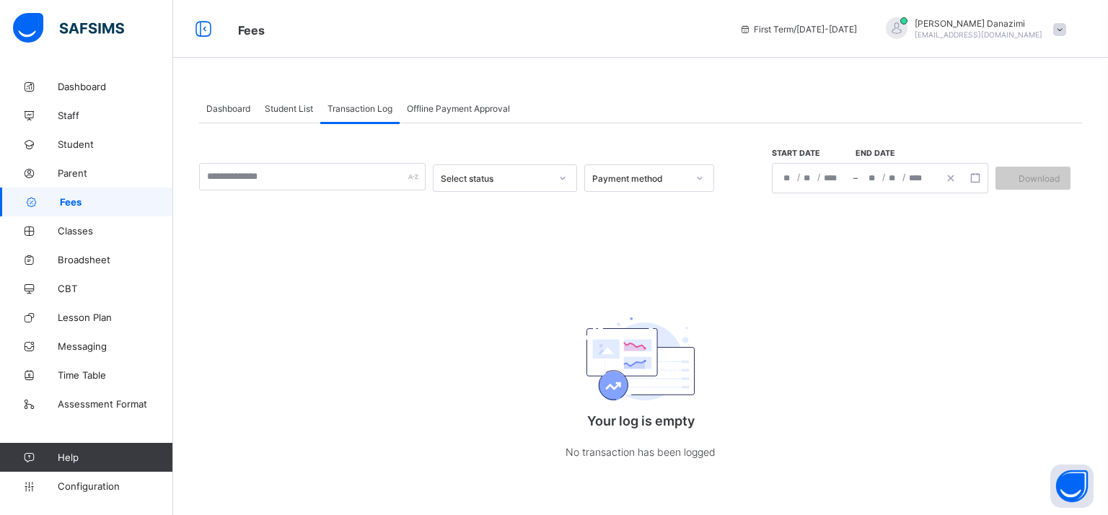
click at [300, 104] on span "Student List" at bounding box center [289, 108] width 48 height 11
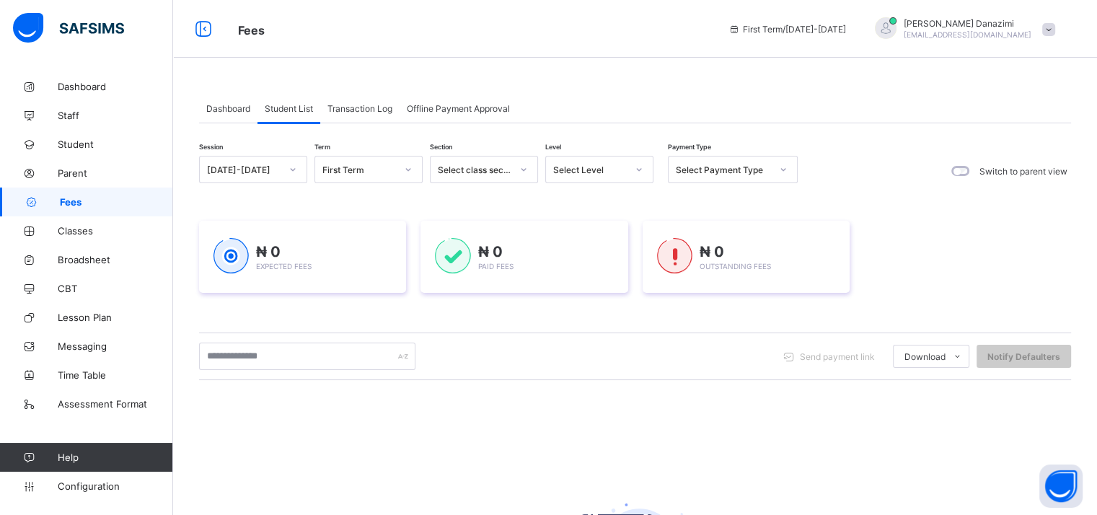
click at [227, 105] on span "Dashboard" at bounding box center [228, 108] width 44 height 11
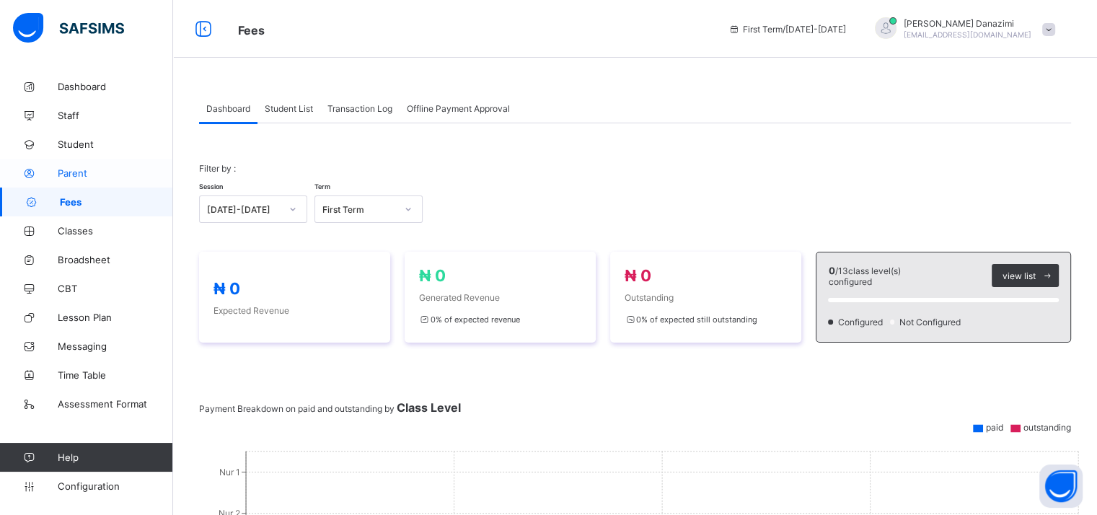
click at [79, 174] on span "Parent" at bounding box center [115, 173] width 115 height 12
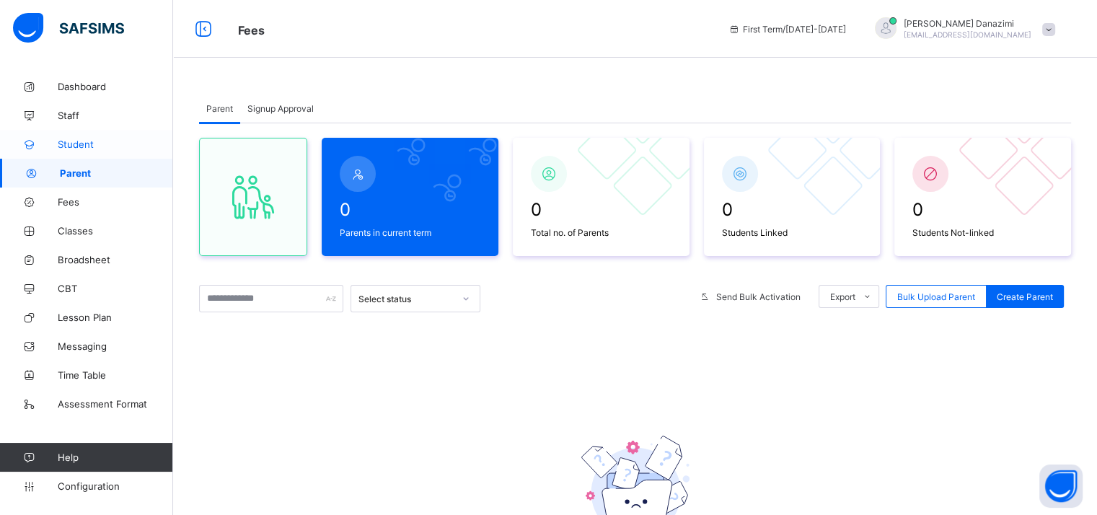
click at [79, 148] on span "Student" at bounding box center [115, 145] width 115 height 12
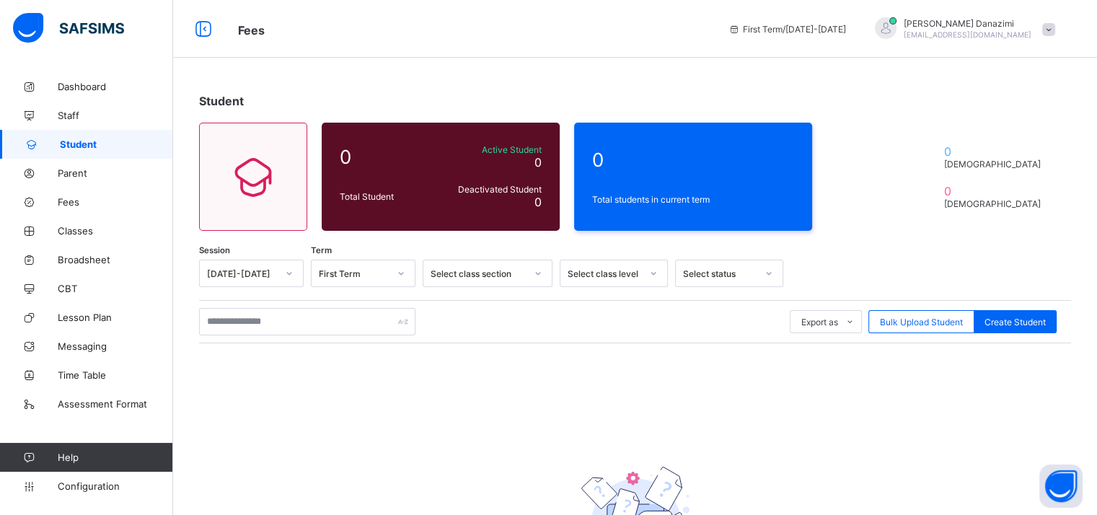
click at [79, 134] on link "Student" at bounding box center [86, 144] width 173 height 29
click at [79, 113] on span "Staff" at bounding box center [115, 116] width 115 height 12
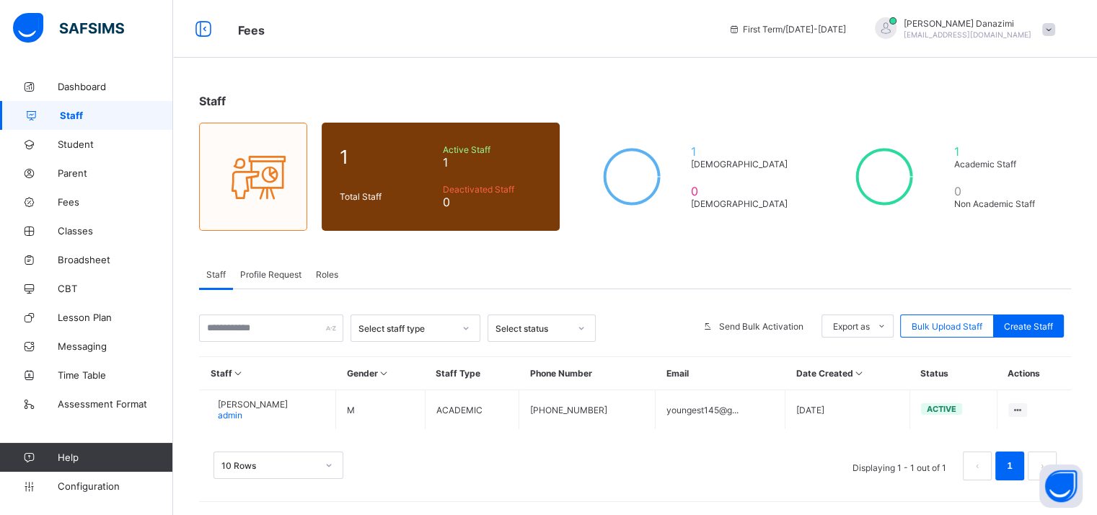
click at [1055, 30] on span at bounding box center [1048, 29] width 13 height 13
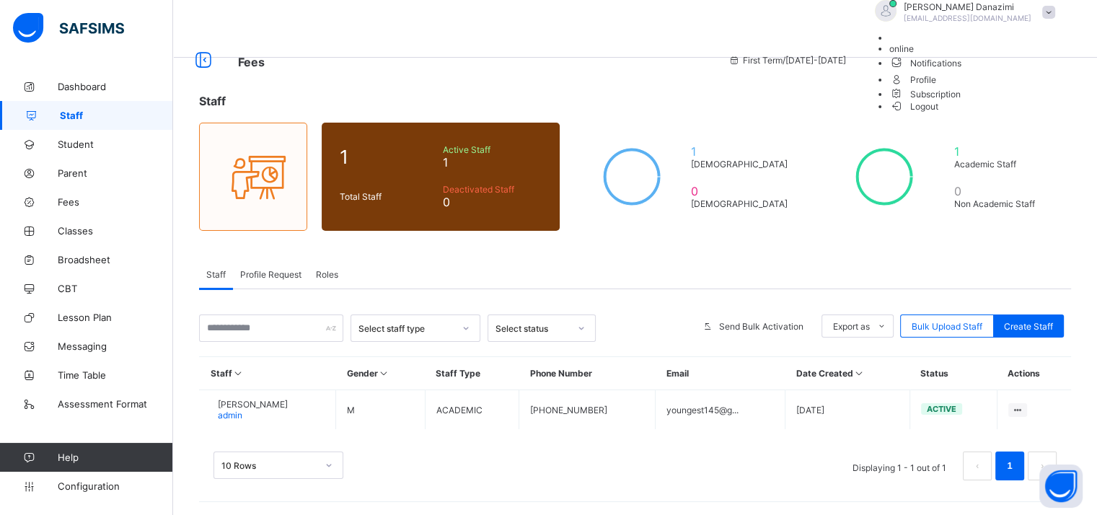
click at [1055, 19] on span at bounding box center [1048, 12] width 13 height 13
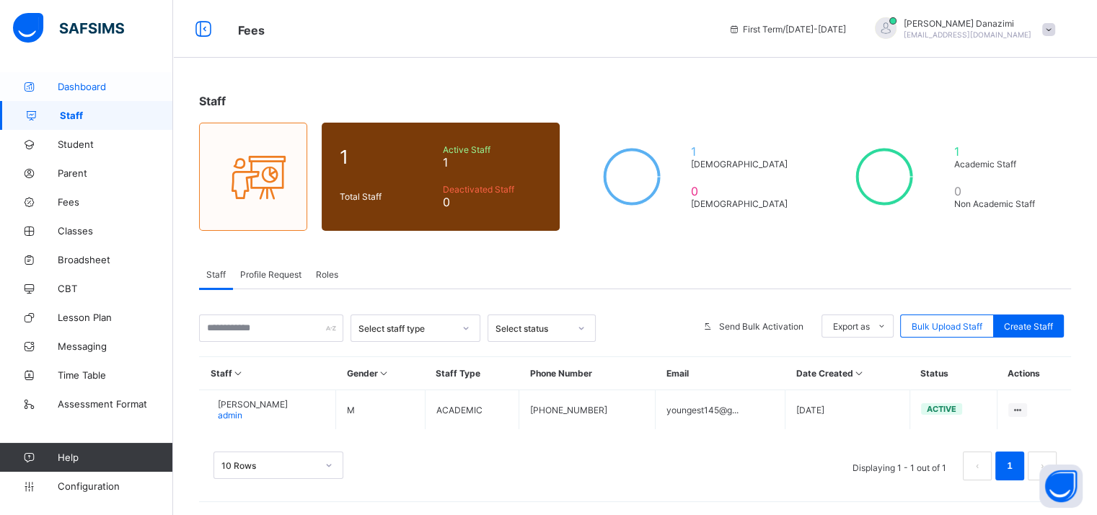
click at [71, 87] on span "Dashboard" at bounding box center [115, 87] width 115 height 12
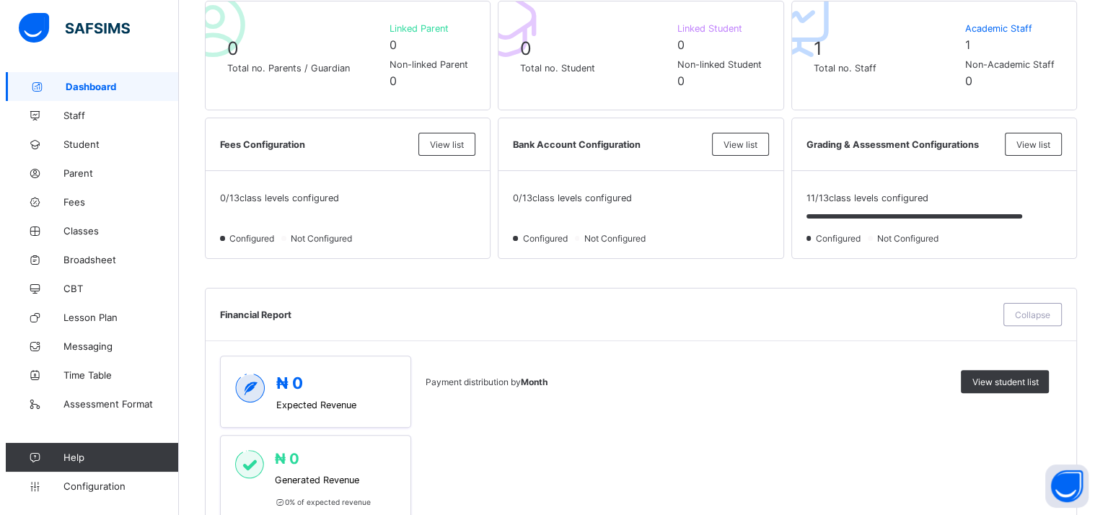
scroll to position [289, 0]
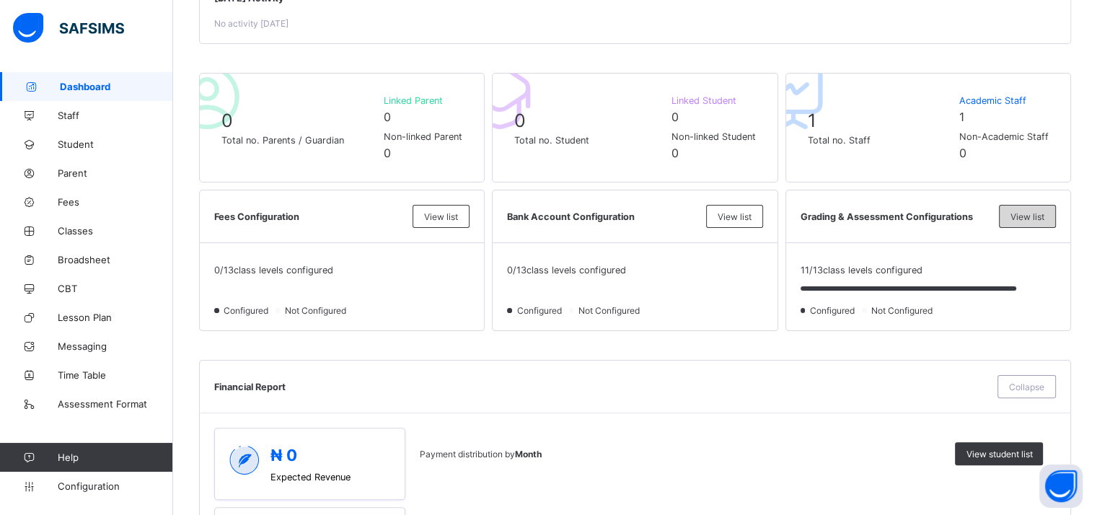
click at [1036, 216] on span "View list" at bounding box center [1028, 216] width 34 height 11
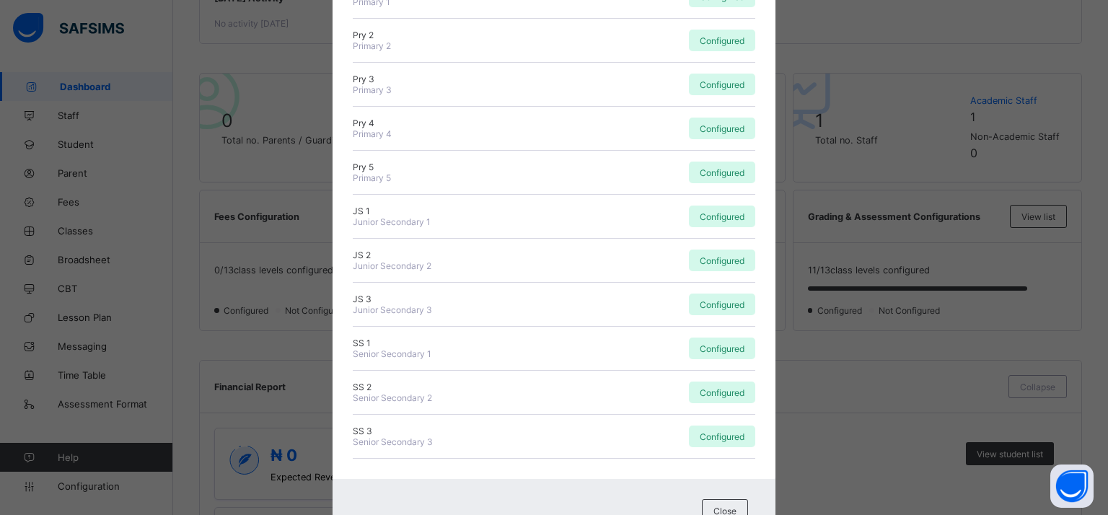
scroll to position [282, 0]
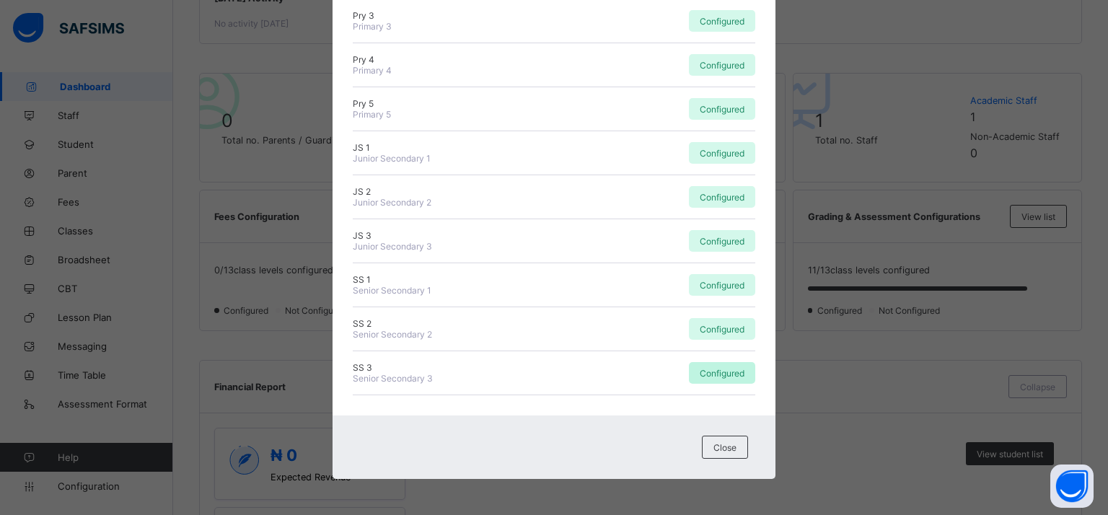
click at [716, 378] on div "Configured" at bounding box center [722, 373] width 66 height 22
click at [716, 374] on span "Configured" at bounding box center [722, 373] width 45 height 11
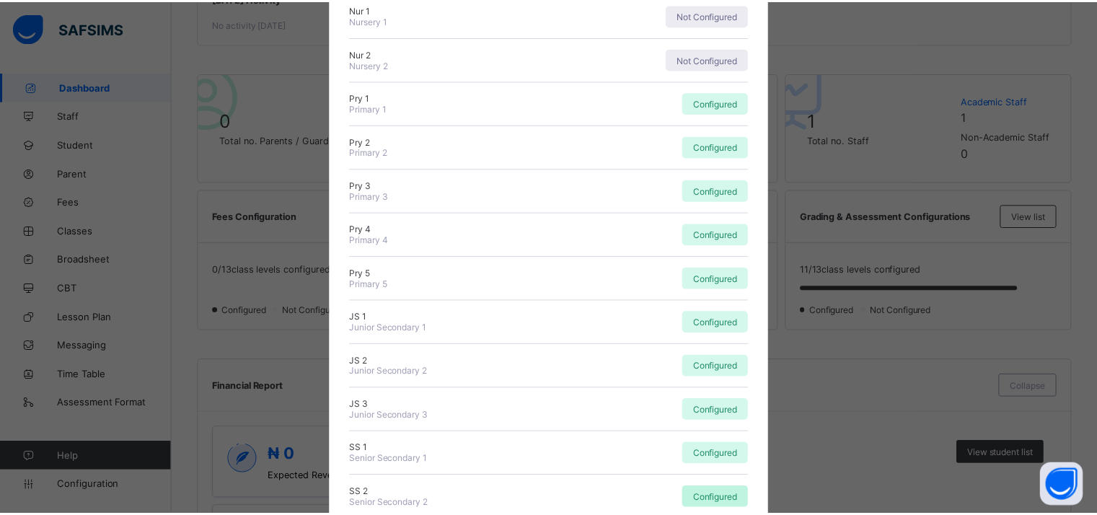
scroll to position [0, 0]
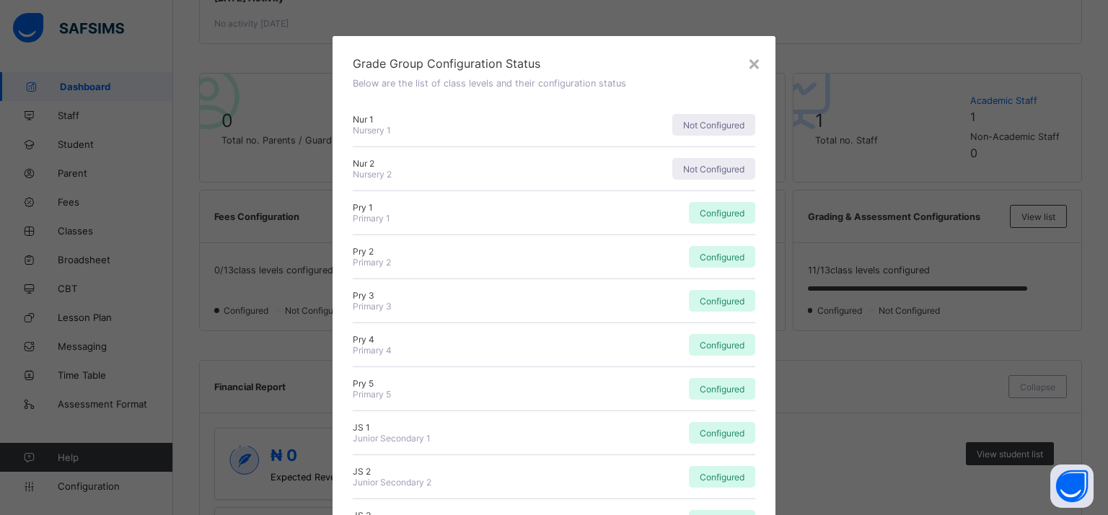
click at [712, 183] on div "Nur 2 Nursery 2 Not Configured" at bounding box center [554, 169] width 403 height 44
click at [712, 172] on span "Not Configured" at bounding box center [713, 169] width 61 height 11
click at [747, 67] on div "×" at bounding box center [754, 62] width 14 height 25
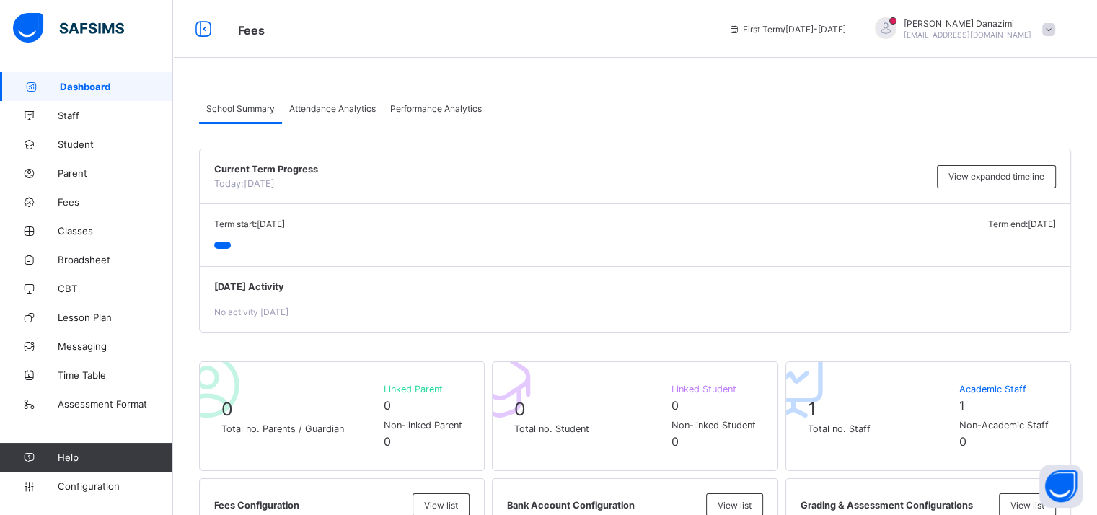
click at [897, 25] on div at bounding box center [886, 28] width 22 height 22
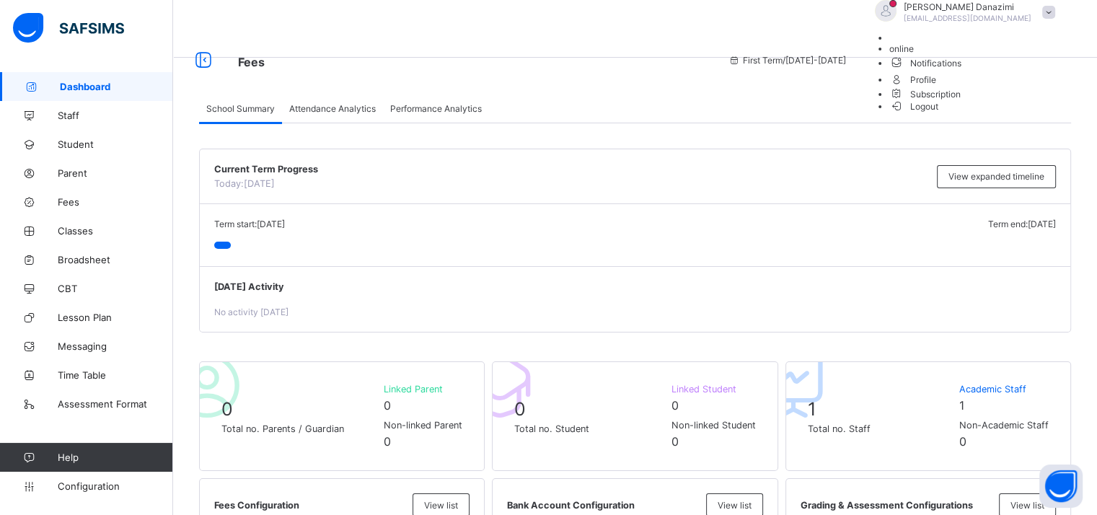
click at [914, 54] on span "online" at bounding box center [901, 48] width 25 height 11
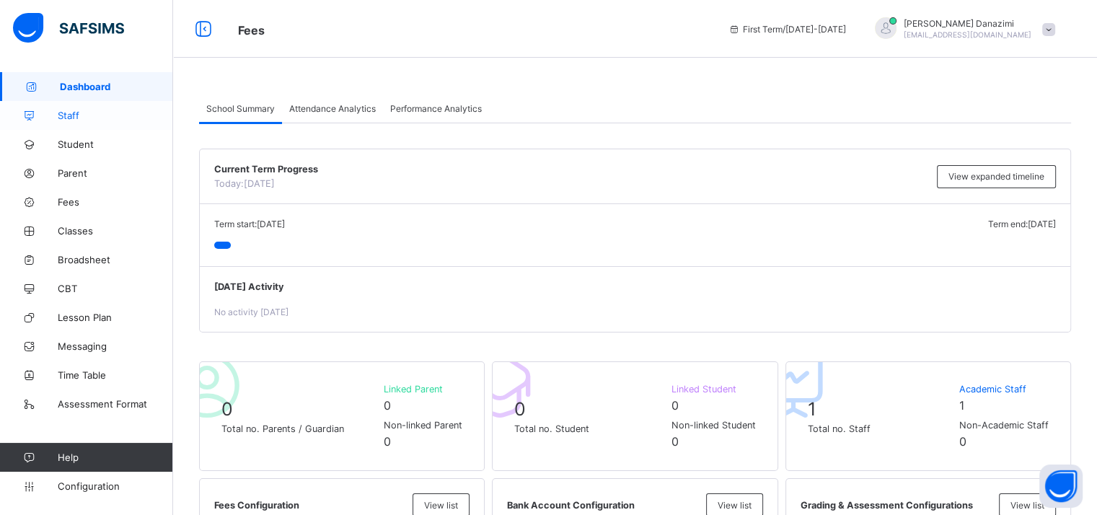
click at [79, 110] on span "Staff" at bounding box center [115, 116] width 115 height 12
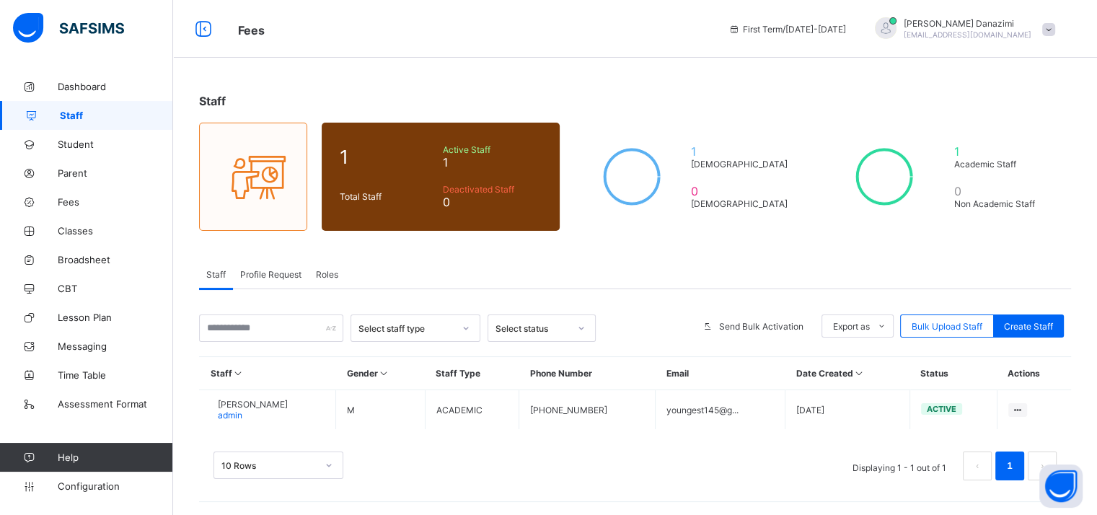
click at [288, 277] on span "Profile Request" at bounding box center [270, 274] width 61 height 11
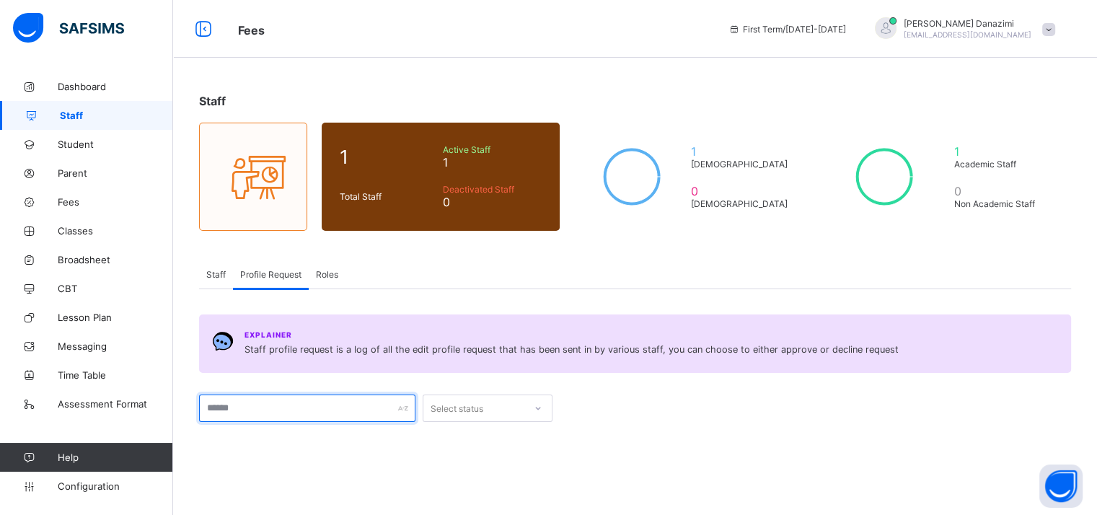
click at [324, 419] on input "text" at bounding box center [307, 408] width 216 height 27
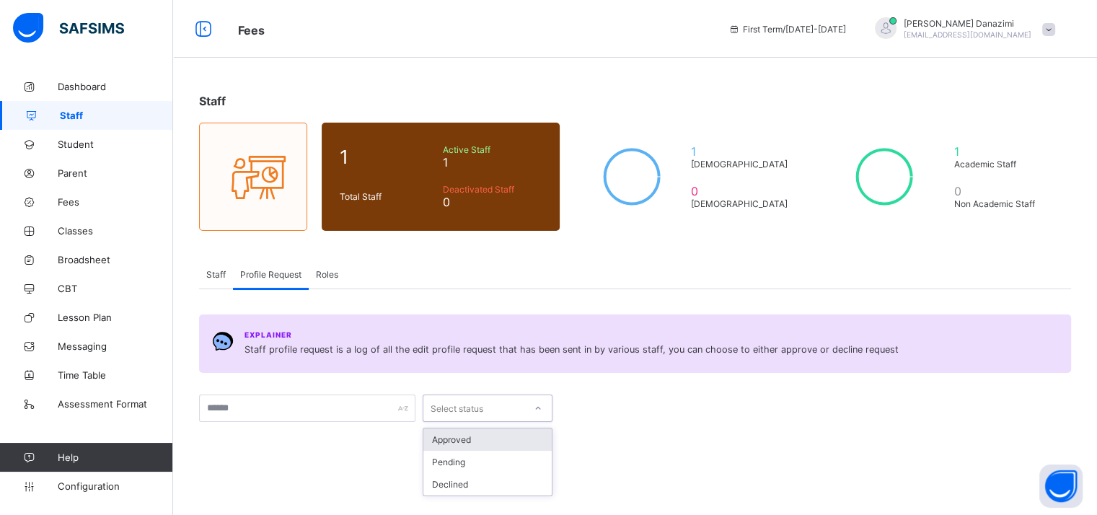
click at [528, 419] on div at bounding box center [537, 408] width 27 height 26
click at [443, 293] on div "Explainer Staff profile request is a log of all the edit profile request that h…" at bounding box center [635, 502] width 872 height 426
click at [326, 282] on div "Roles" at bounding box center [327, 274] width 37 height 29
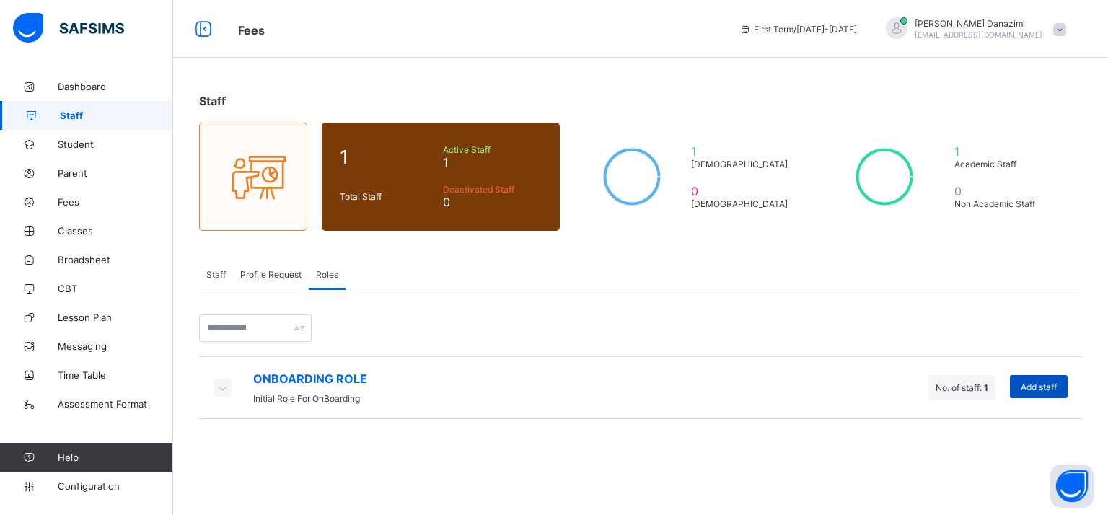
click at [1035, 385] on span "Add staff" at bounding box center [1039, 387] width 36 height 11
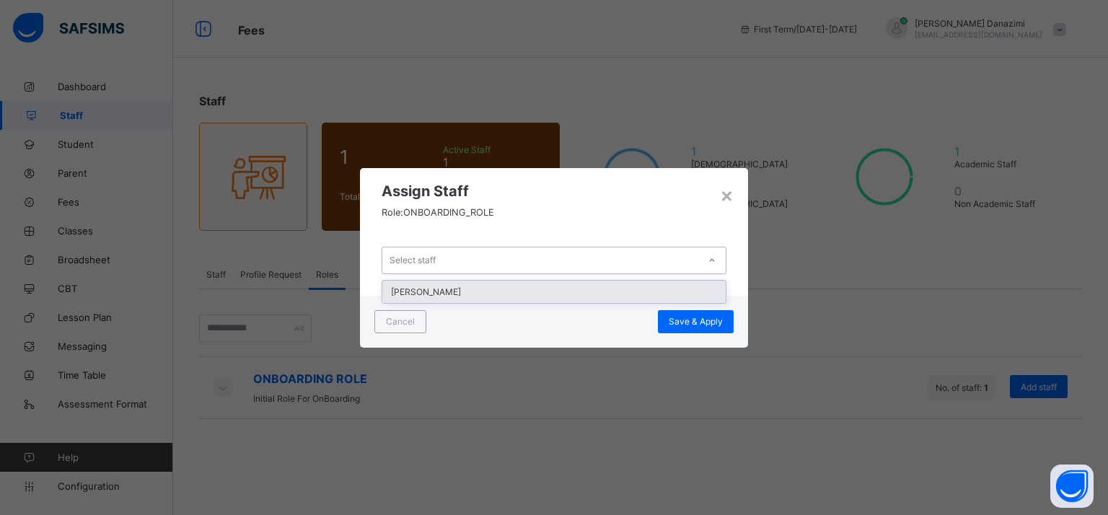
click at [485, 257] on div "Select staff" at bounding box center [540, 260] width 316 height 20
click at [485, 286] on div "Yusuf Danazimi" at bounding box center [553, 292] width 343 height 22
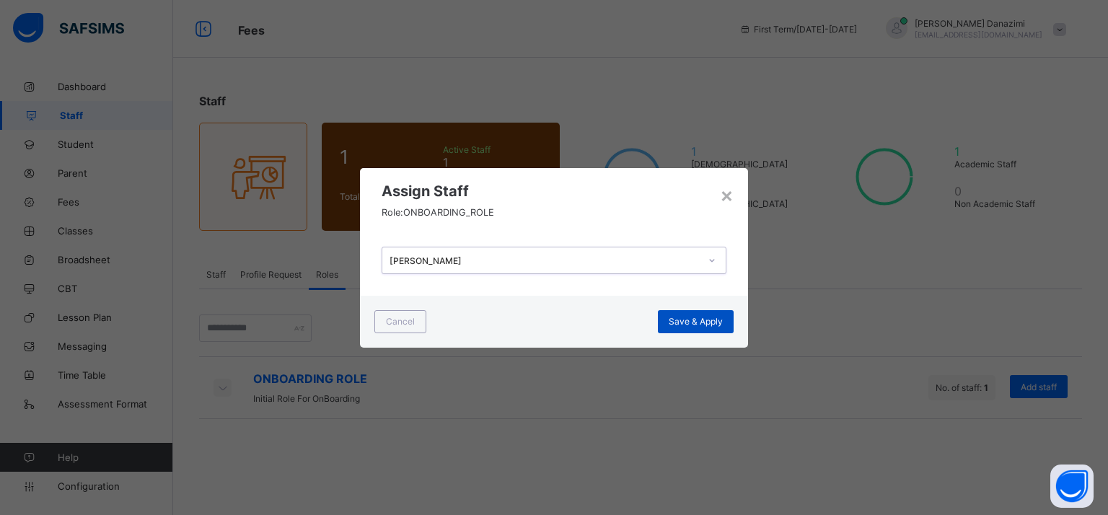
click at [708, 325] on span "Save & Apply" at bounding box center [696, 321] width 54 height 11
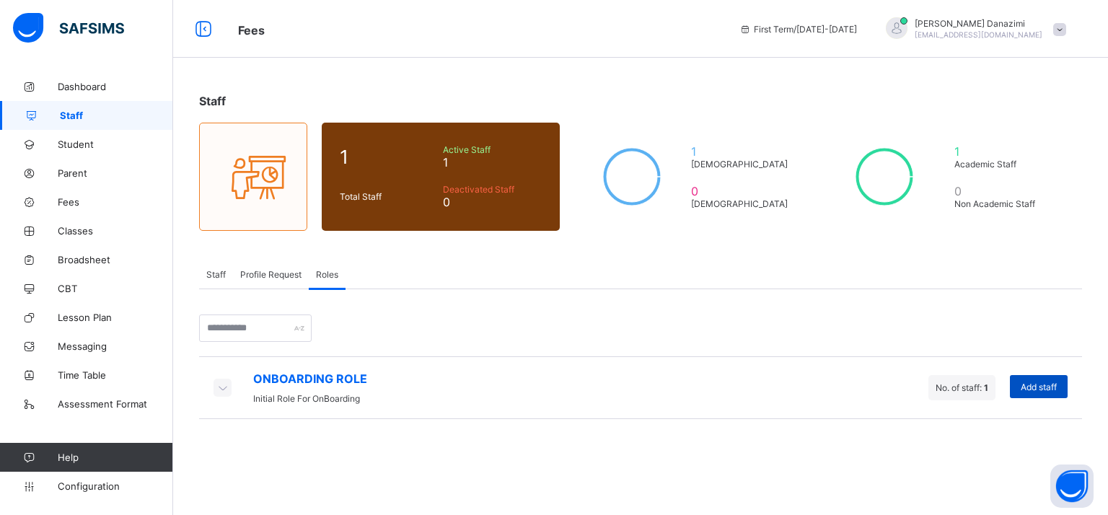
click at [1032, 385] on span "Add staff" at bounding box center [1039, 387] width 36 height 11
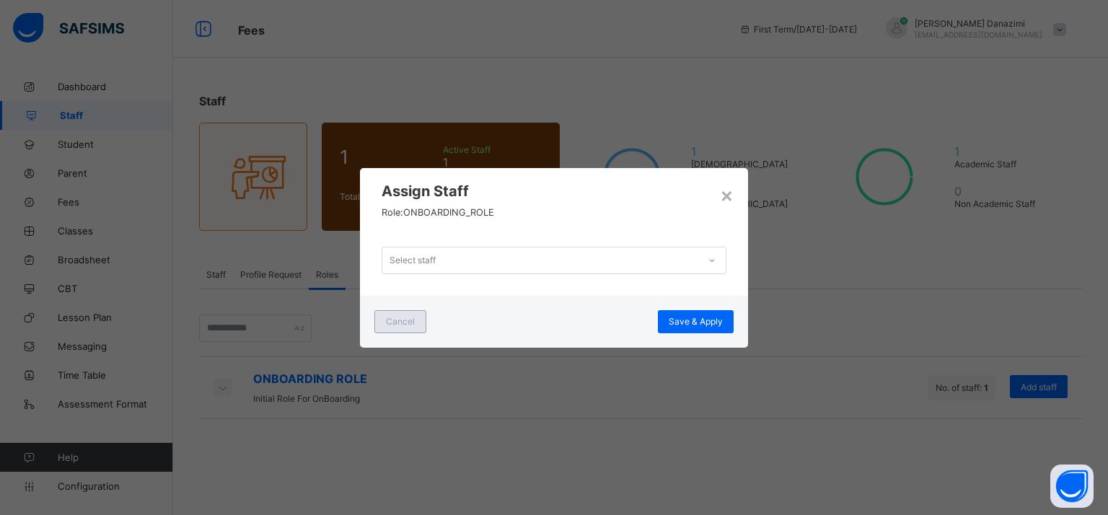
click at [399, 322] on span "Cancel" at bounding box center [400, 321] width 29 height 11
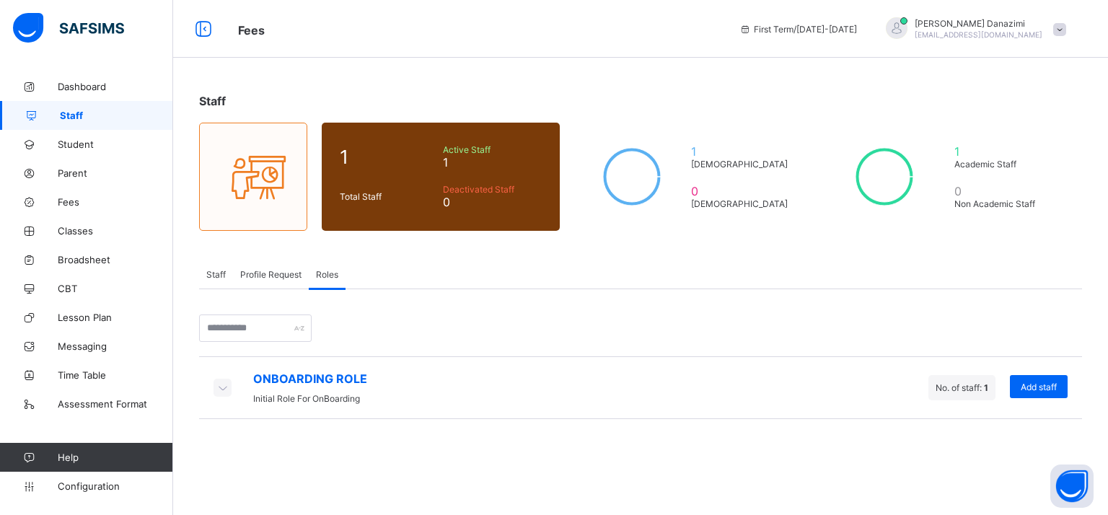
click at [271, 277] on span "Profile Request" at bounding box center [270, 274] width 61 height 11
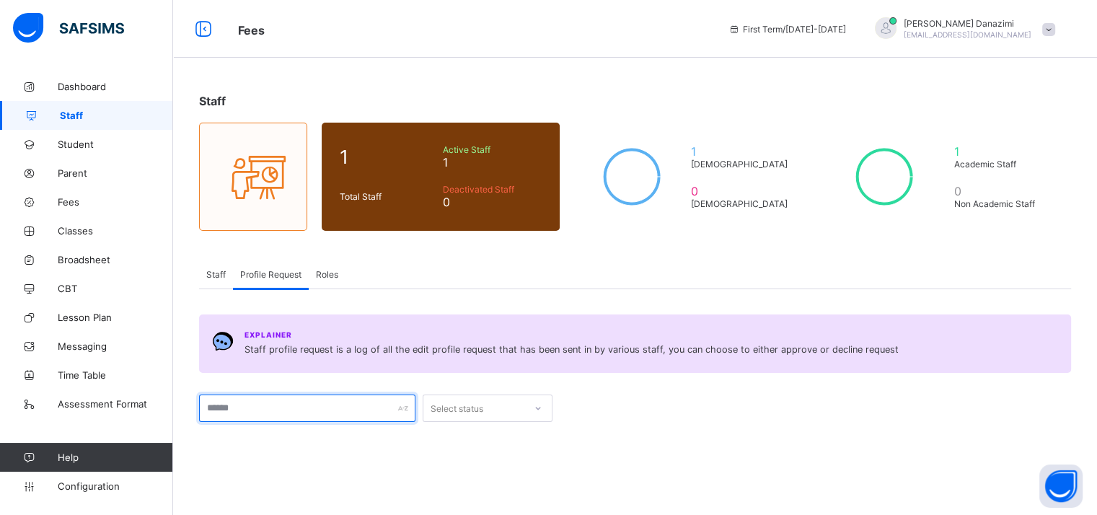
click at [294, 413] on input "text" at bounding box center [307, 408] width 216 height 27
type input "*****"
click at [465, 404] on div "Select status" at bounding box center [457, 408] width 53 height 27
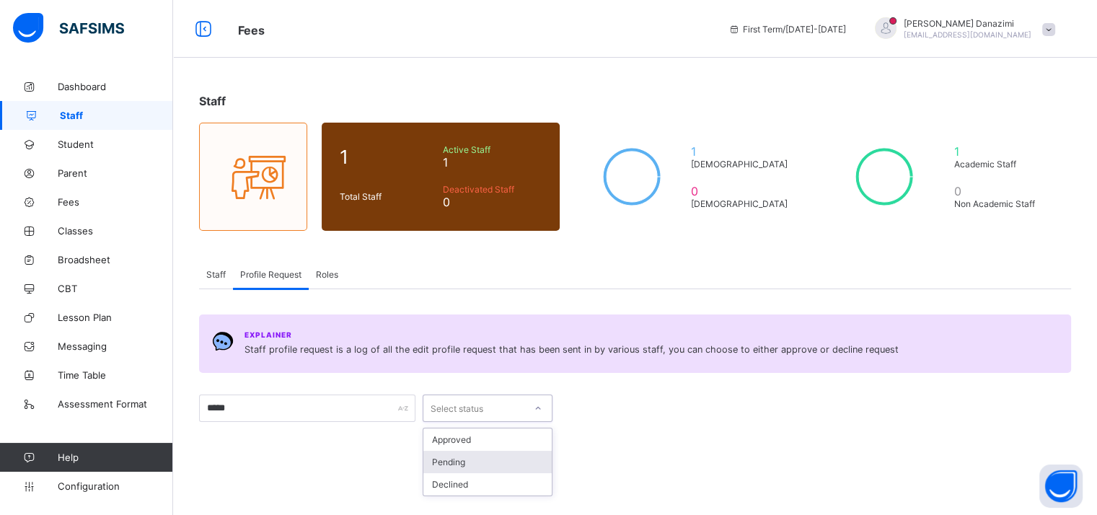
click at [467, 457] on div "Pending" at bounding box center [487, 462] width 128 height 22
click at [479, 413] on div "Pending" at bounding box center [473, 408] width 101 height 20
click at [467, 475] on div "Declined" at bounding box center [487, 484] width 128 height 22
click at [467, 413] on div "Declined" at bounding box center [478, 408] width 95 height 11
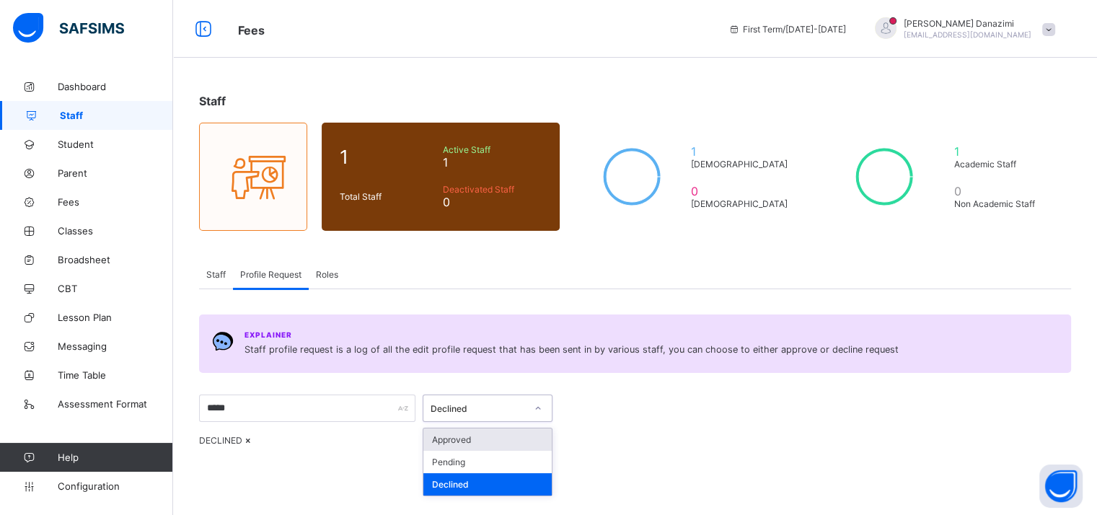
click at [467, 436] on div "Approved" at bounding box center [487, 440] width 128 height 22
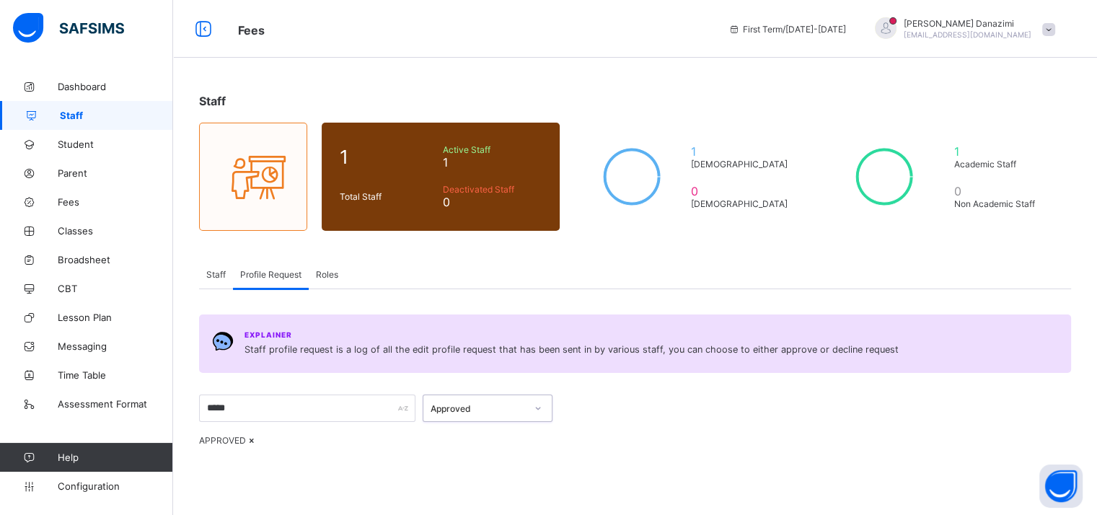
click at [232, 278] on div "Staff" at bounding box center [216, 274] width 34 height 29
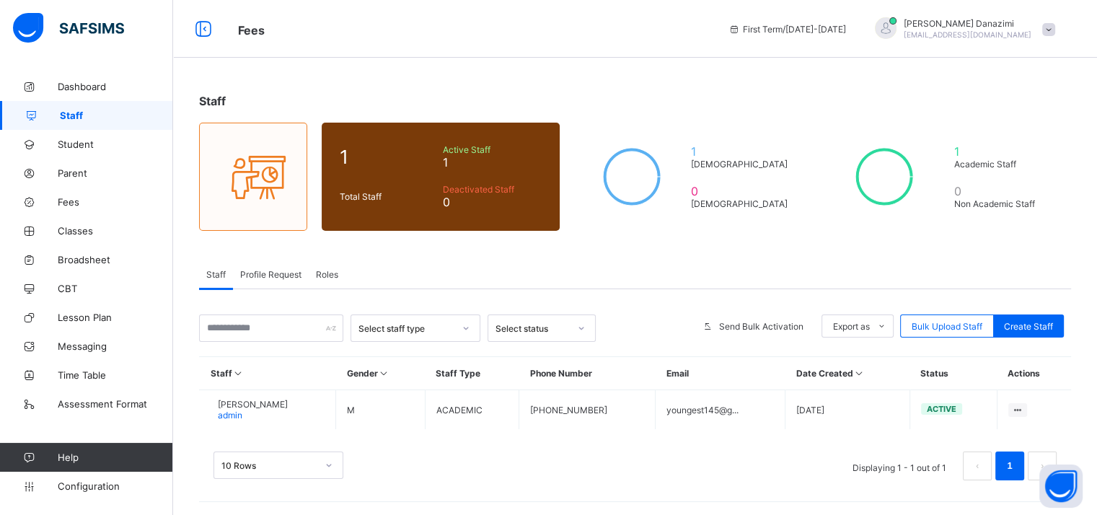
scroll to position [1, 0]
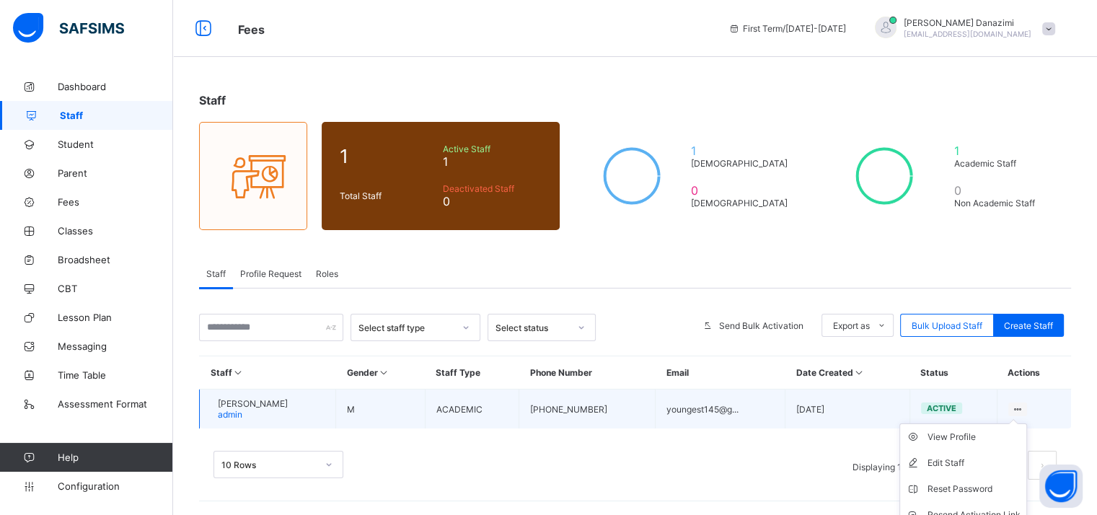
click at [1024, 406] on icon at bounding box center [1018, 409] width 12 height 11
click at [994, 440] on div "View Profile" at bounding box center [974, 437] width 93 height 14
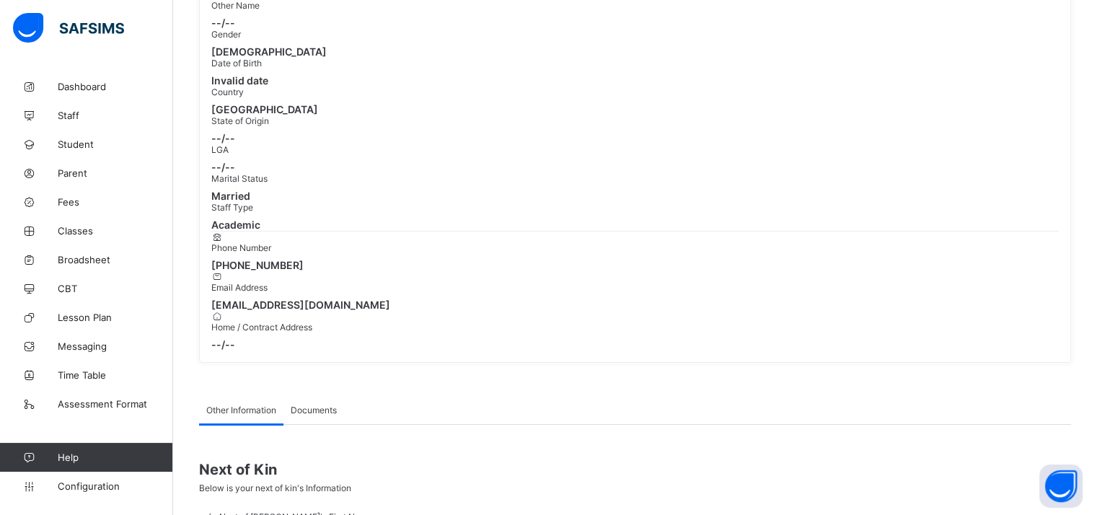
scroll to position [278, 0]
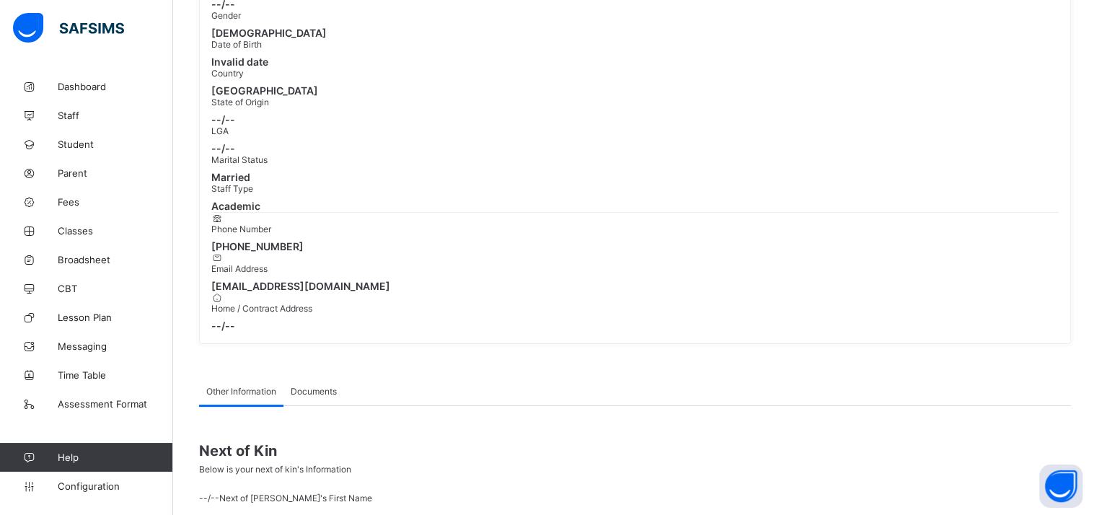
click at [323, 386] on span "Documents" at bounding box center [314, 391] width 46 height 11
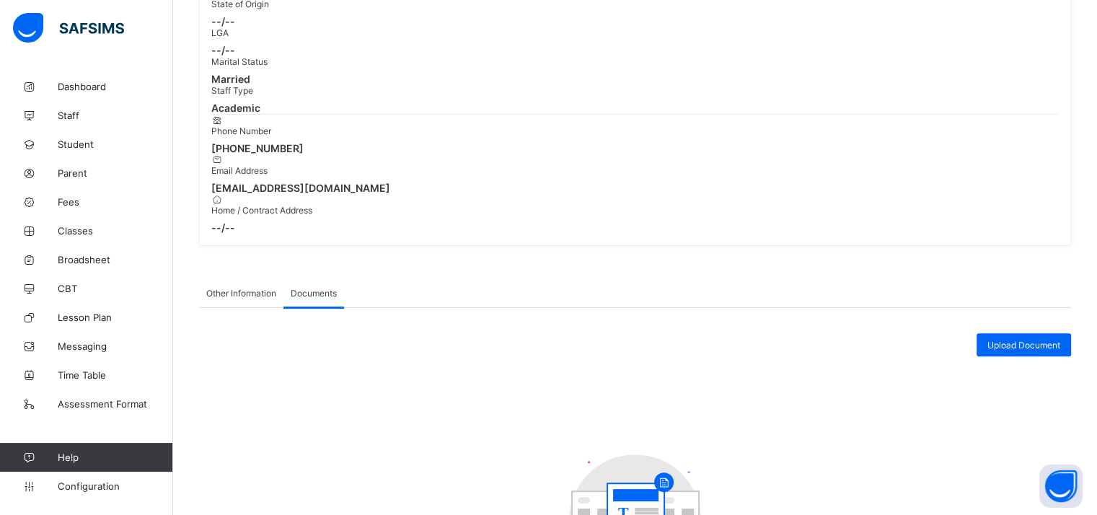
scroll to position [0, 0]
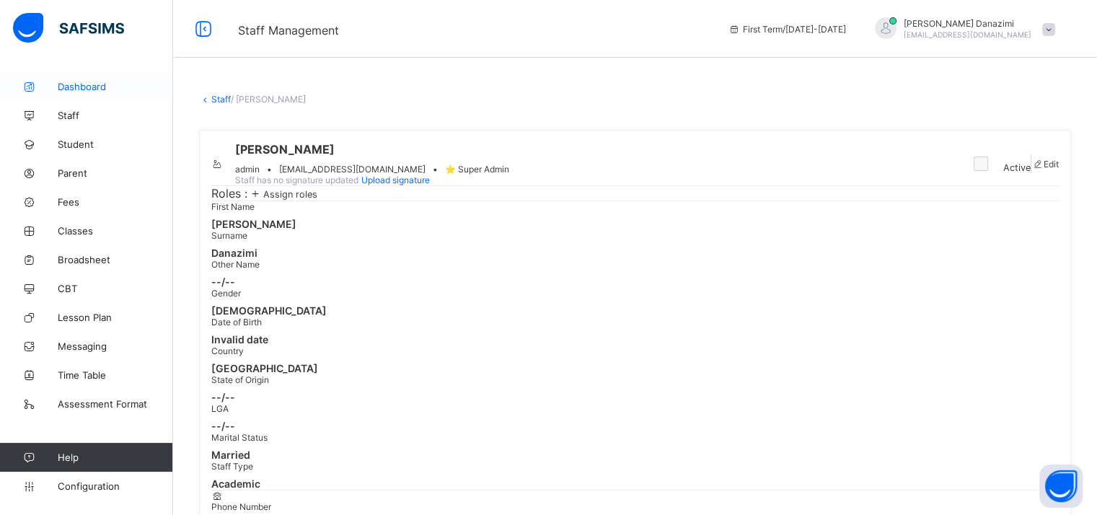
click at [89, 82] on span "Dashboard" at bounding box center [115, 87] width 115 height 12
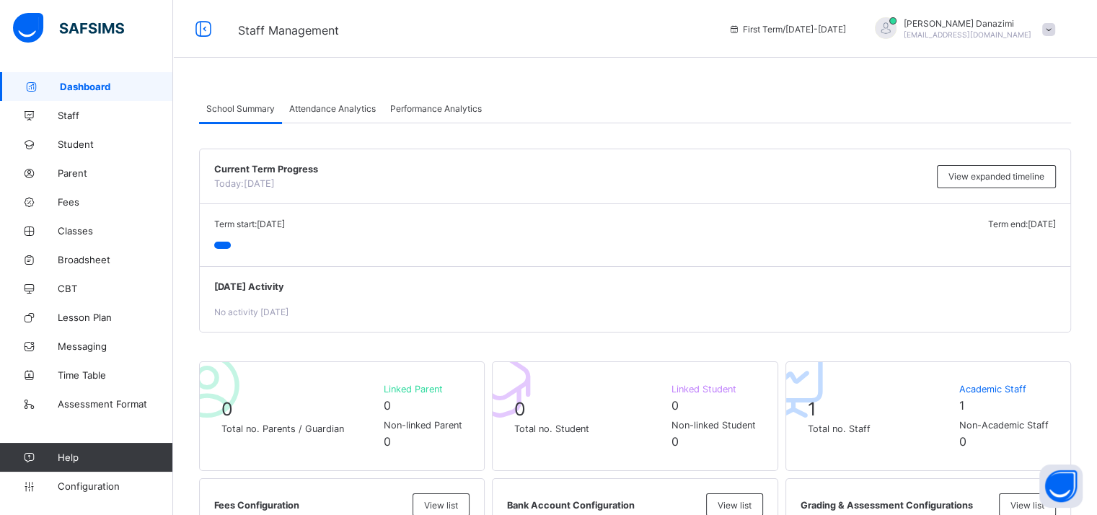
click at [904, 25] on div at bounding box center [886, 29] width 36 height 24
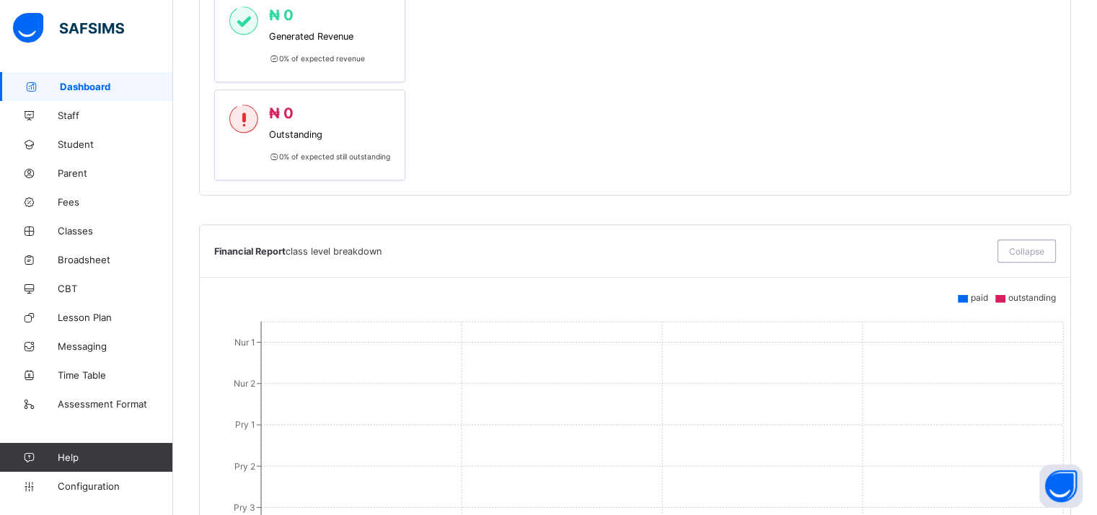
scroll to position [721, 0]
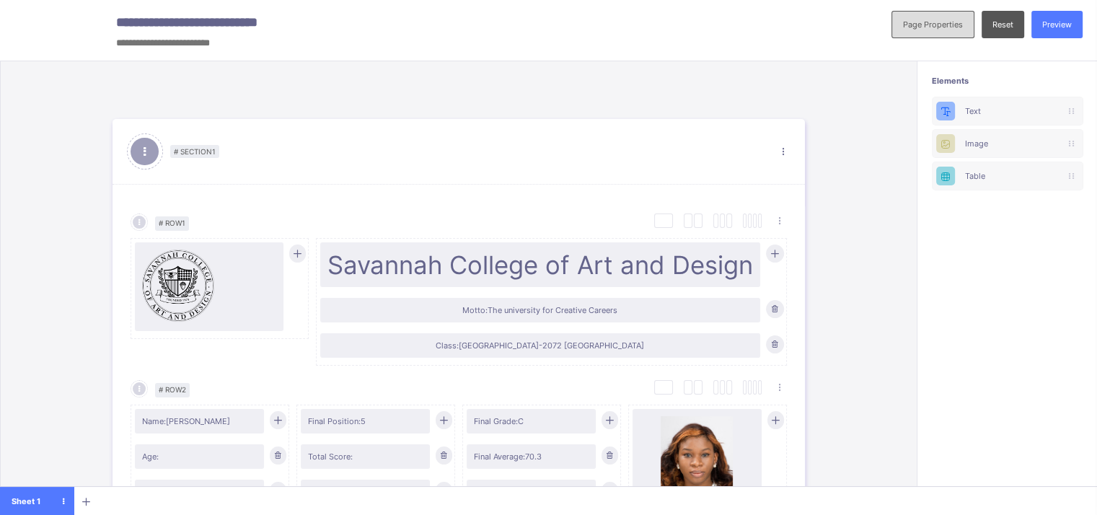
click at [915, 23] on span "Page Properties" at bounding box center [933, 24] width 60 height 10
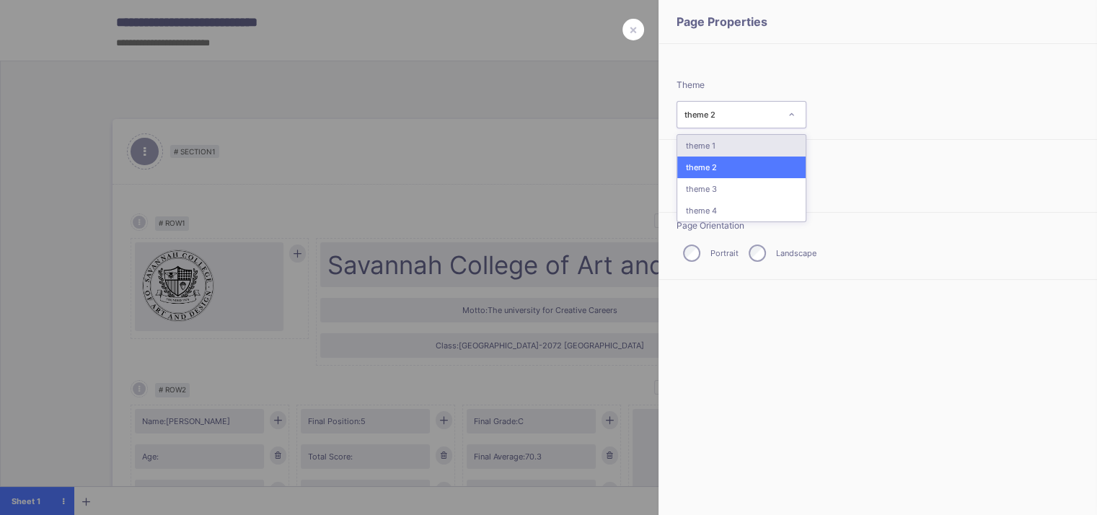
click at [709, 119] on div "theme 2" at bounding box center [732, 115] width 95 height 10
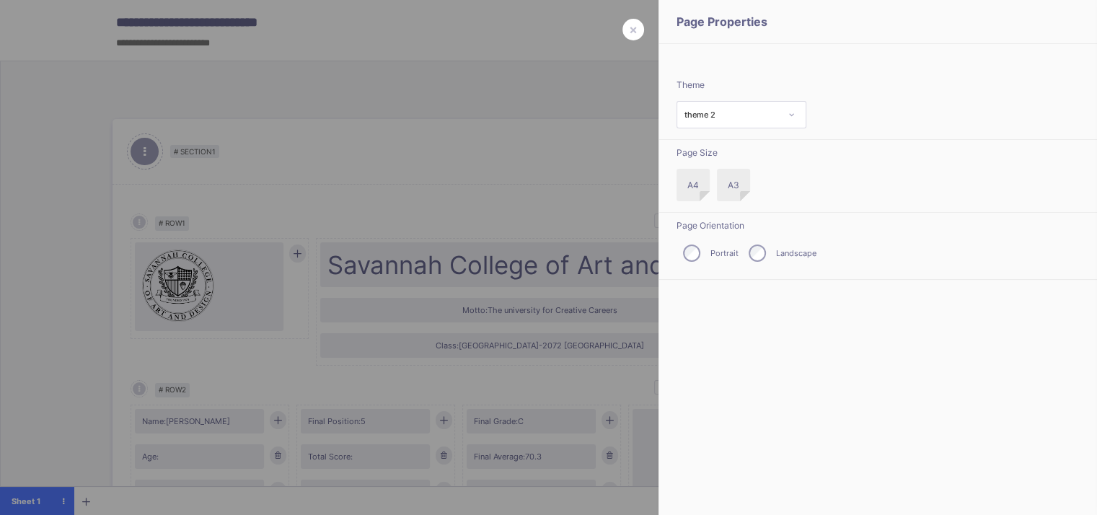
click at [726, 188] on label "A3" at bounding box center [733, 185] width 33 height 32
click at [629, 32] on span "×" at bounding box center [633, 29] width 9 height 15
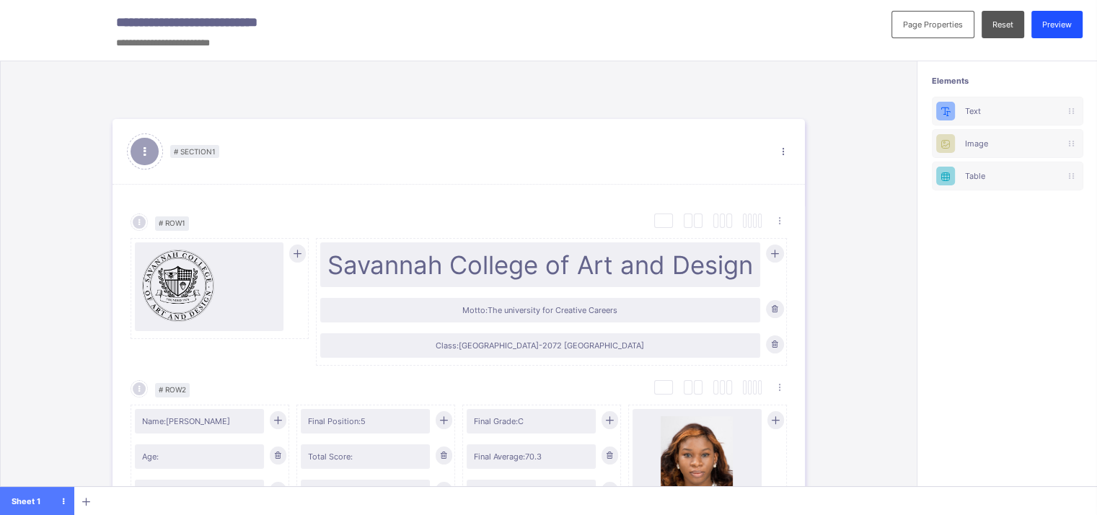
click at [1065, 30] on div "Preview" at bounding box center [1057, 24] width 51 height 27
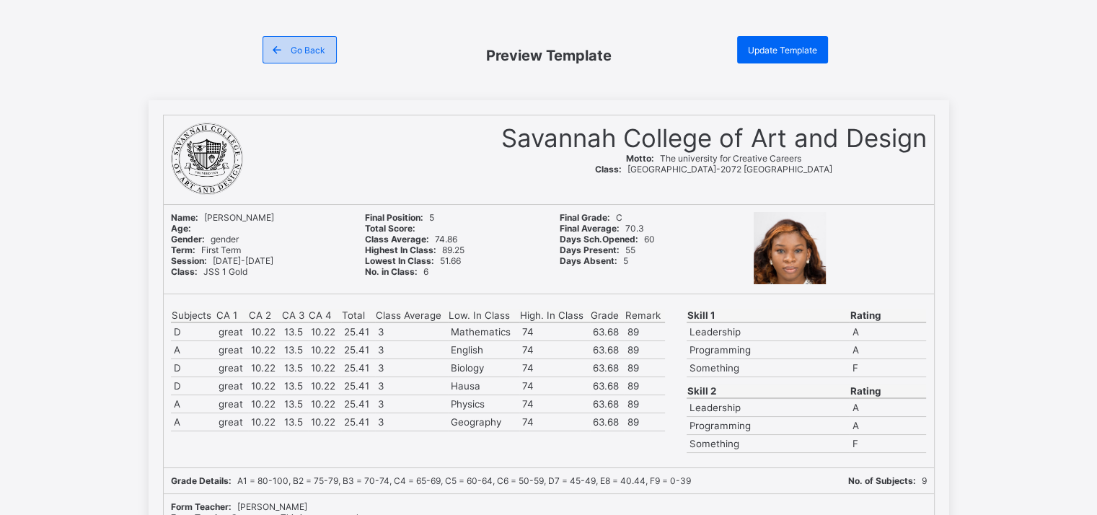
click at [283, 56] on span at bounding box center [276, 49] width 27 height 27
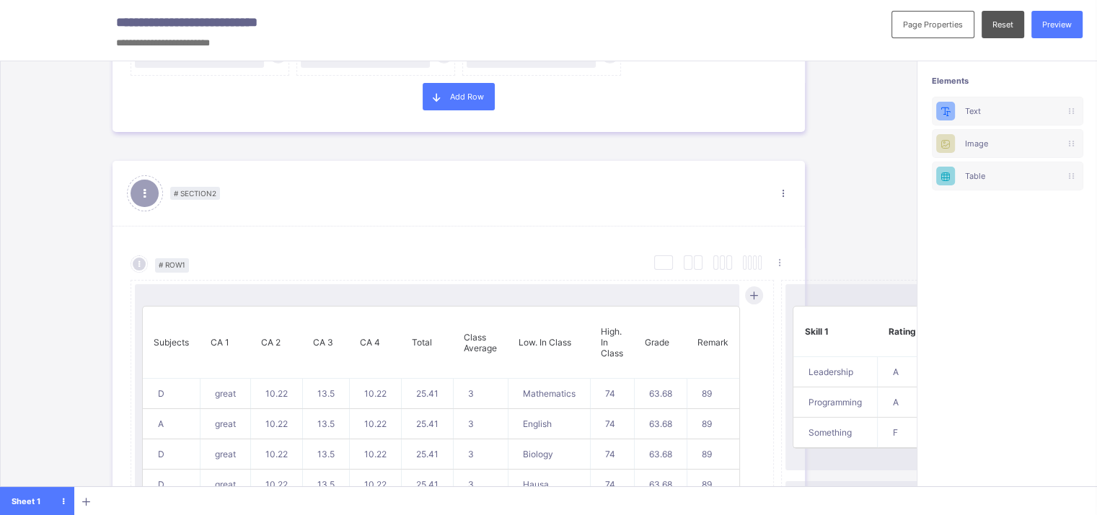
scroll to position [540, 0]
click at [938, 23] on span "Page Properties" at bounding box center [933, 24] width 60 height 10
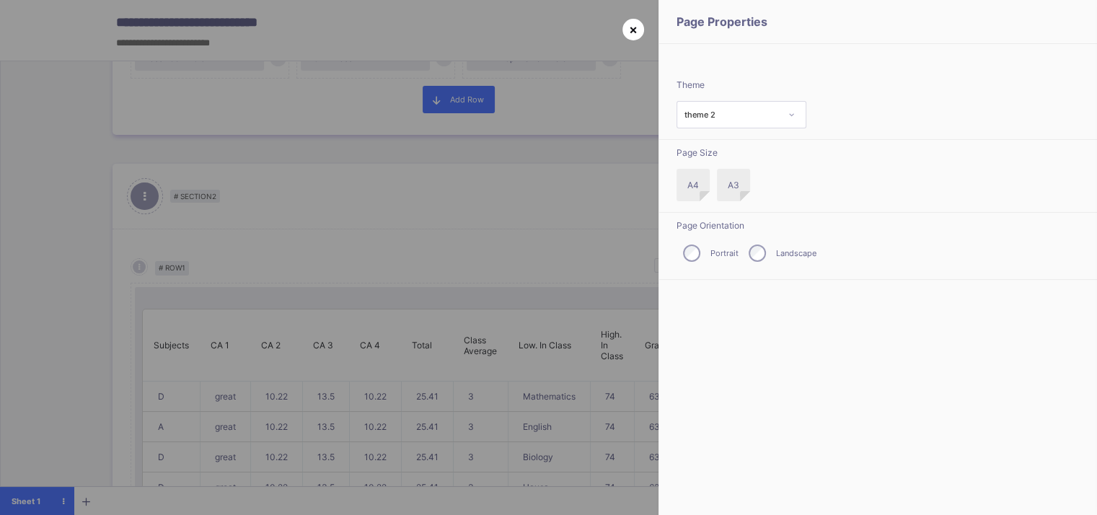
click at [629, 26] on span "×" at bounding box center [633, 29] width 9 height 15
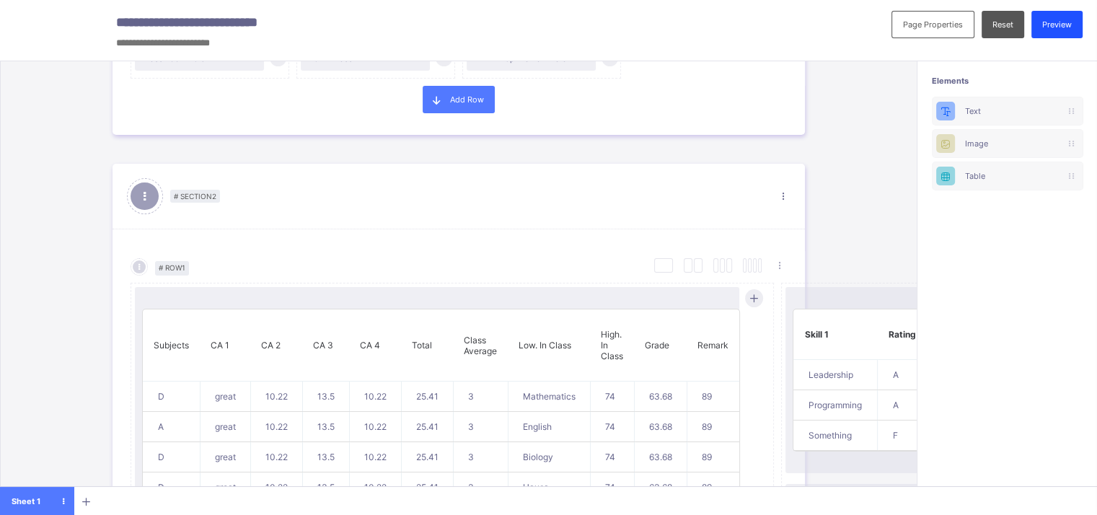
click at [1066, 24] on span "Preview" at bounding box center [1057, 24] width 30 height 10
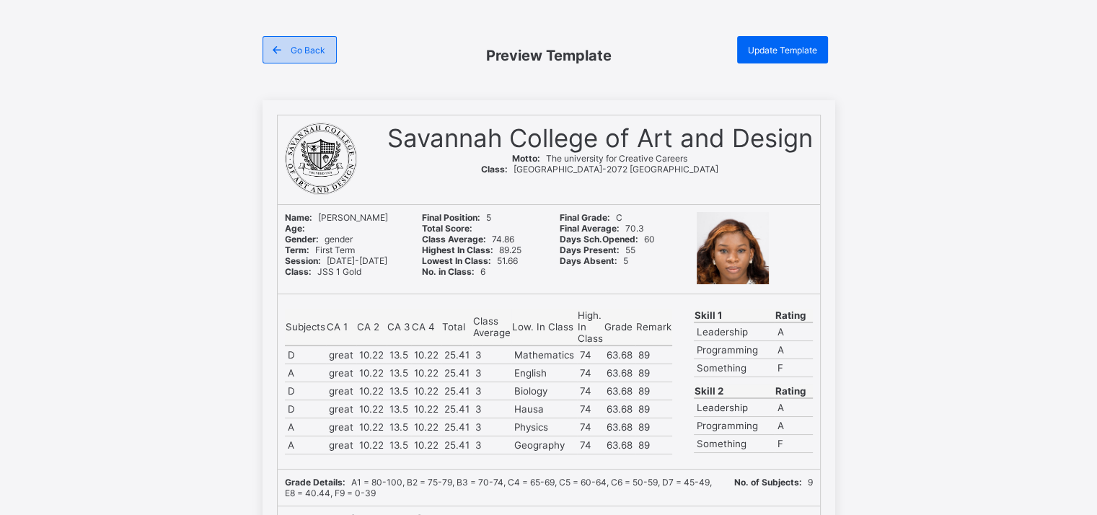
click at [320, 50] on span "Go Back" at bounding box center [308, 50] width 35 height 11
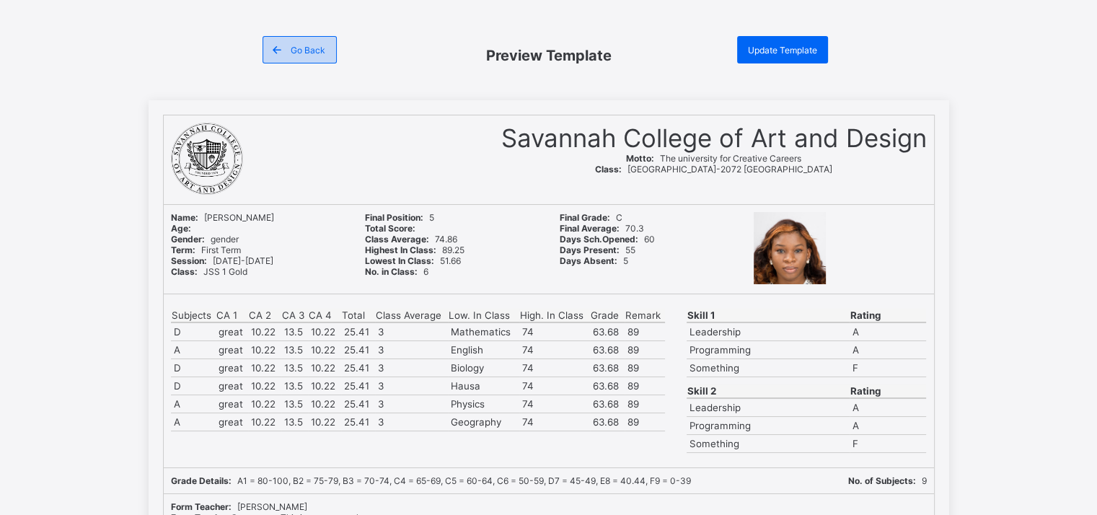
click at [286, 41] on span at bounding box center [276, 49] width 27 height 27
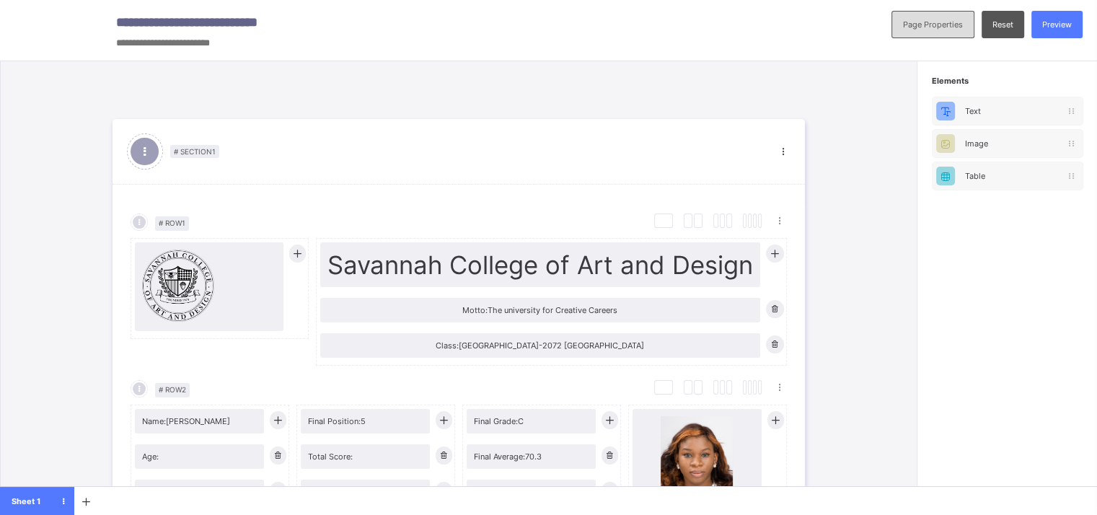
click at [953, 22] on span "Page Properties" at bounding box center [933, 24] width 60 height 10
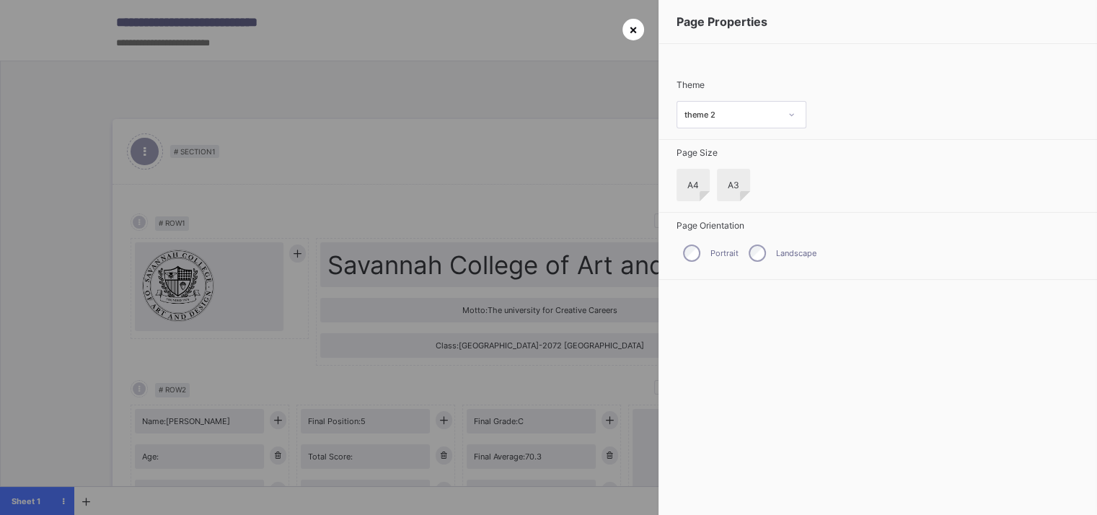
click at [632, 33] on span "×" at bounding box center [633, 29] width 9 height 15
